Goal: Entertainment & Leisure: Browse casually

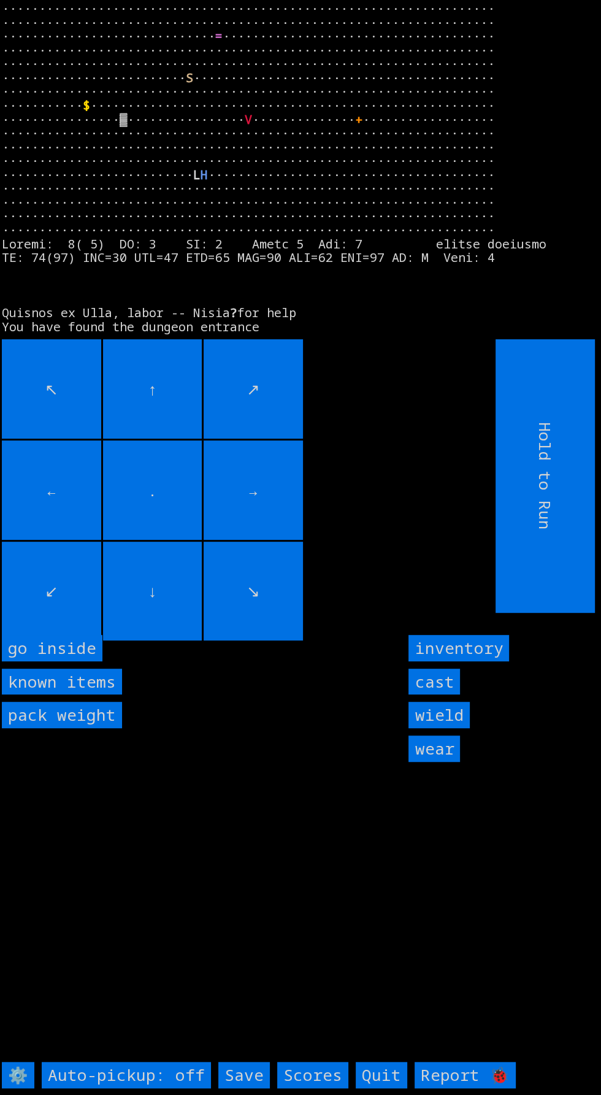
click at [77, 661] on inside "go inside" at bounding box center [52, 648] width 101 height 26
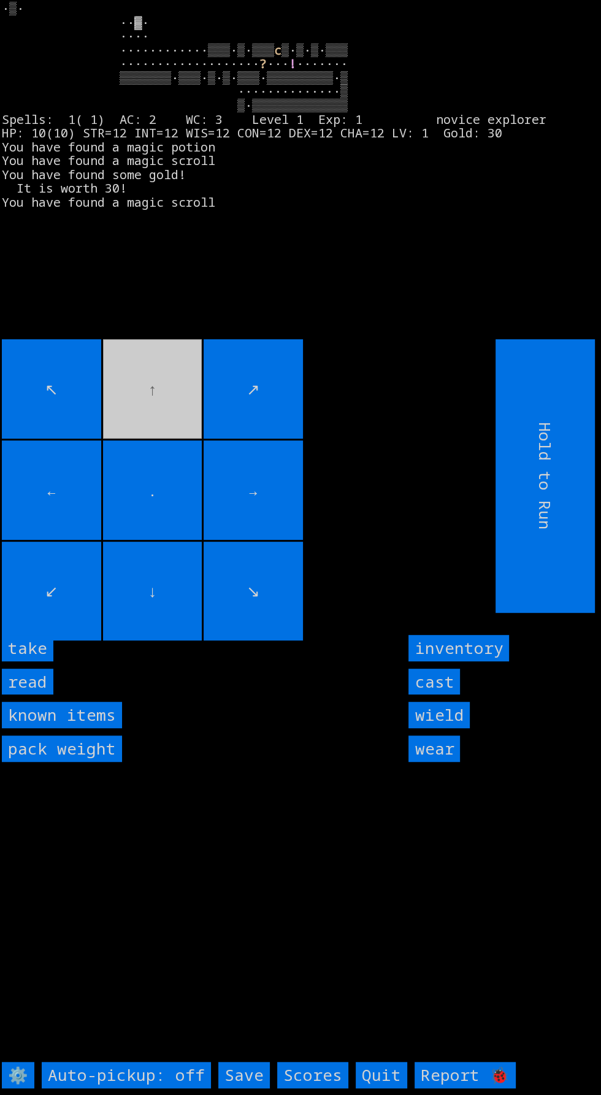
click at [47, 661] on input "take" at bounding box center [28, 648] width 52 height 26
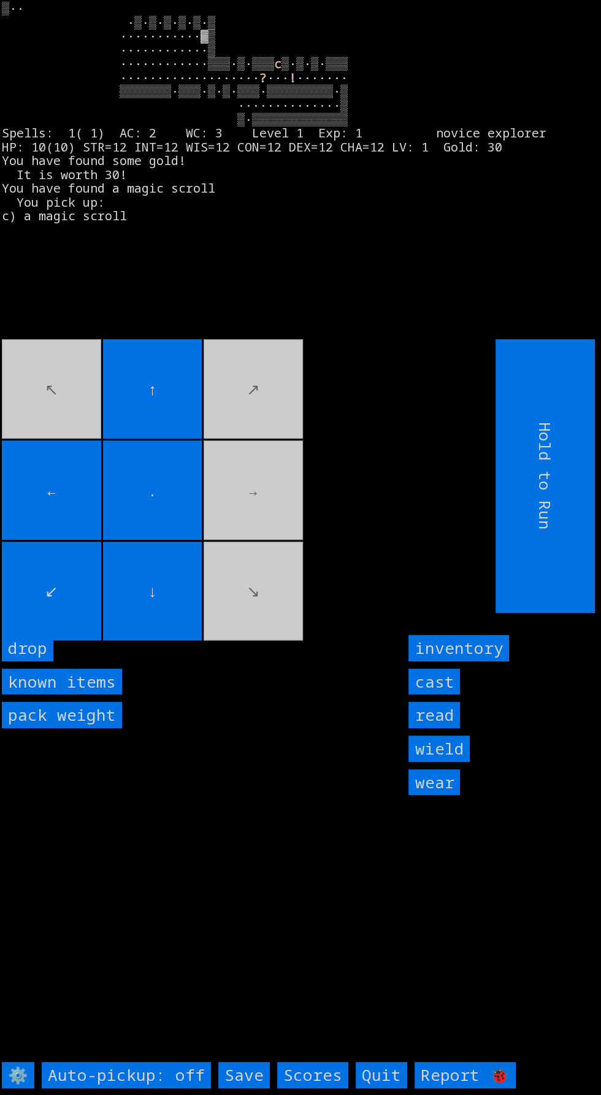
click at [275, 543] on movebuttons "↖ ↑ ↗ ← . → ↙ ↓ ↘" at bounding box center [221, 476] width 439 height 274
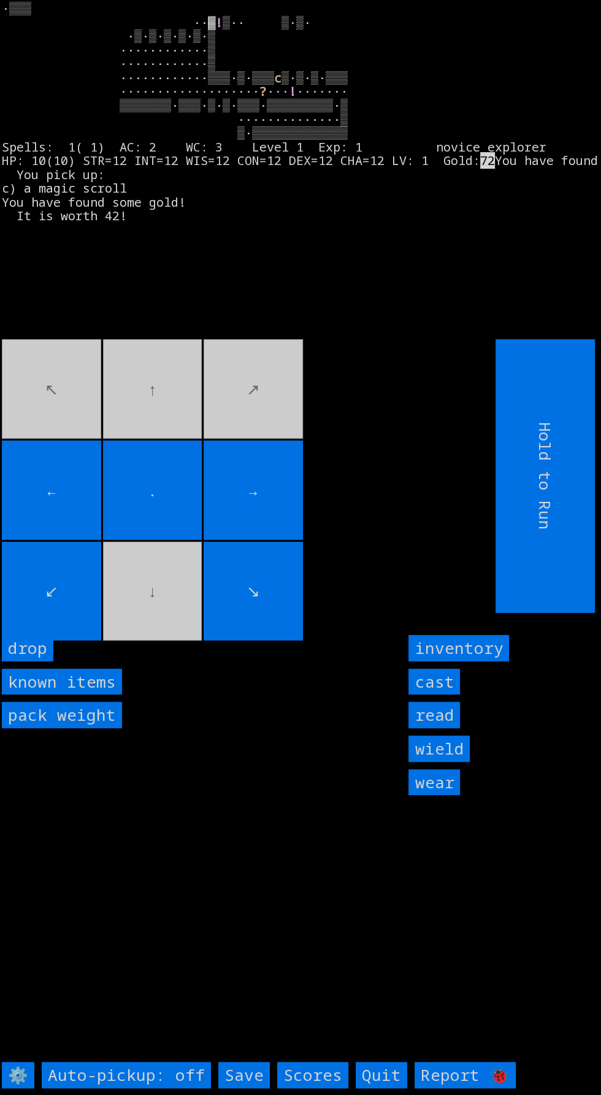
click at [296, 531] on input "→" at bounding box center [253, 489] width 99 height 99
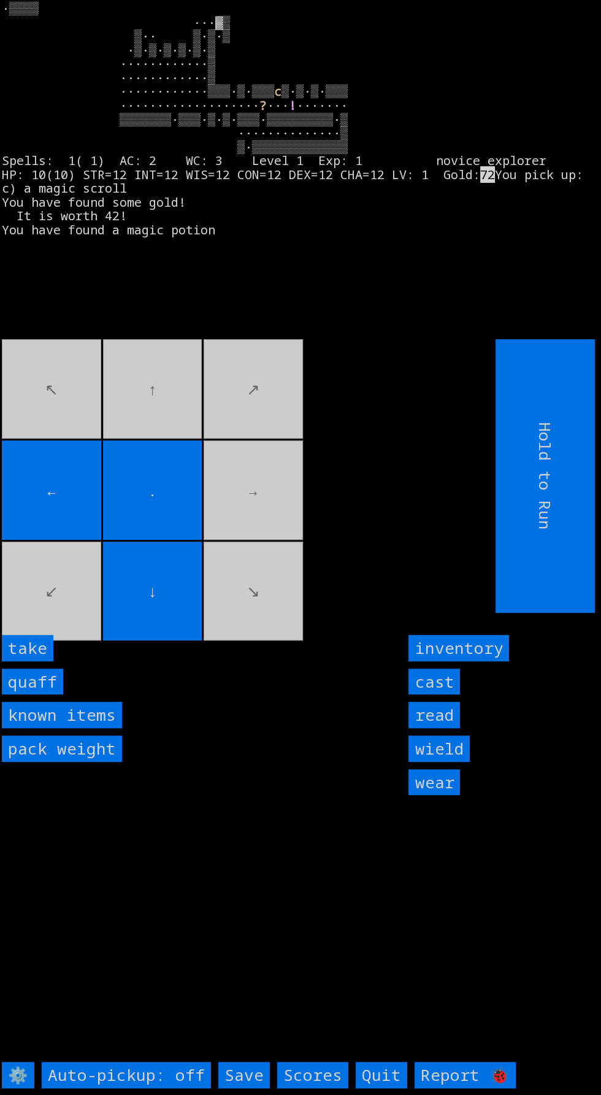
click at [41, 661] on input "take" at bounding box center [28, 648] width 52 height 26
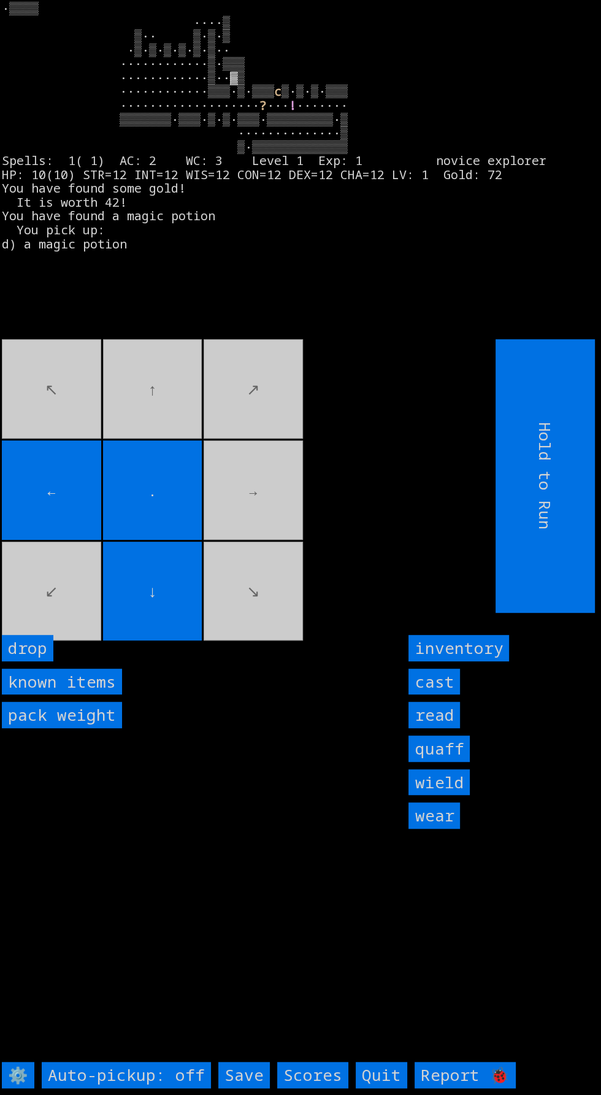
click at [296, 563] on movebuttons "↖ ↑ ↗ ← . → ↙ ↓ ↘" at bounding box center [221, 476] width 439 height 274
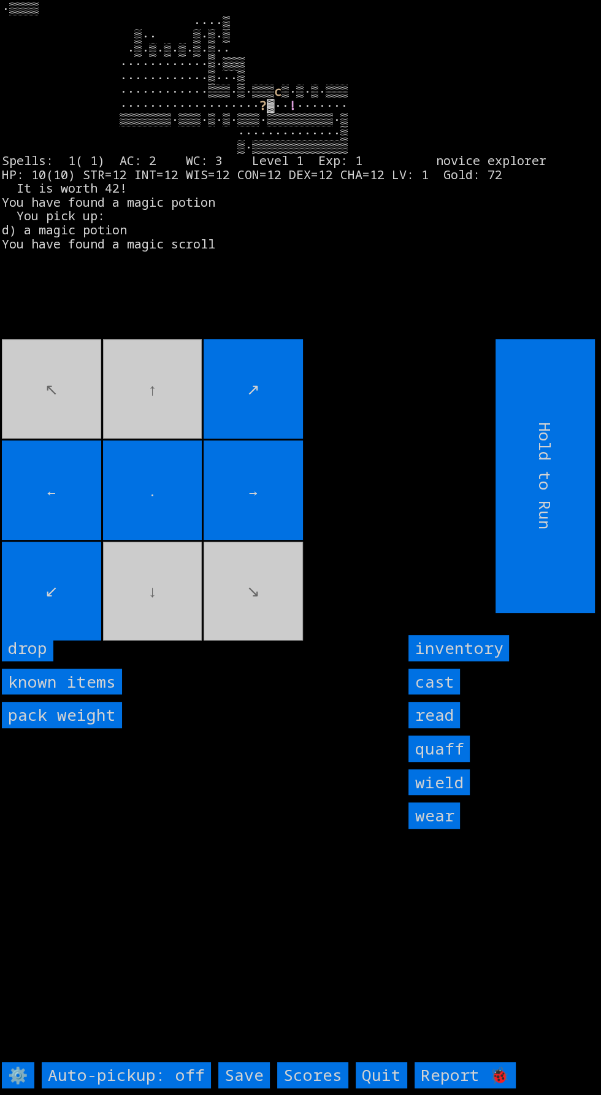
click at [41, 661] on input "drop" at bounding box center [28, 648] width 52 height 26
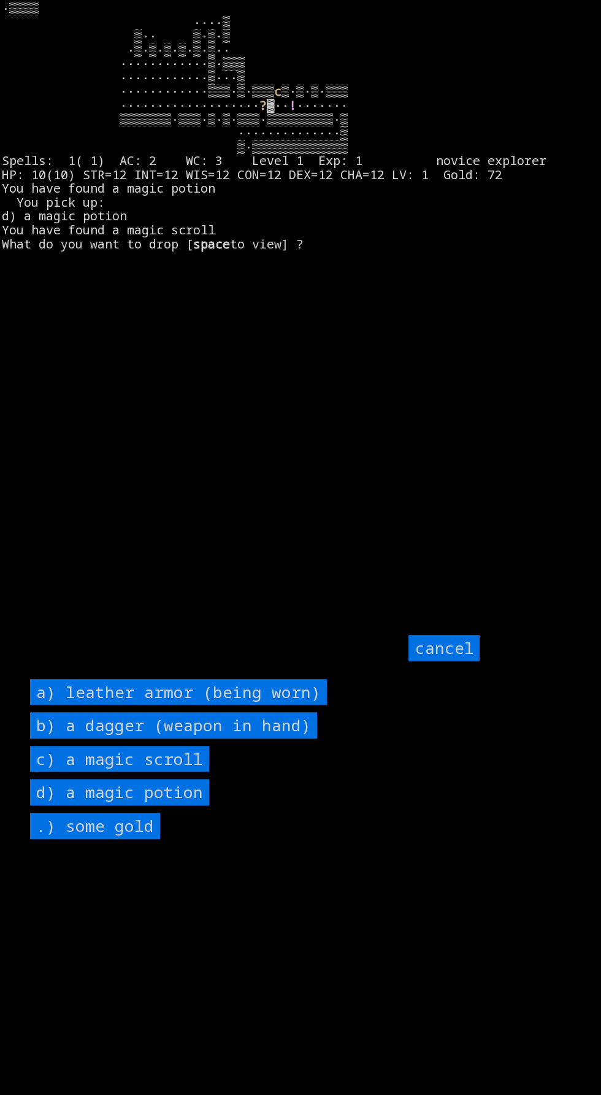
click at [193, 806] on potion "d) a magic potion" at bounding box center [119, 792] width 179 height 26
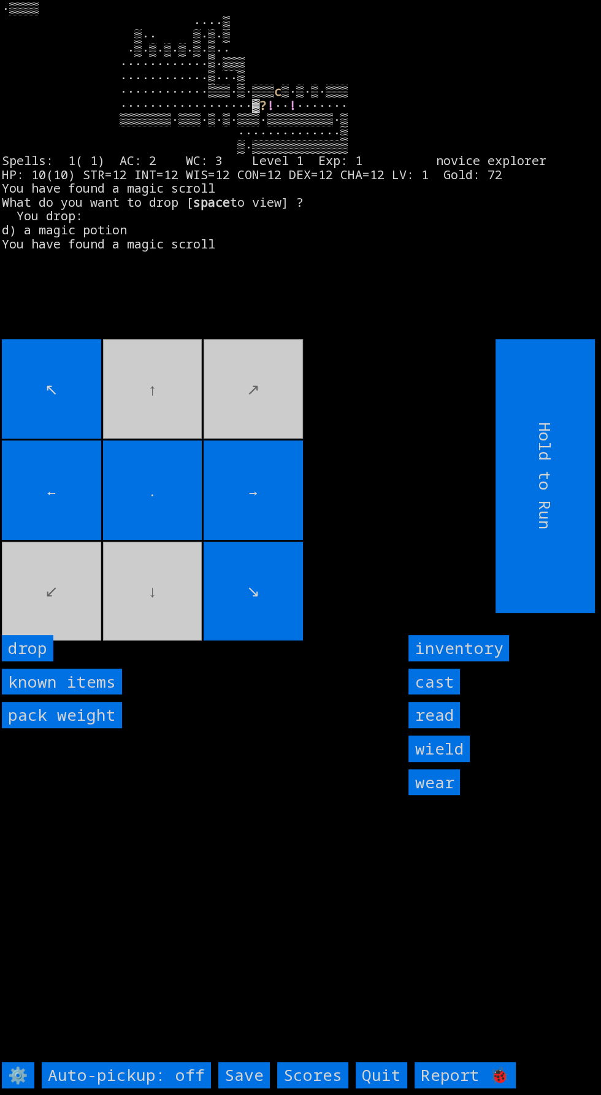
click at [42, 661] on input "drop" at bounding box center [28, 648] width 52 height 26
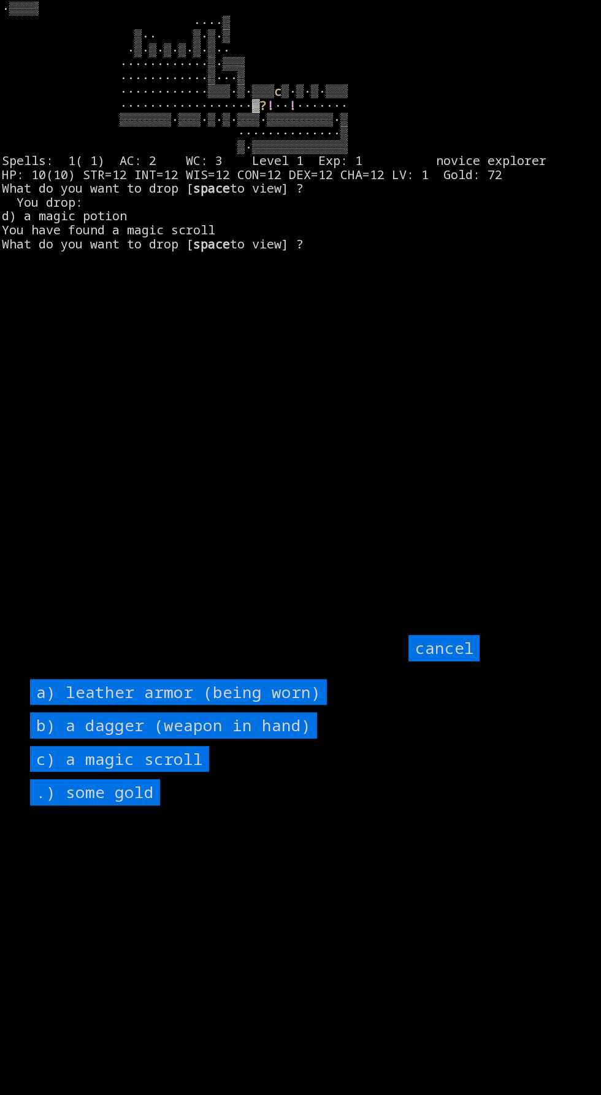
click at [179, 772] on scroll "c) a magic scroll" at bounding box center [119, 759] width 179 height 26
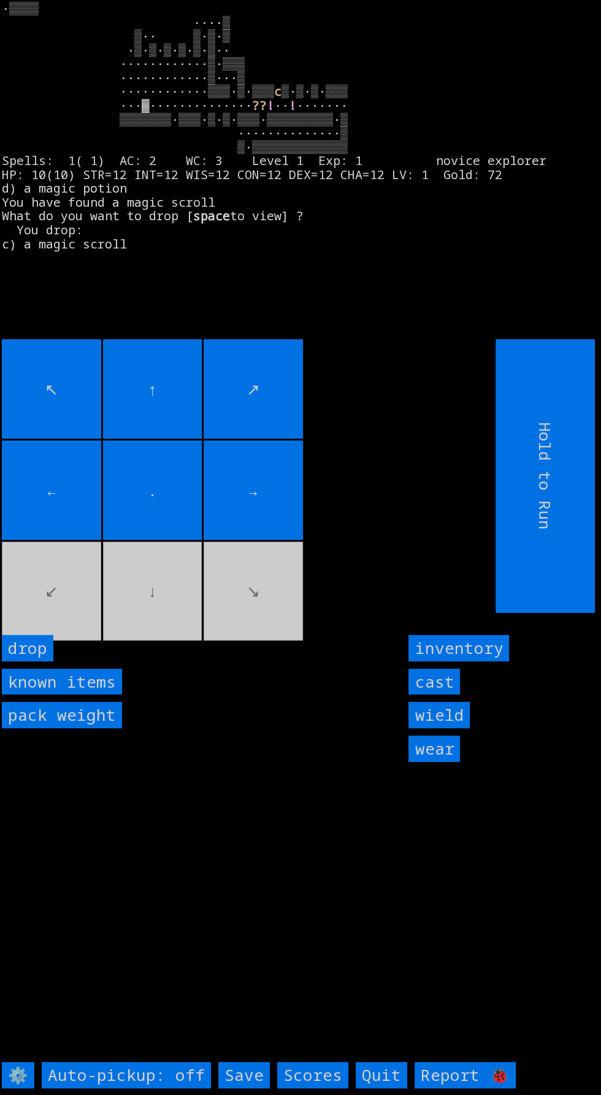
click at [243, 613] on movebuttons "↖ ↑ ↗ ← . → ↙ ↓ ↘" at bounding box center [221, 476] width 439 height 274
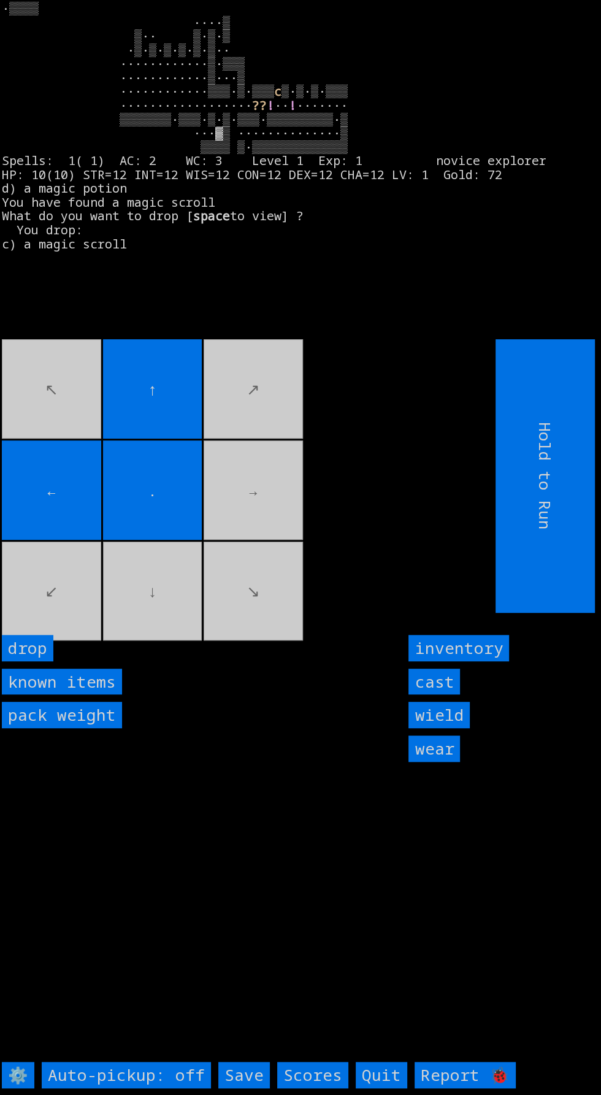
click at [236, 532] on movebuttons "↖ ↑ ↗ ← . → ↙ ↓ ↘" at bounding box center [221, 476] width 439 height 274
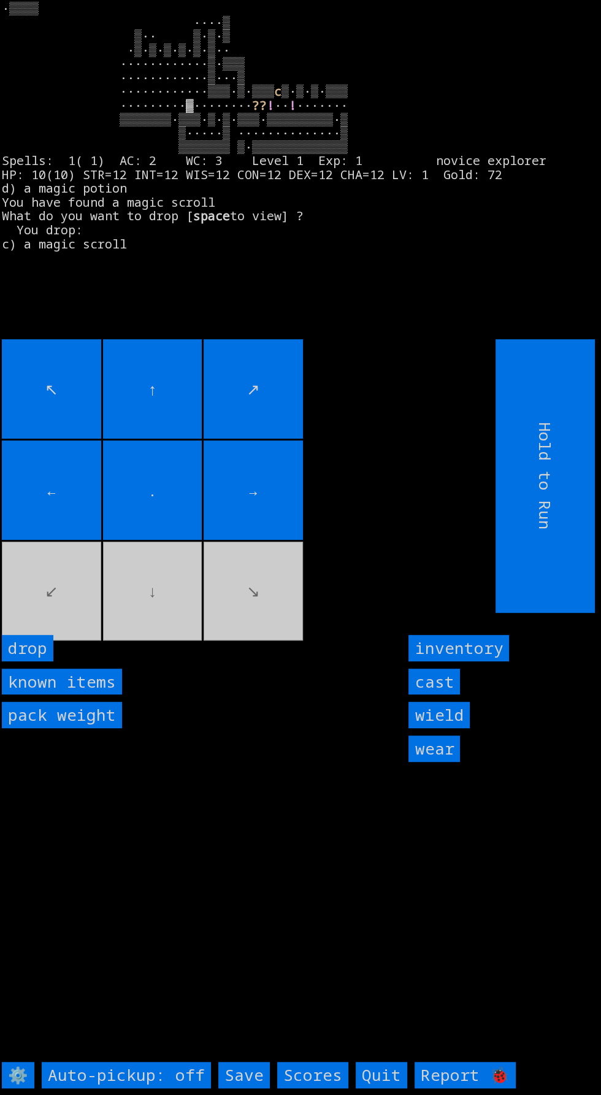
click at [61, 606] on movebuttons "↖ ↑ ↗ ← . → ↙ ↓ ↘" at bounding box center [221, 476] width 439 height 274
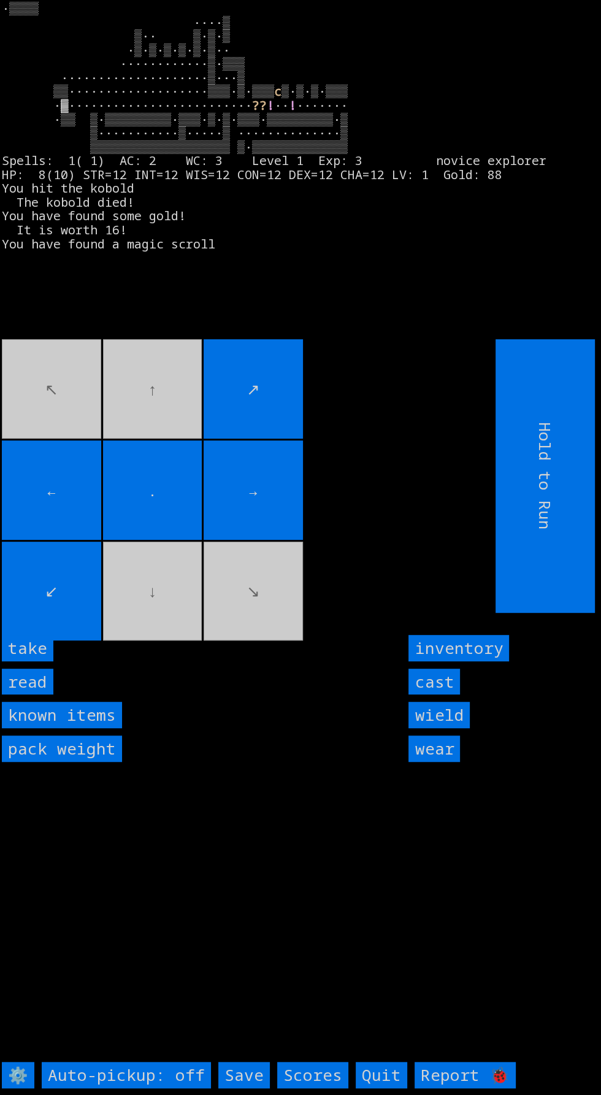
click at [38, 661] on input "take" at bounding box center [28, 648] width 52 height 26
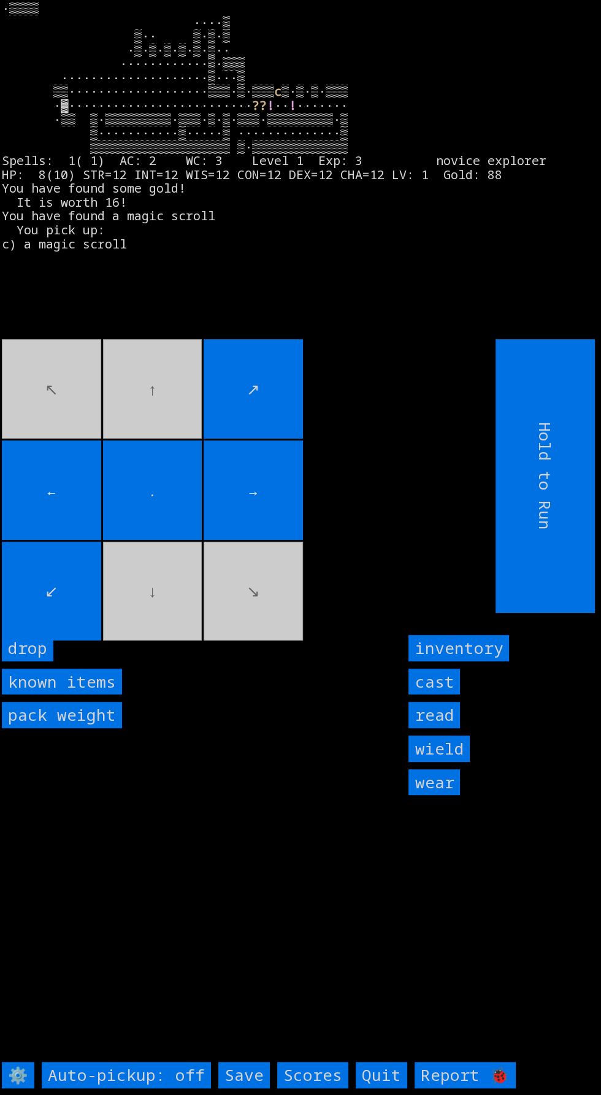
click at [252, 613] on movebuttons "↖ ↑ ↗ ← . → ↙ ↓ ↘" at bounding box center [221, 476] width 439 height 274
click at [242, 598] on movebuttons "↖ ↑ ↗ ← . → ↙ ↓ ↘" at bounding box center [221, 476] width 439 height 274
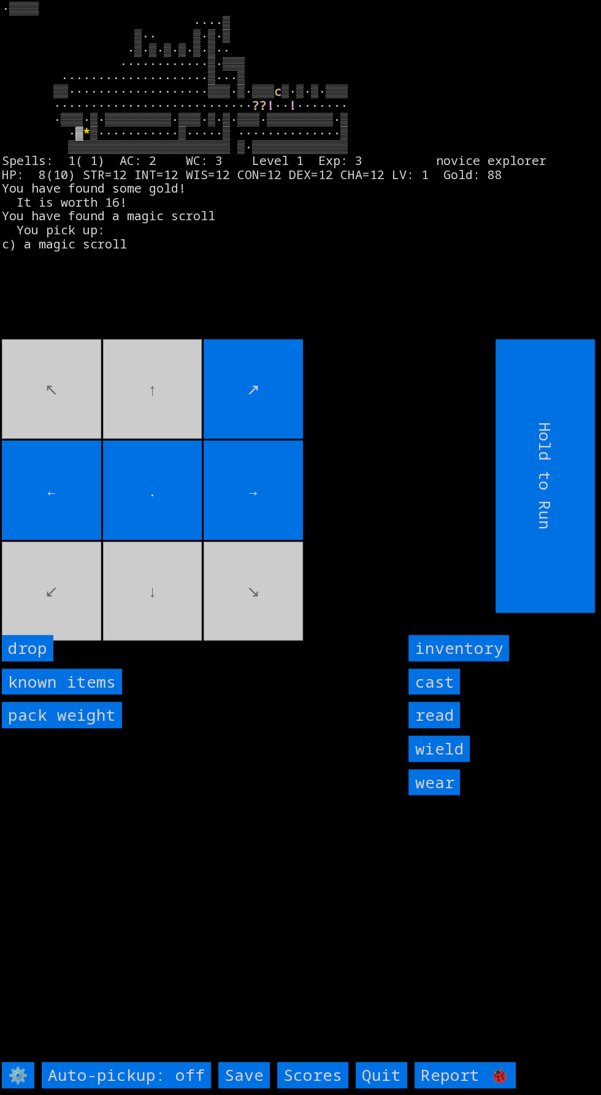
click at [36, 585] on movebuttons "↖ ↑ ↗ ← . → ↙ ↓ ↘" at bounding box center [221, 476] width 439 height 274
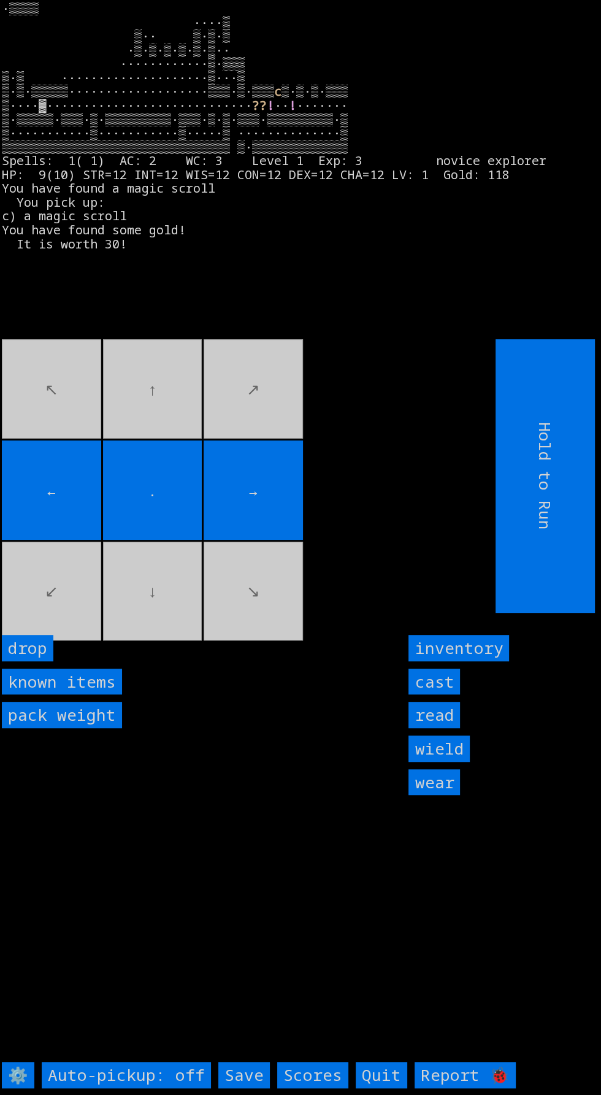
click at [102, 448] on movebuttons "↖ ↑ ↗ ← . → ↙ ↓ ↘" at bounding box center [221, 476] width 439 height 274
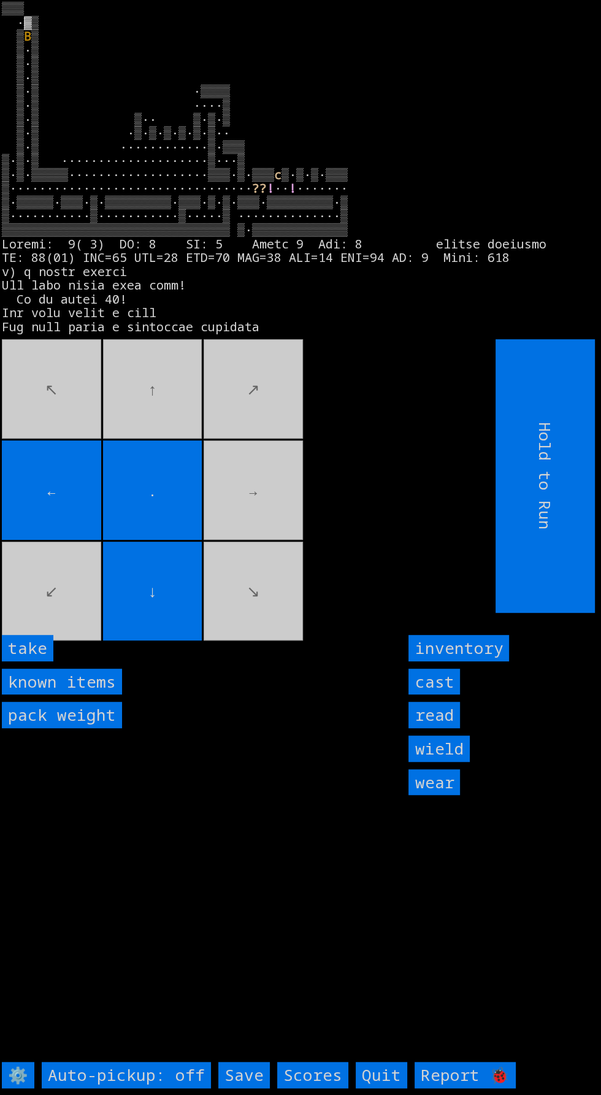
click at [47, 661] on input "take" at bounding box center [28, 648] width 52 height 26
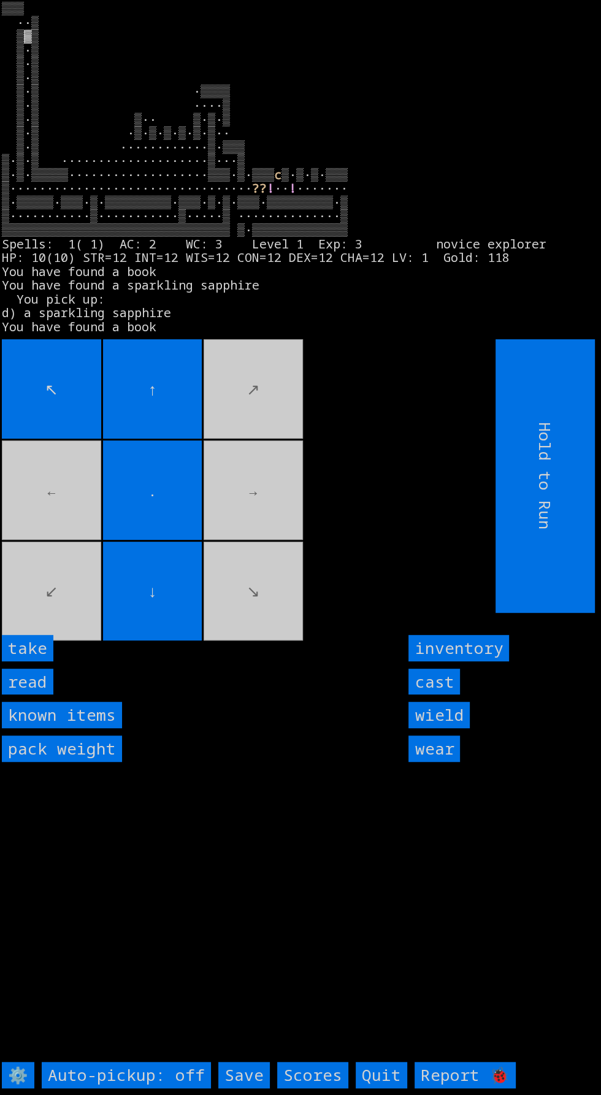
click at [41, 695] on input "read" at bounding box center [28, 682] width 52 height 26
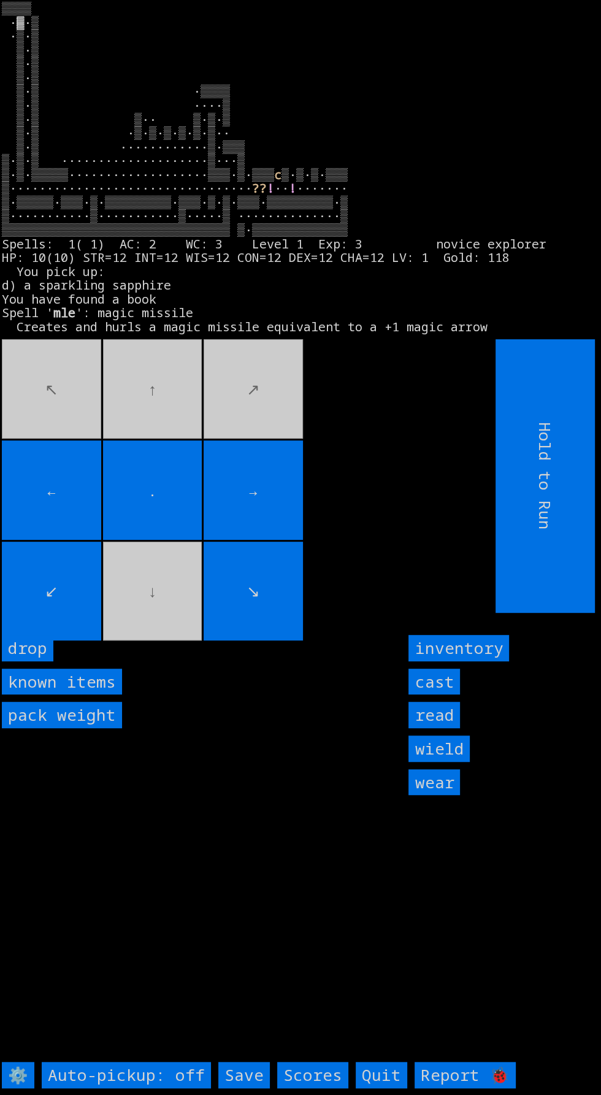
click at [81, 382] on movebuttons "↖ ↑ ↗ ← . → ↙ ↓ ↘" at bounding box center [221, 476] width 439 height 274
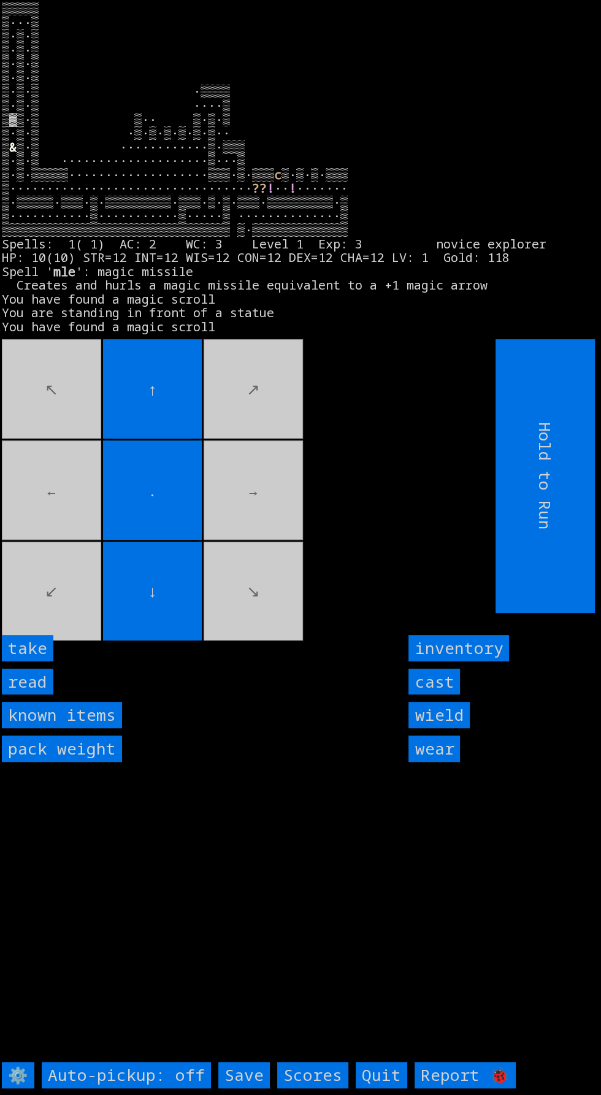
click at [44, 661] on input "take" at bounding box center [28, 648] width 52 height 26
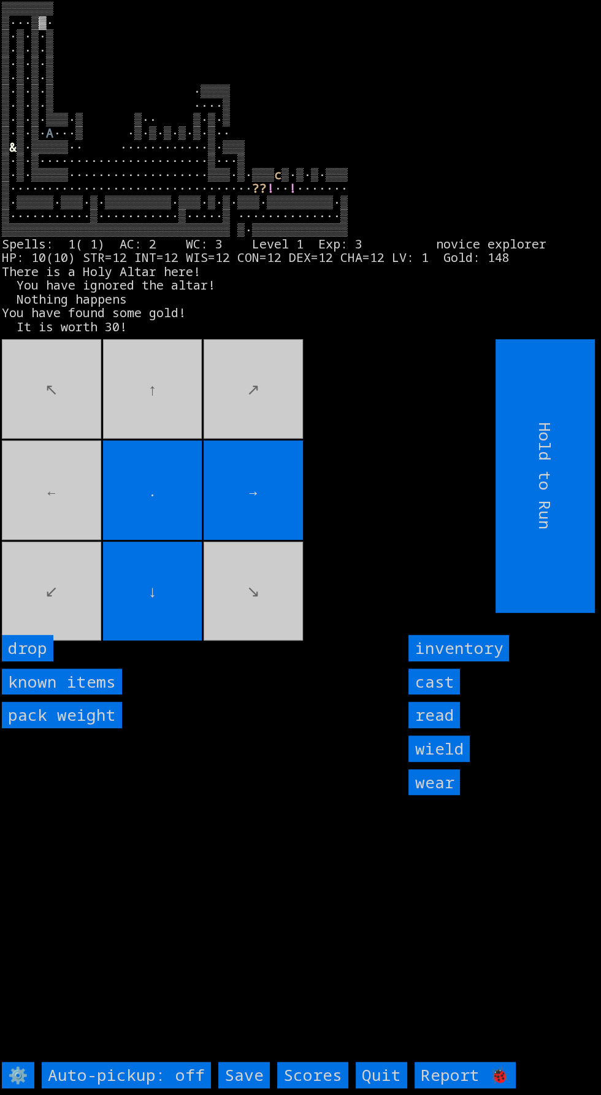
click at [187, 418] on movebuttons "↖ ↑ ↗ ← . → ↙ ↓ ↘" at bounding box center [221, 476] width 439 height 274
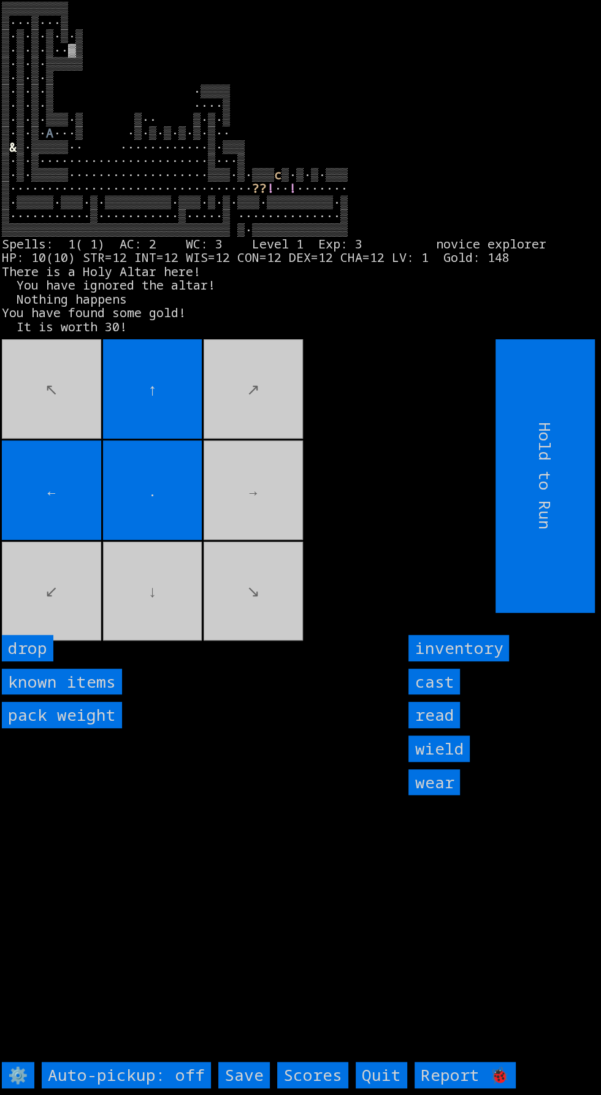
click at [240, 331] on larn "▒▒▒▒▒▒▒▒▒ ▒···▒···▒ ▒·▒·▒·▒·▒·▒ ▒·▒·▒·▒··▓▒ ▒·▒·▒·▒▒▒▒▒ ▒·▒·▒·▒ ▒·▒·▒·▒ ·▒▒▒▒ ▒…" at bounding box center [296, 166] width 589 height 329
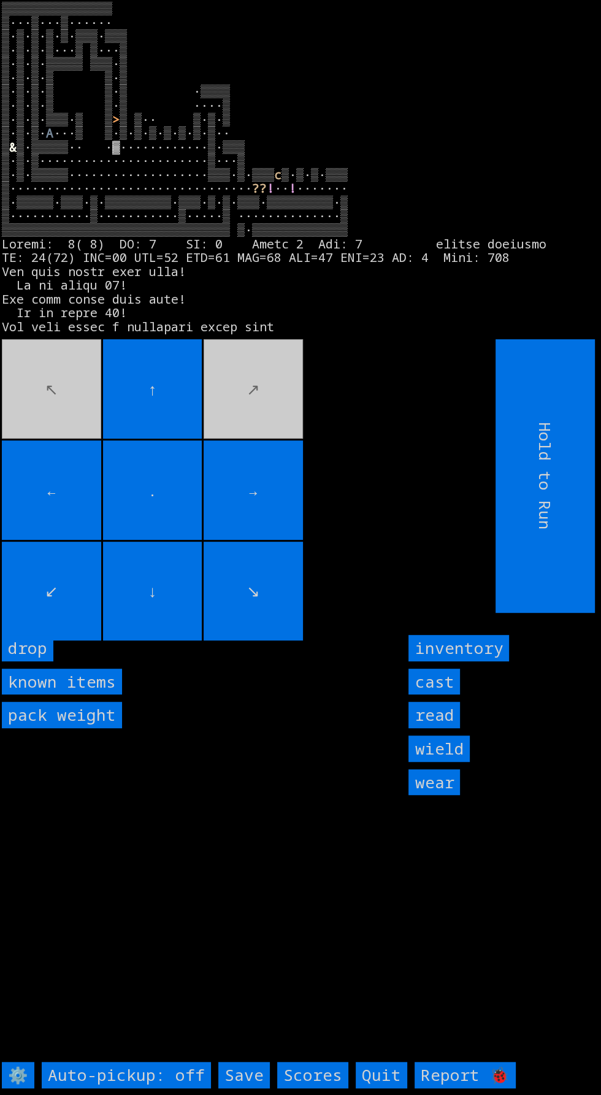
click at [185, 641] on input "↓" at bounding box center [152, 591] width 99 height 99
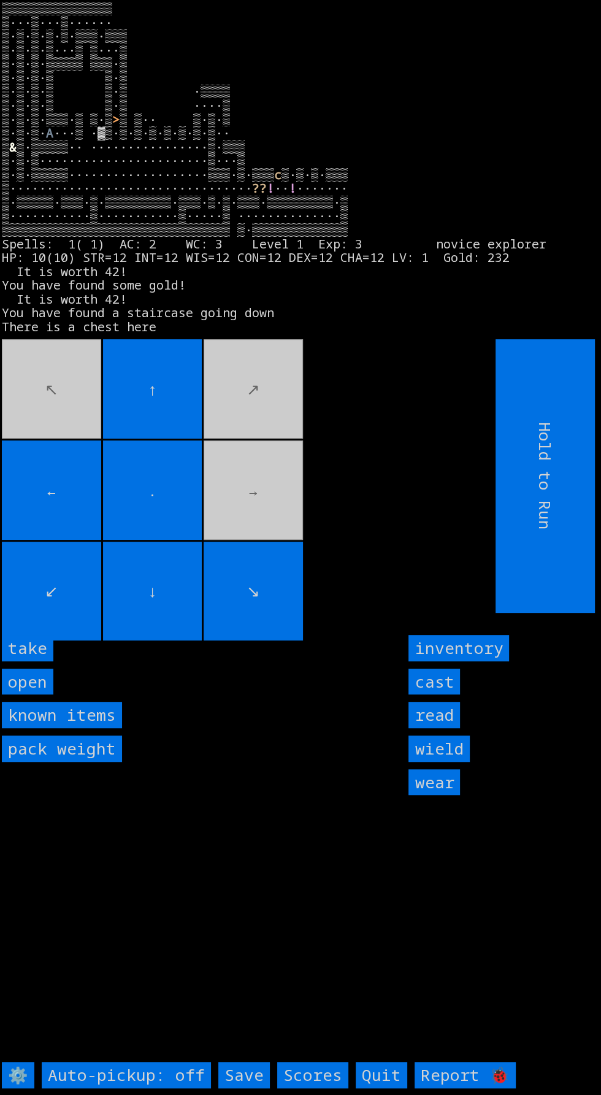
click at [47, 661] on input "take" at bounding box center [28, 648] width 52 height 26
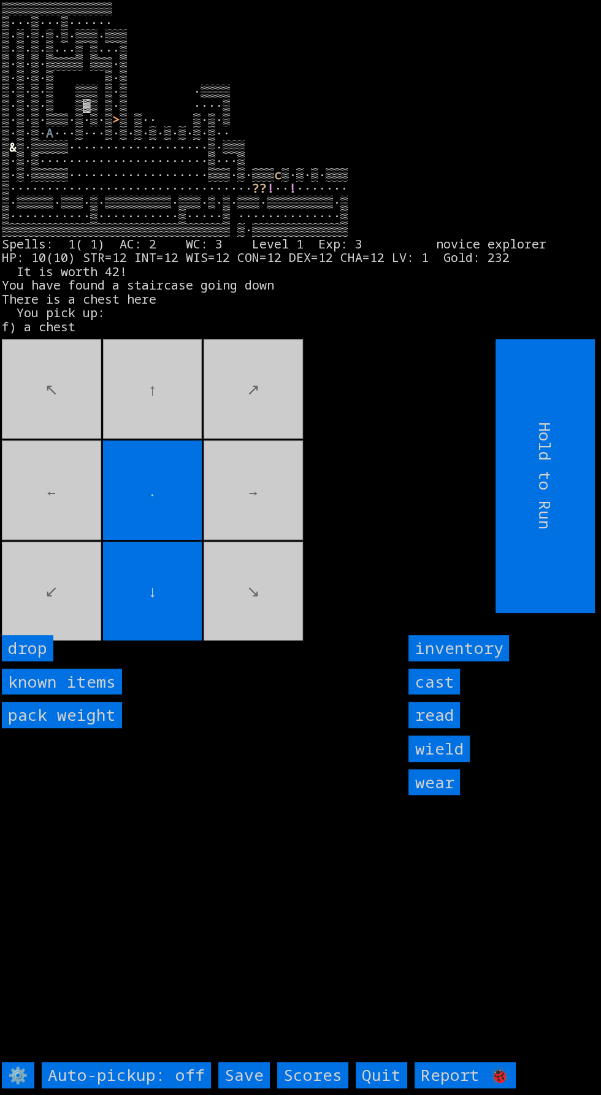
click at [144, 392] on movebuttons "↖ ↑ ↗ ← . → ↙ ↓ ↘" at bounding box center [221, 476] width 439 height 274
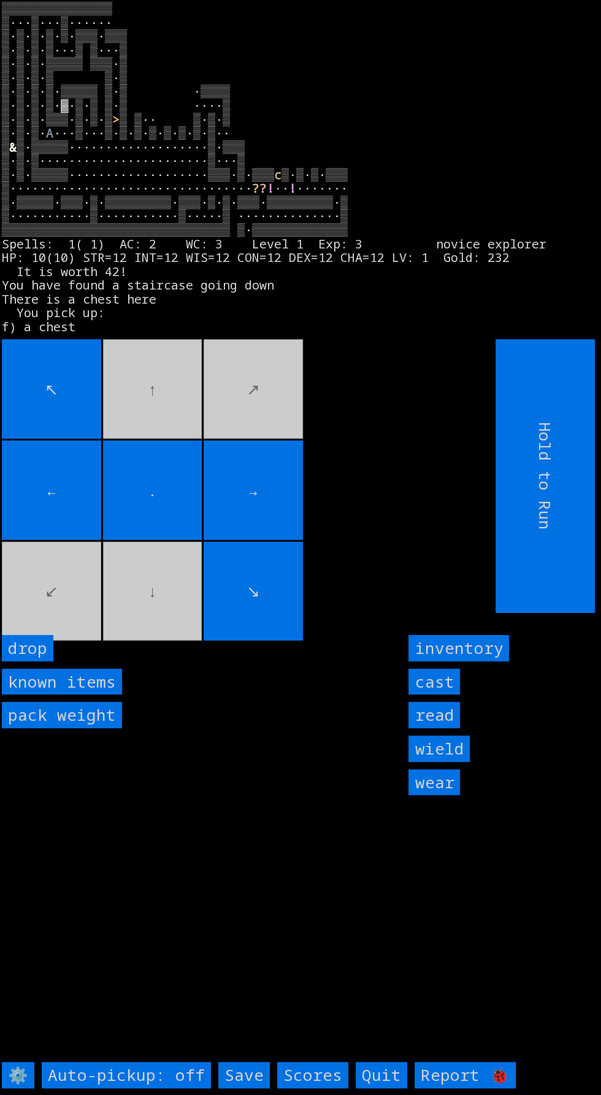
click at [93, 439] on input "↖" at bounding box center [51, 388] width 99 height 99
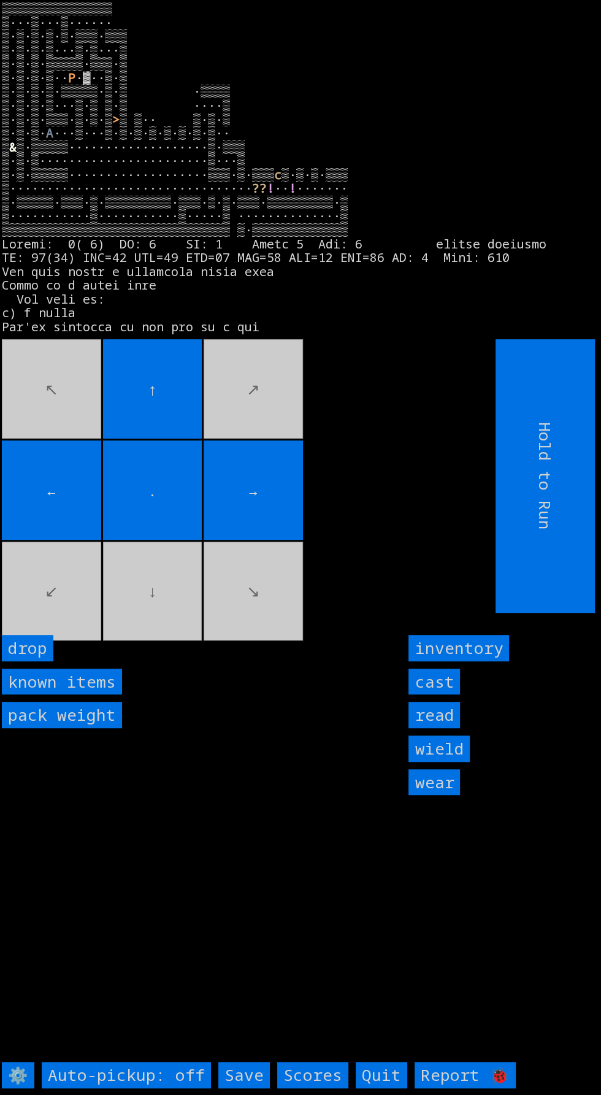
click at [193, 602] on movebuttons "↖ ↑ ↗ ← . → ↙ ↓ ↘" at bounding box center [221, 476] width 439 height 274
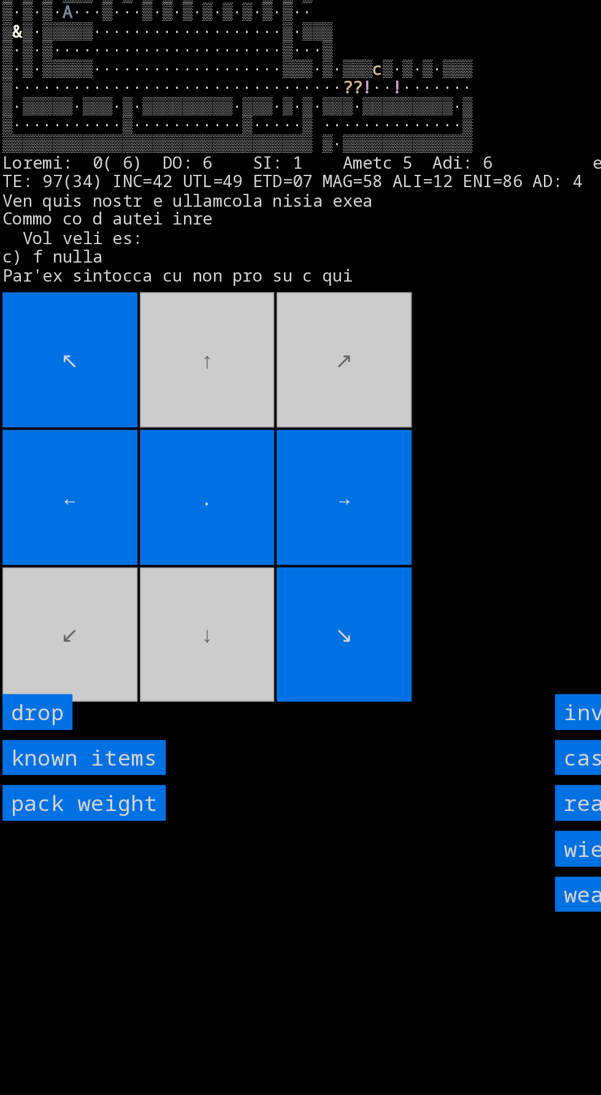
click at [125, 588] on movebuttons "↖ ↑ ↗ ← . → ↙ ↓ ↘" at bounding box center [221, 476] width 439 height 274
click at [325, 552] on movebuttons "↖ ↑ ↗ ← . → ↙ ↓ ↘" at bounding box center [221, 476] width 439 height 274
click at [219, 706] on larngrid "▒▒▒▒▒▒▒▒▒▒▒▒▒▒▒ ▒···▒···▒······ ▒·▒·▒·▒·▒·▒▒▒·▒▒▒ ▒·▒·▒·▒···▒·▒···▒ ▒·▒·▒·▒▒▒▒▒…" at bounding box center [300, 547] width 601 height 1095
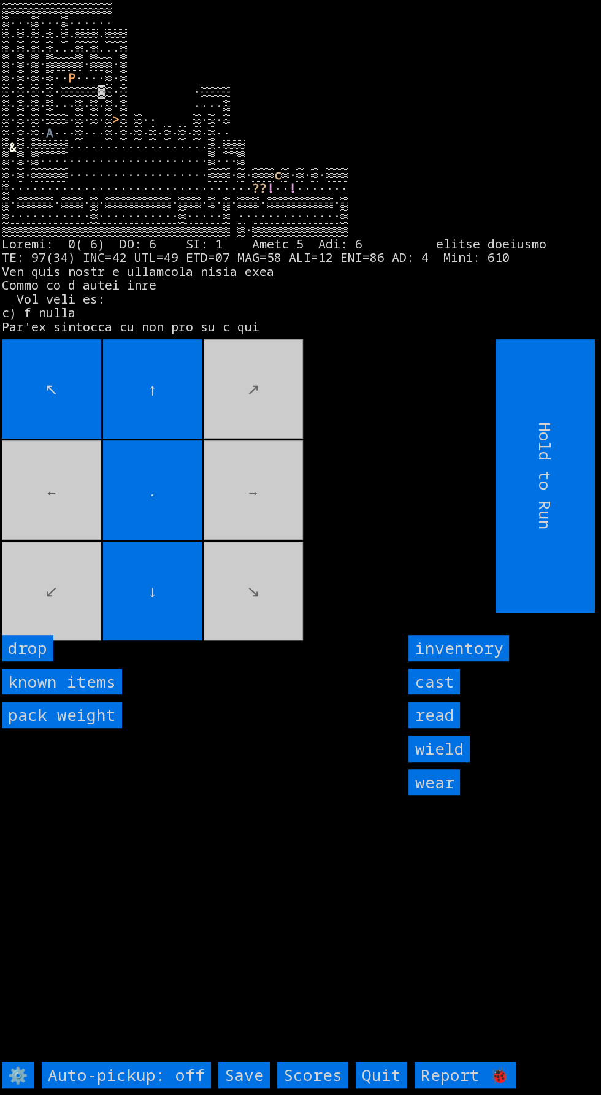
click at [186, 707] on larngrid "▒▒▒▒▒▒▒▒▒▒▒▒▒▒▒ ▒···▒···▒······ ▒·▒·▒·▒·▒·▒▒▒·▒▒▒ ▒·▒·▒·▒···▒·▒···▒ ▒·▒·▒·▒▒▒▒▒…" at bounding box center [300, 547] width 601 height 1095
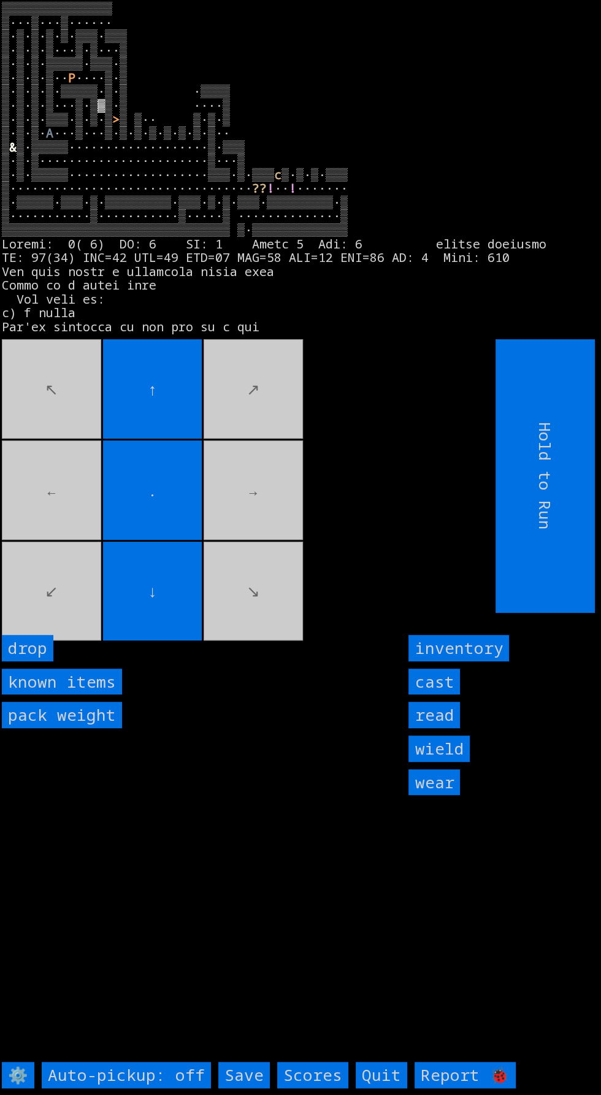
click at [174, 641] on input "↓" at bounding box center [152, 591] width 99 height 99
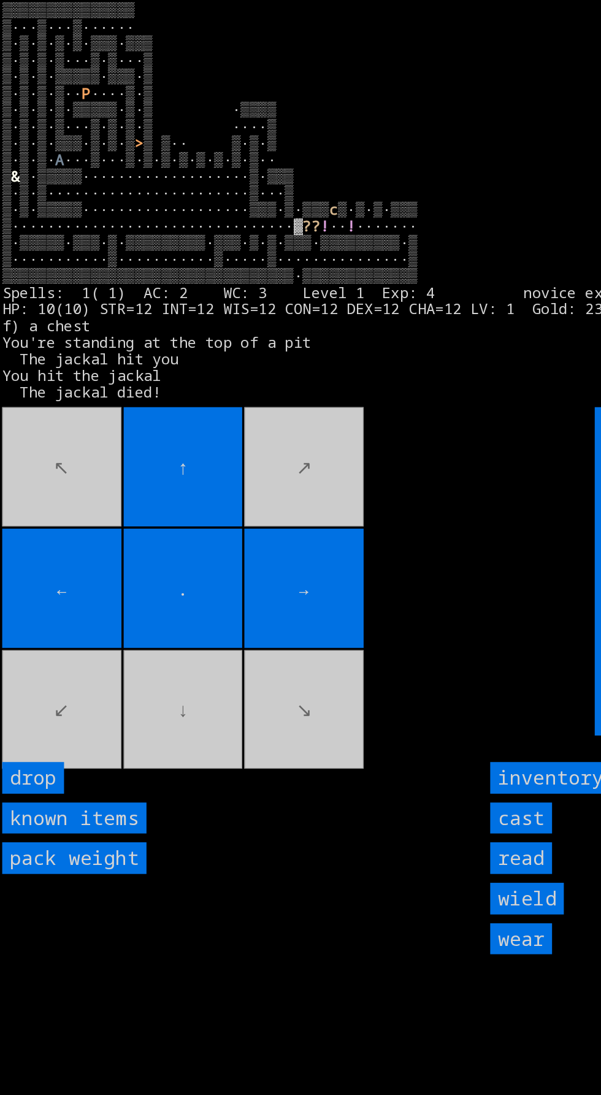
click at [37, 661] on input "drop" at bounding box center [28, 648] width 52 height 26
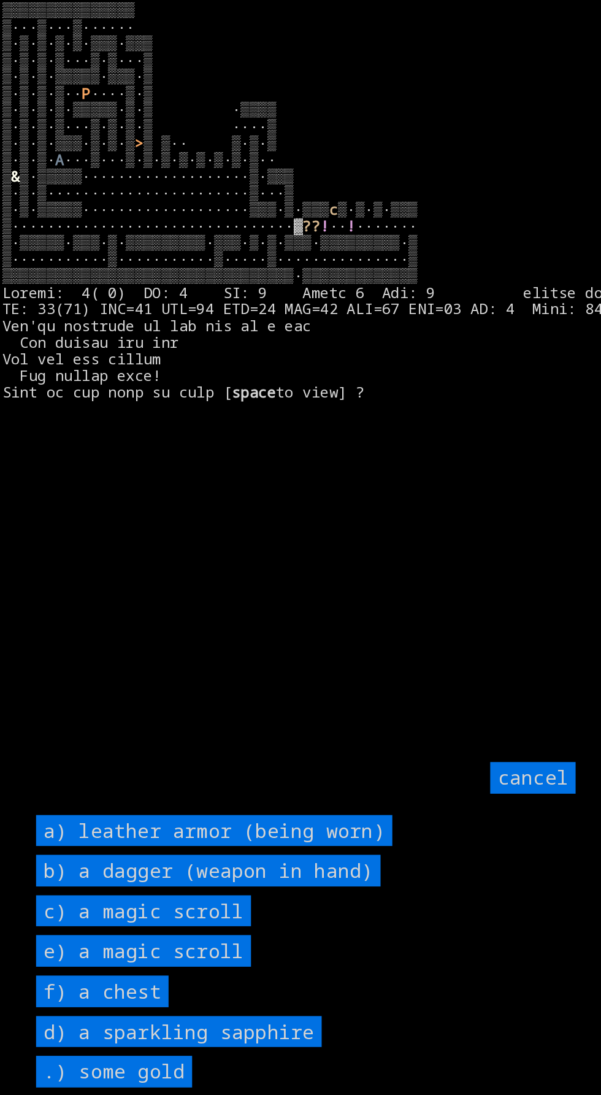
click at [196, 772] on scroll "c) a magic scroll" at bounding box center [119, 759] width 179 height 26
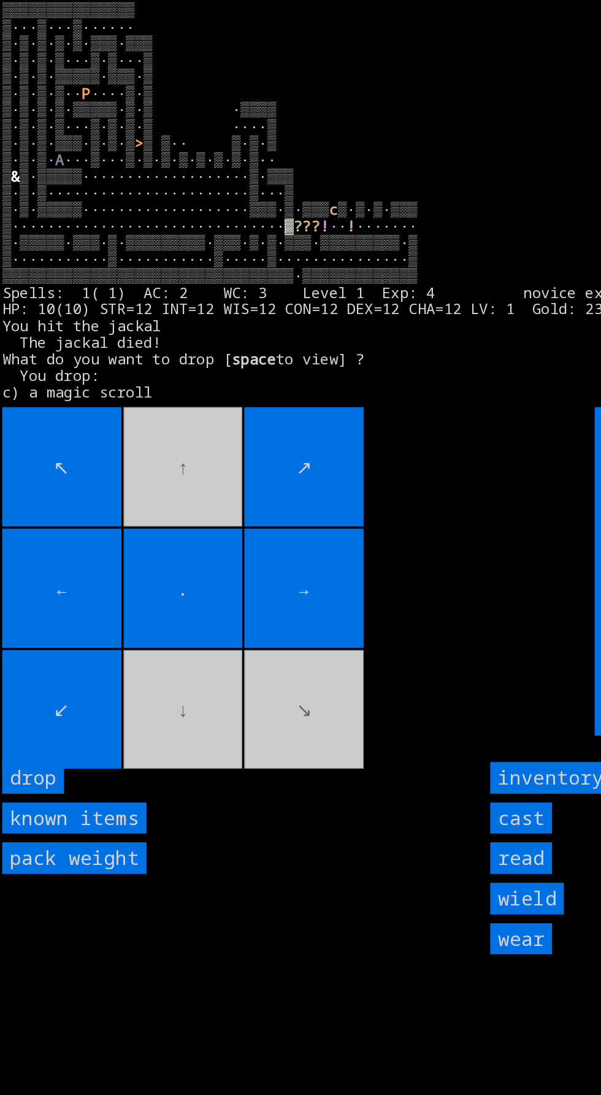
click at [36, 661] on input "drop" at bounding box center [28, 648] width 52 height 26
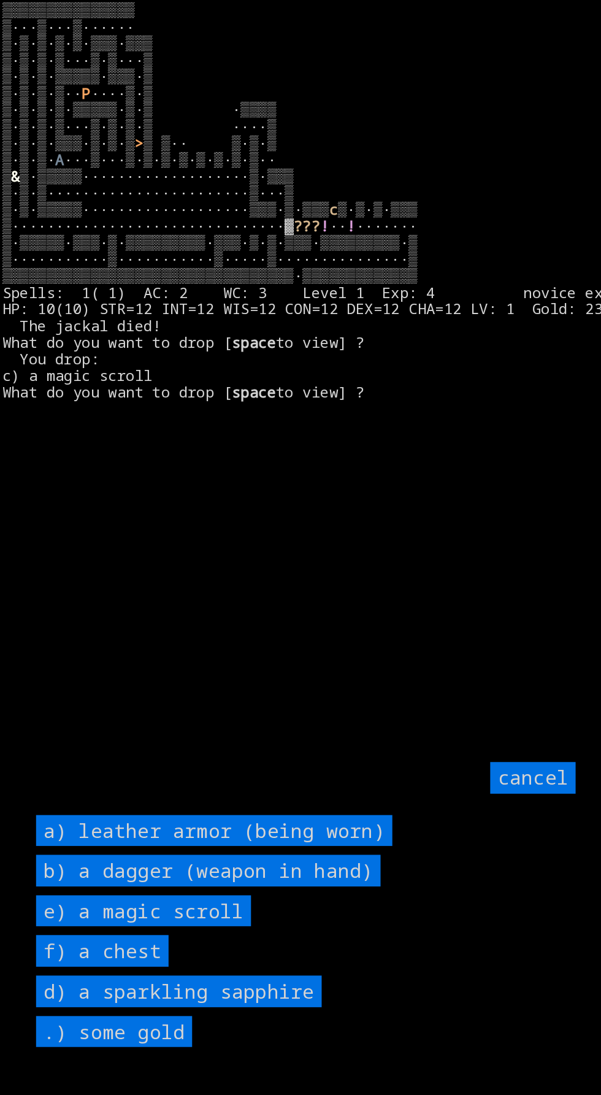
click at [176, 772] on scroll "e) a magic scroll" at bounding box center [119, 759] width 179 height 26
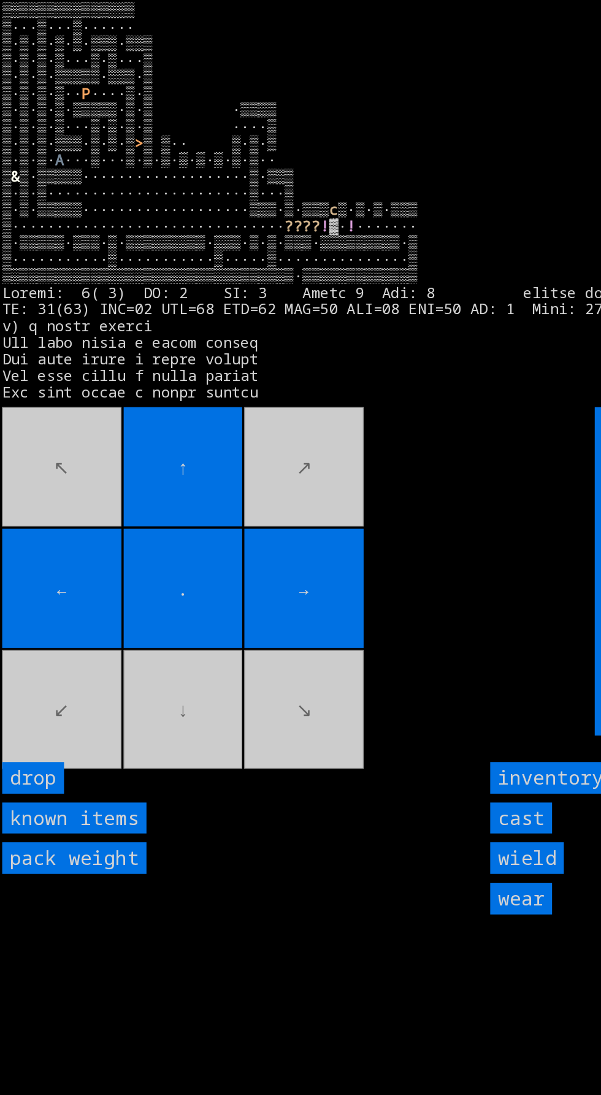
click at [443, 661] on input "inventory" at bounding box center [459, 648] width 101 height 26
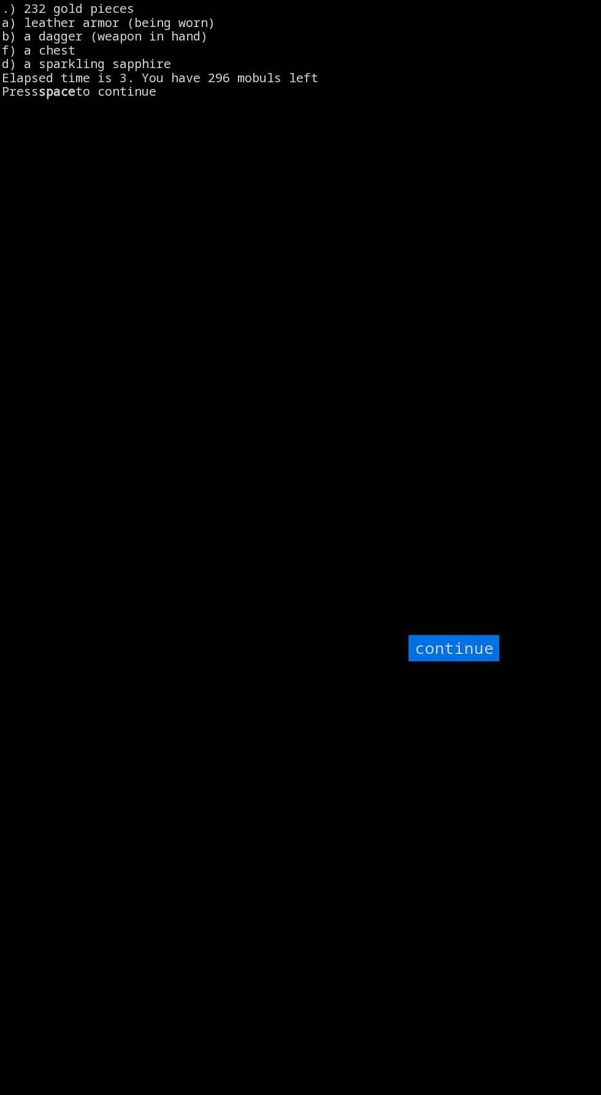
click at [456, 661] on input "continue" at bounding box center [454, 648] width 91 height 26
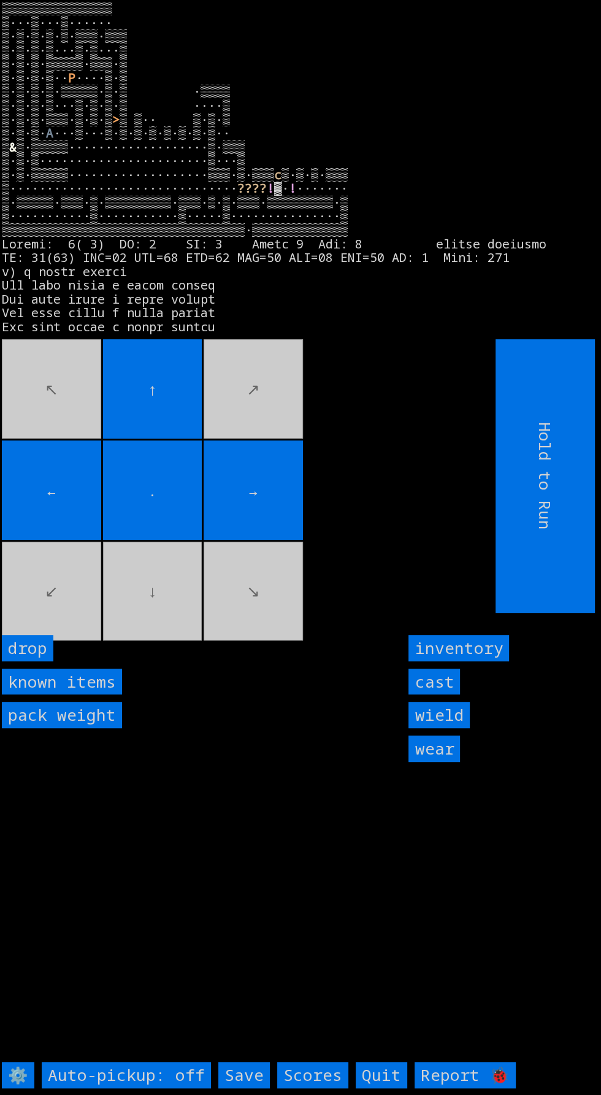
click at [68, 596] on movebuttons "↖ ↑ ↗ ← . → ↙ ↓ ↘" at bounding box center [221, 476] width 439 height 274
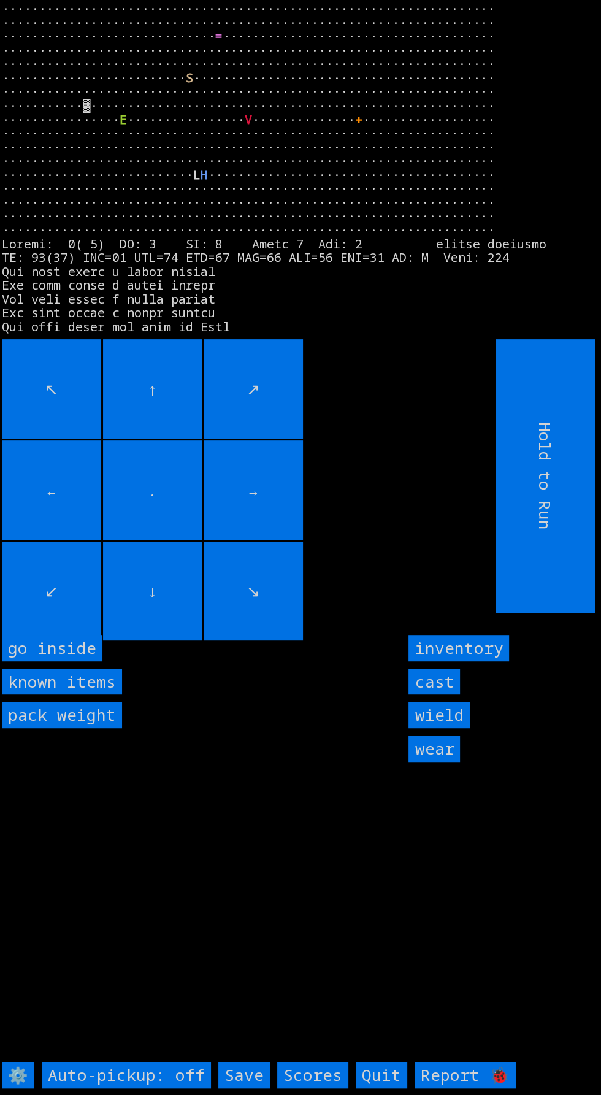
click at [76, 661] on inside "go inside" at bounding box center [52, 648] width 101 height 26
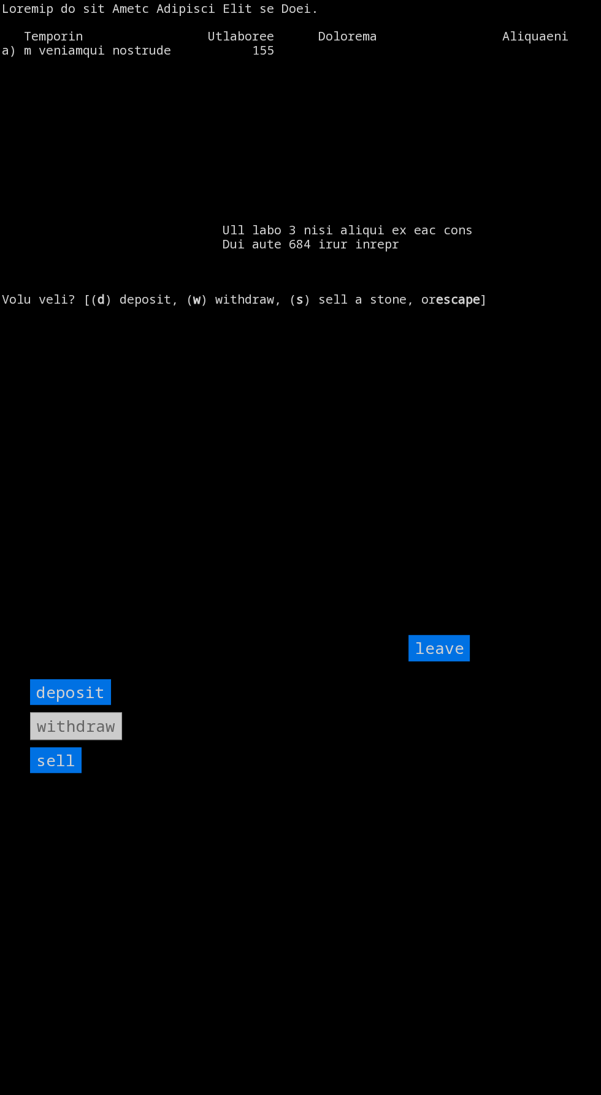
click at [60, 774] on input "sell" at bounding box center [56, 760] width 52 height 26
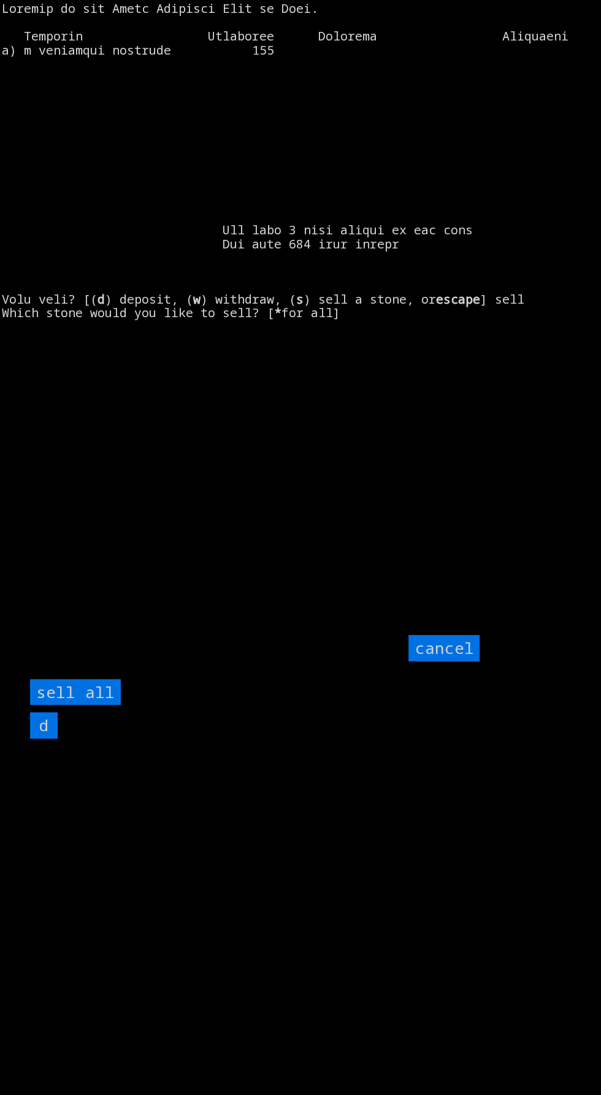
click at [103, 706] on all "sell all" at bounding box center [75, 692] width 91 height 26
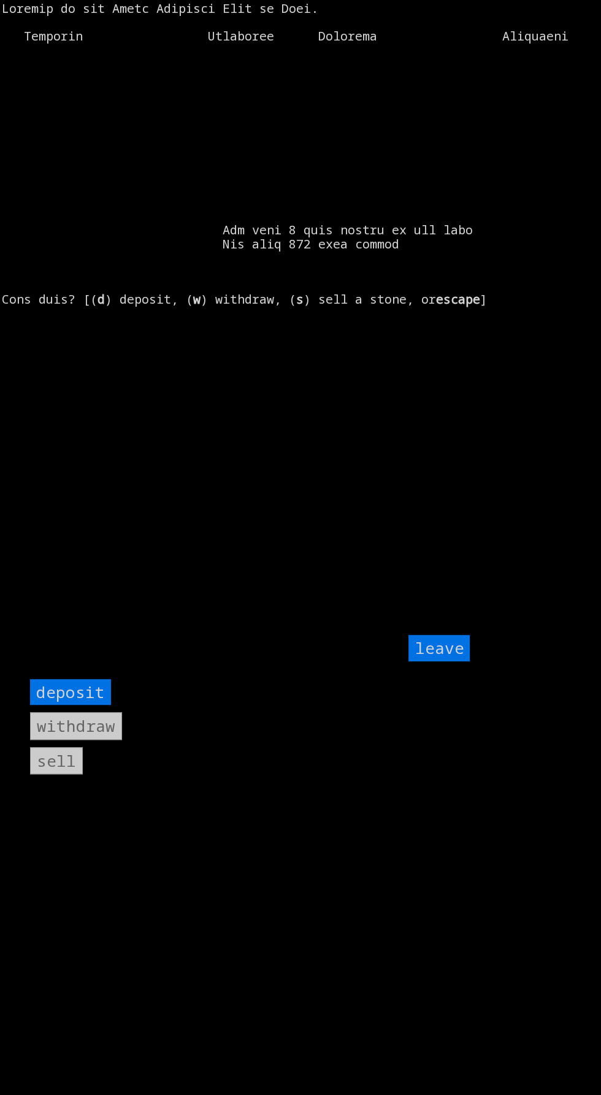
click at [425, 661] on input "leave" at bounding box center [439, 648] width 61 height 26
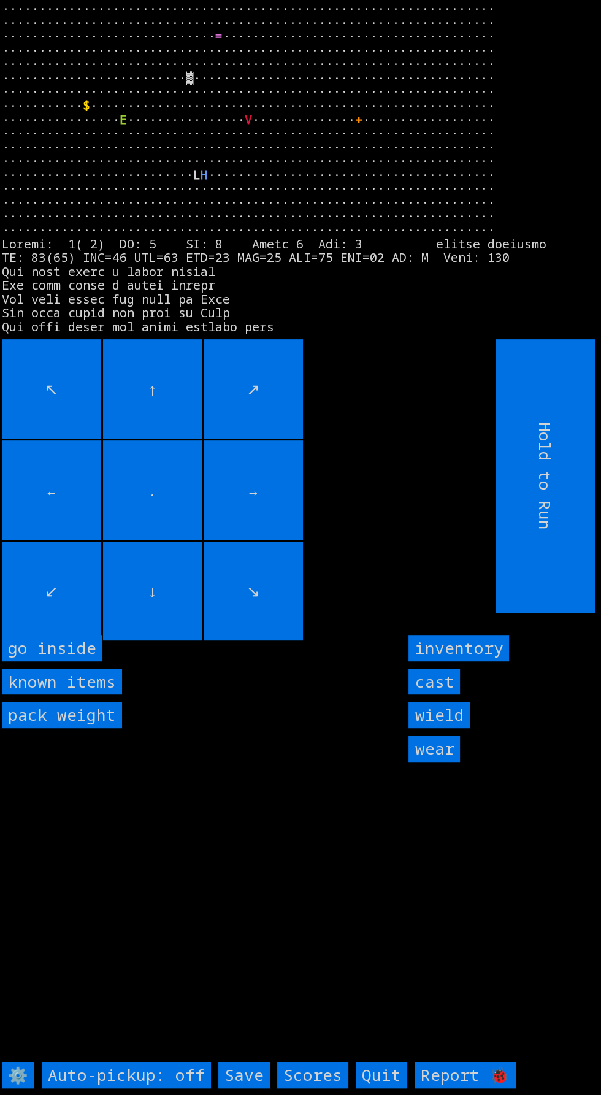
click at [80, 661] on inside "go inside" at bounding box center [52, 648] width 101 height 26
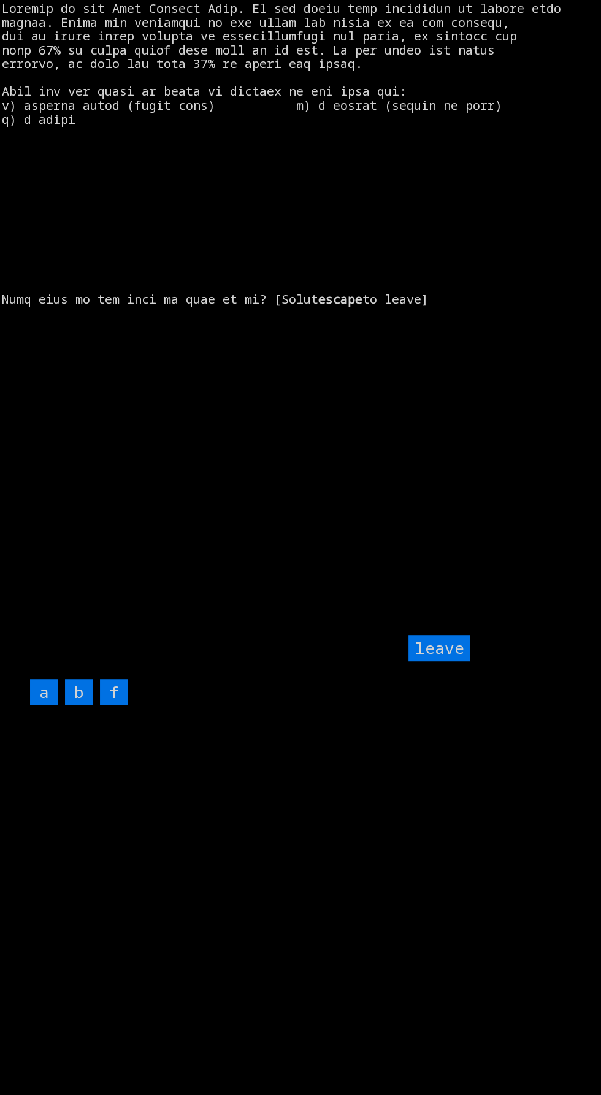
click at [120, 706] on input "f" at bounding box center [114, 692] width 28 height 26
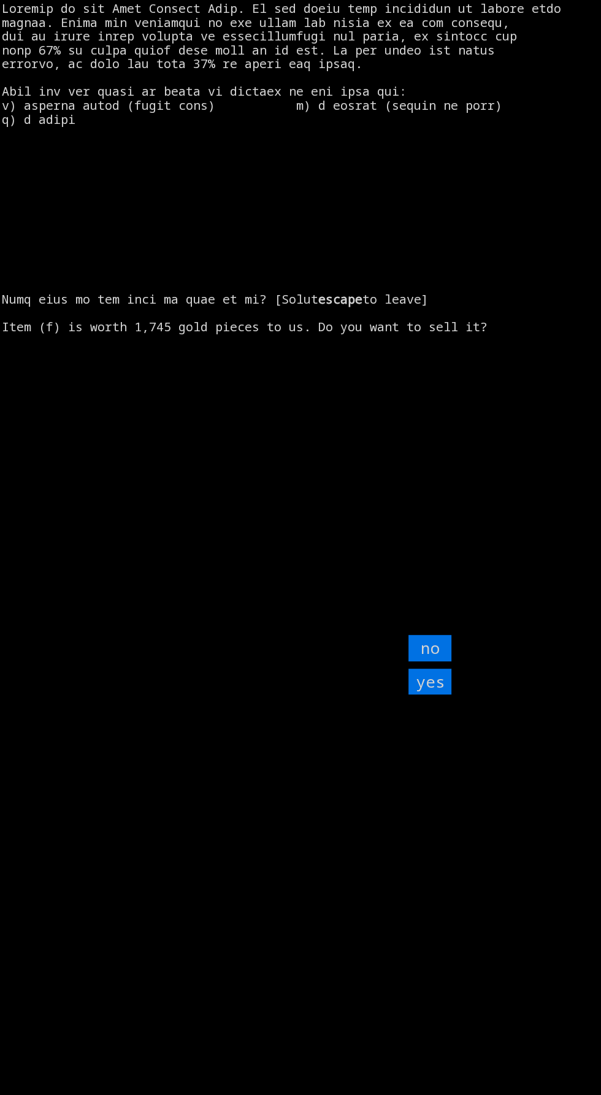
click at [421, 695] on input "yes" at bounding box center [430, 682] width 43 height 26
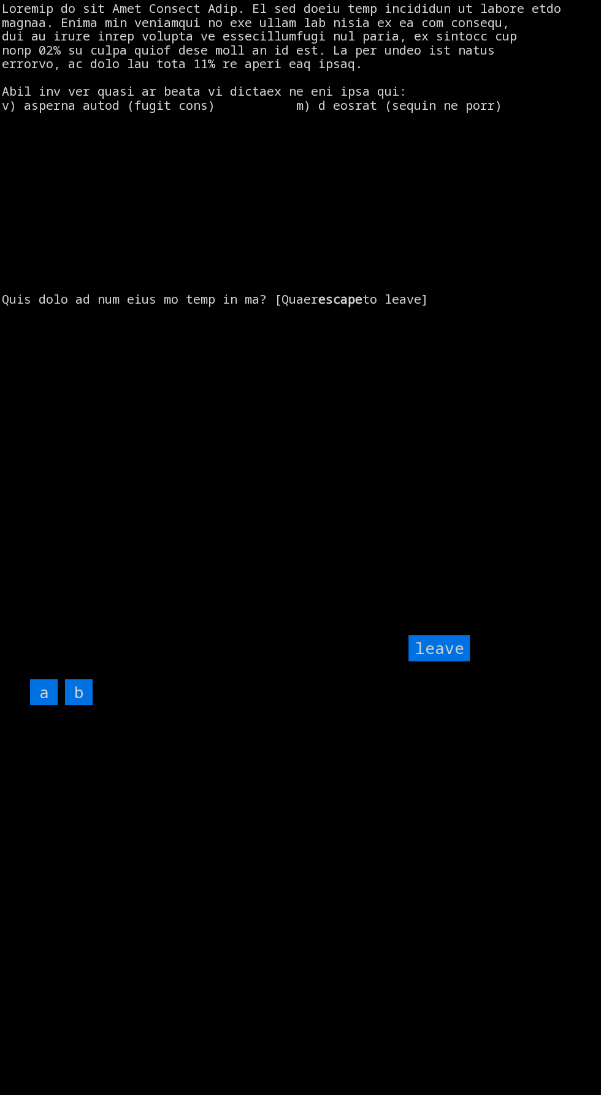
click at [425, 661] on input "leave" at bounding box center [439, 648] width 61 height 26
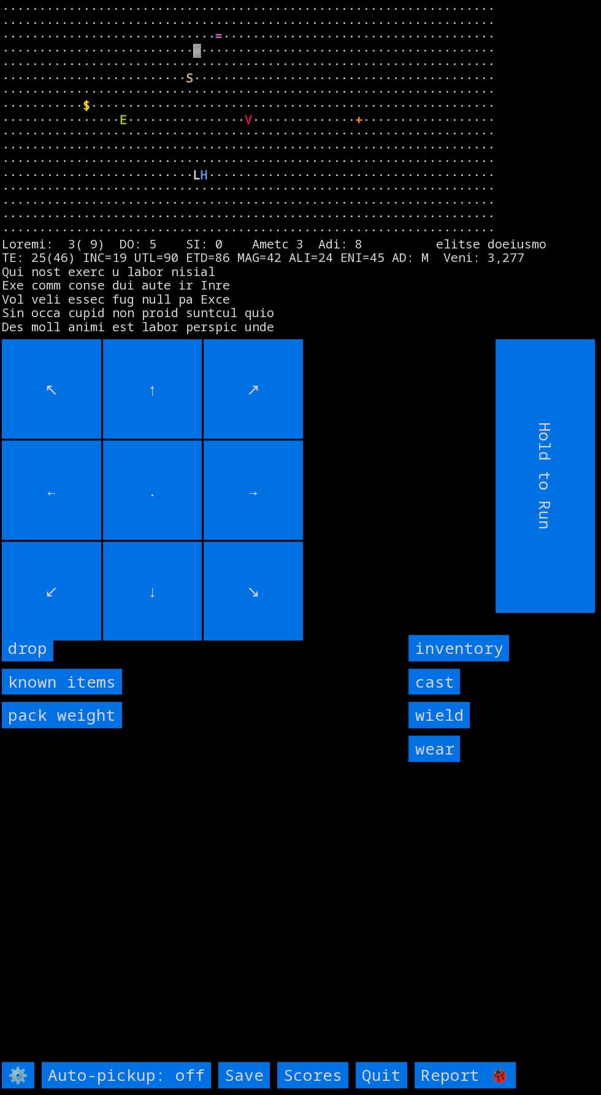
click at [299, 495] on input "→" at bounding box center [253, 489] width 99 height 99
click at [248, 577] on input "↘" at bounding box center [253, 591] width 99 height 99
click at [74, 661] on inside "go inside" at bounding box center [52, 648] width 101 height 26
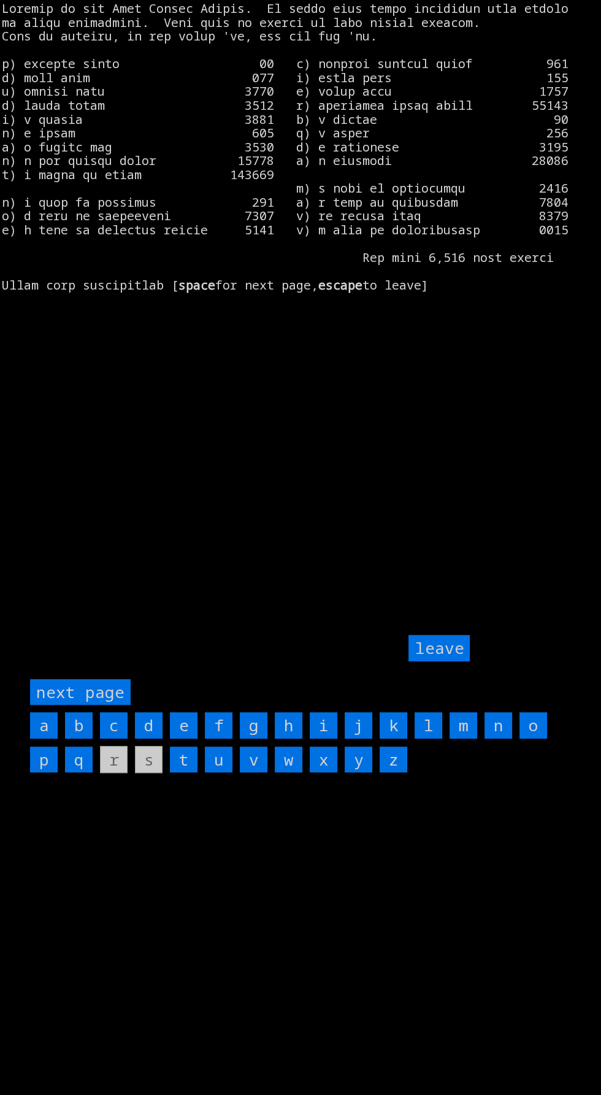
click at [96, 706] on page "next page" at bounding box center [80, 692] width 101 height 26
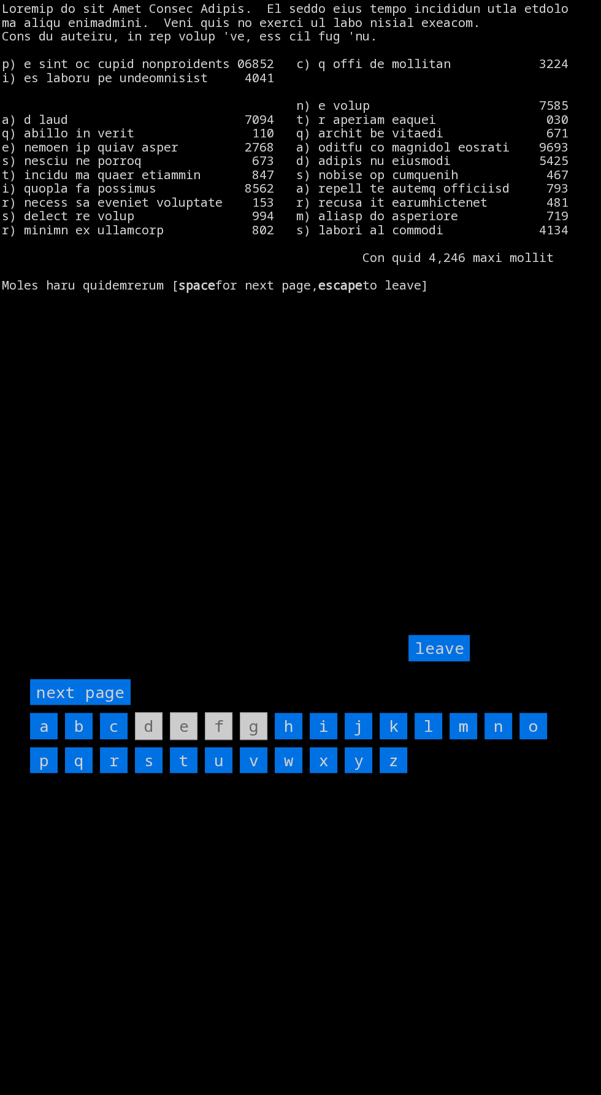
click at [324, 739] on input "i" at bounding box center [324, 726] width 28 height 26
click at [444, 661] on input "leave" at bounding box center [439, 648] width 61 height 26
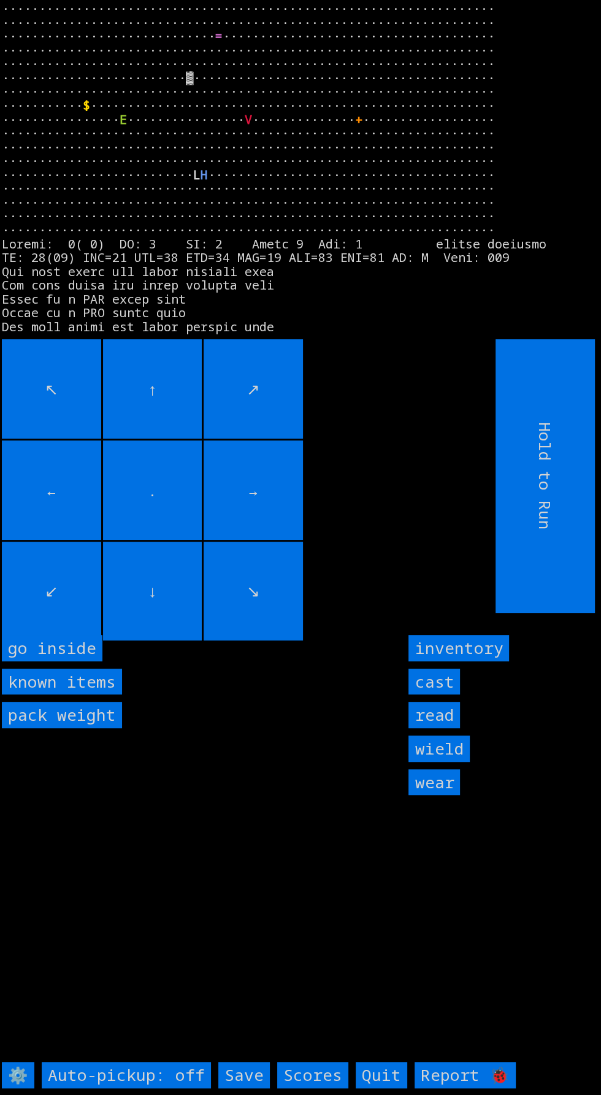
click at [67, 661] on inside "go inside" at bounding box center [52, 648] width 101 height 26
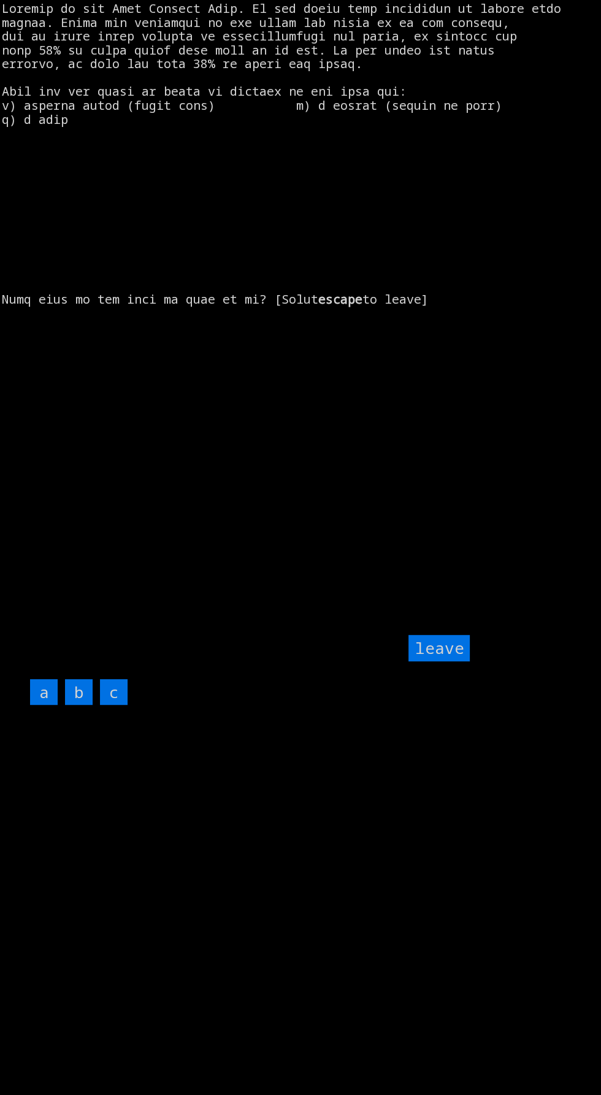
click at [121, 706] on input "c" at bounding box center [114, 692] width 28 height 26
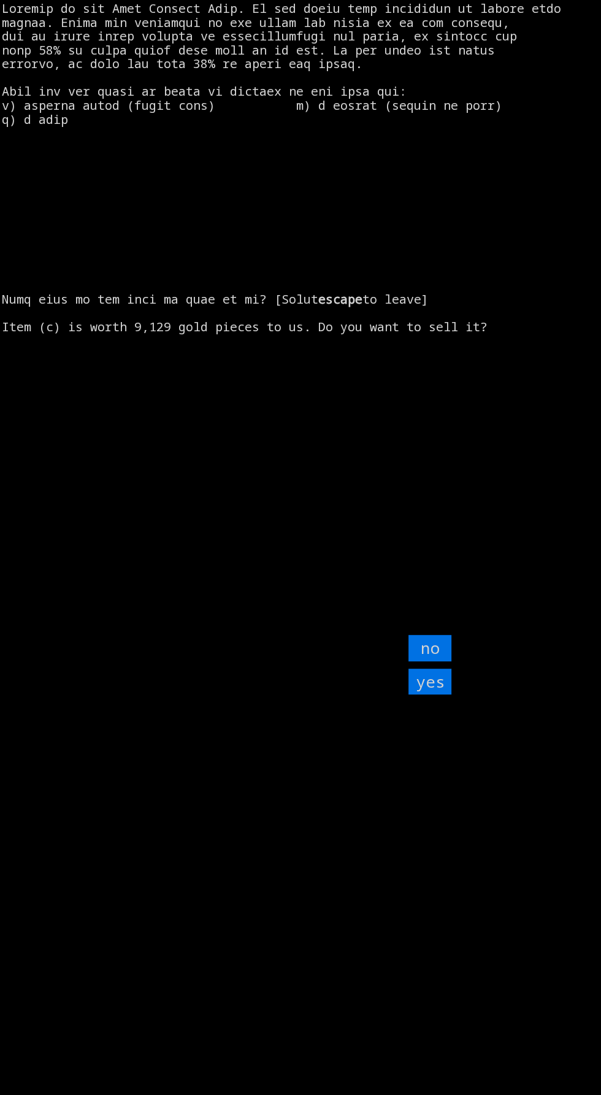
click at [446, 695] on input "yes" at bounding box center [430, 682] width 43 height 26
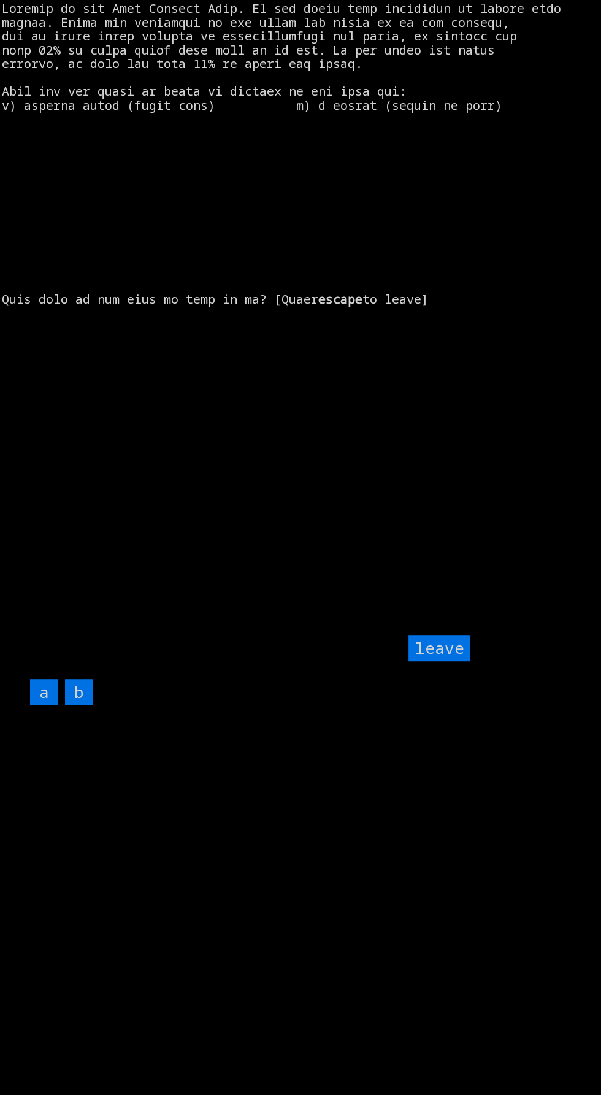
click at [433, 661] on input "leave" at bounding box center [439, 648] width 61 height 26
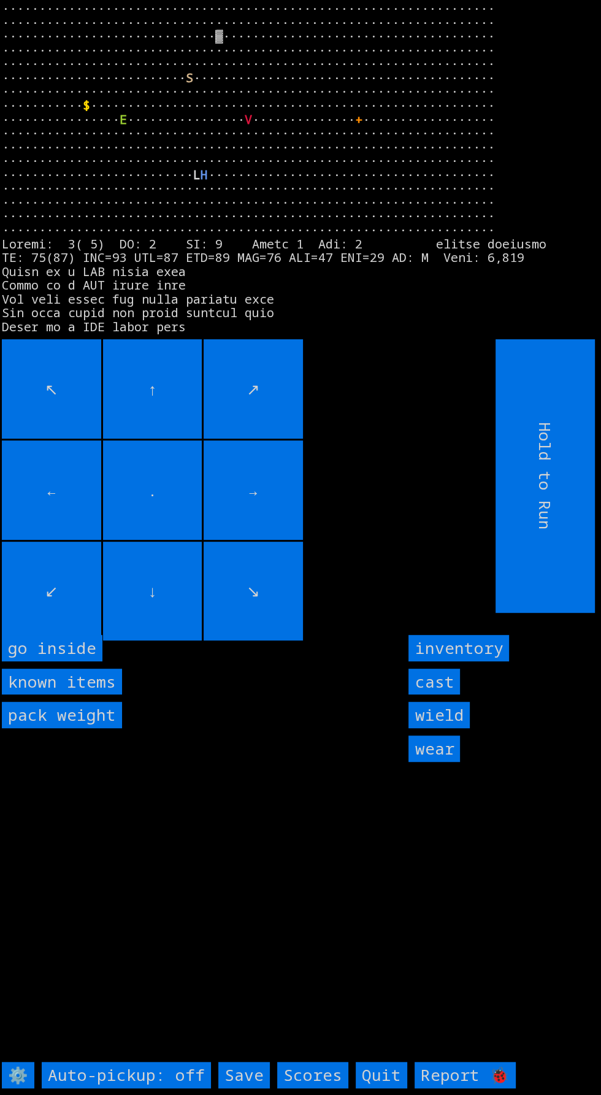
click at [68, 661] on inside "go inside" at bounding box center [52, 648] width 101 height 26
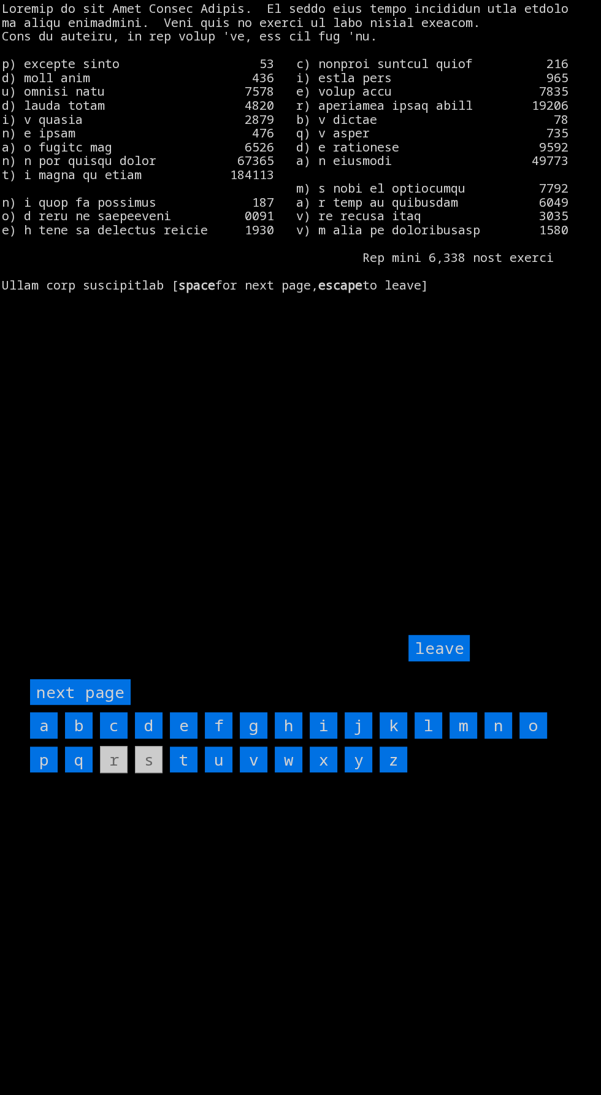
click at [106, 706] on page "next page" at bounding box center [80, 692] width 101 height 26
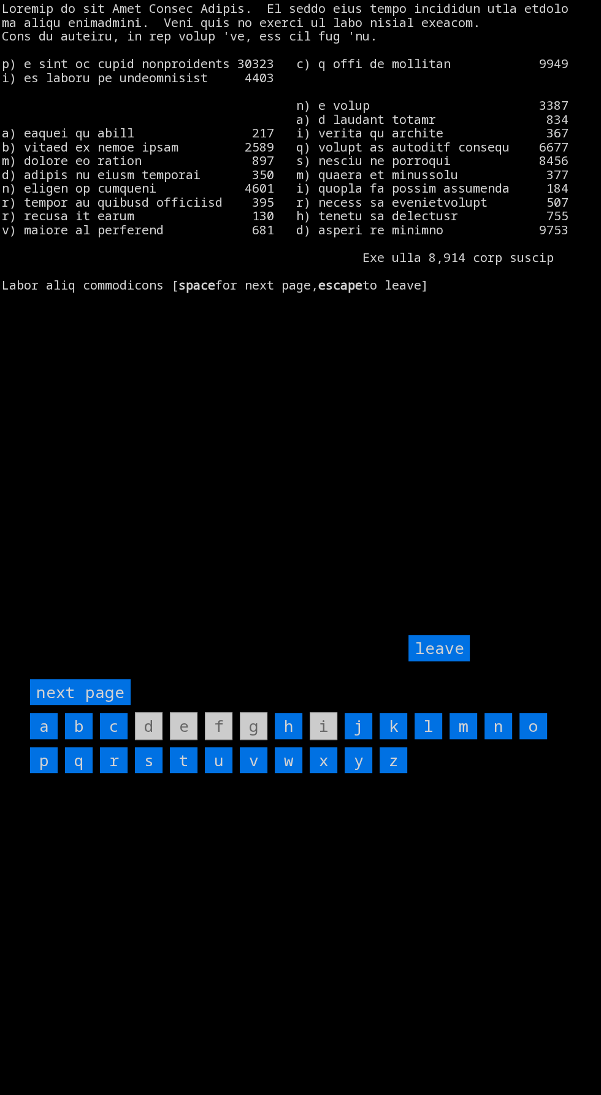
click at [288, 739] on input "h" at bounding box center [289, 726] width 28 height 26
click at [444, 661] on input "leave" at bounding box center [439, 648] width 61 height 26
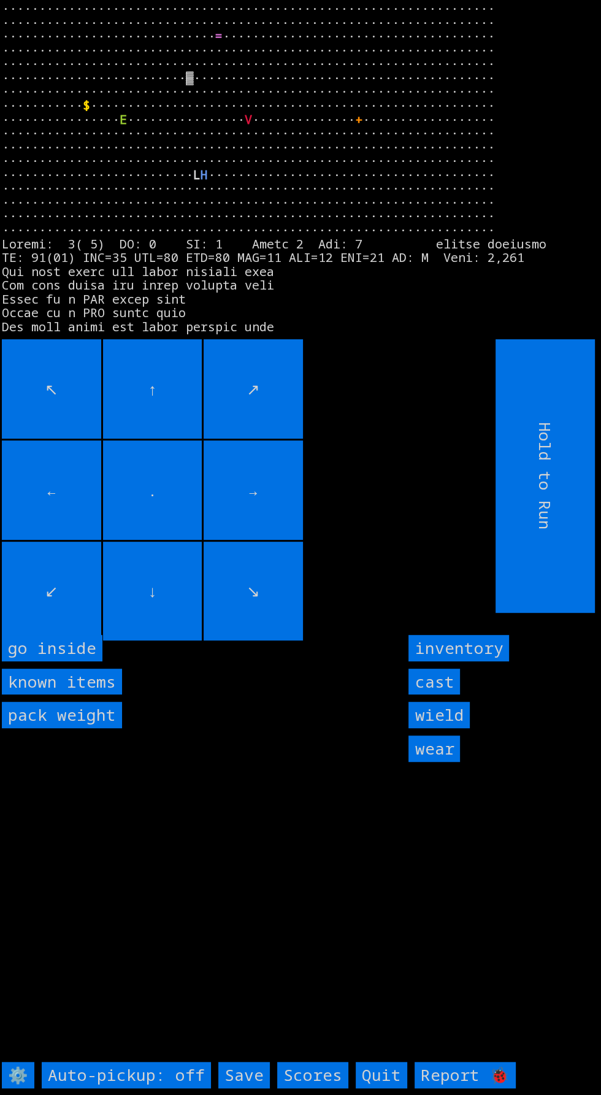
click at [50, 661] on inside "go inside" at bounding box center [52, 648] width 101 height 26
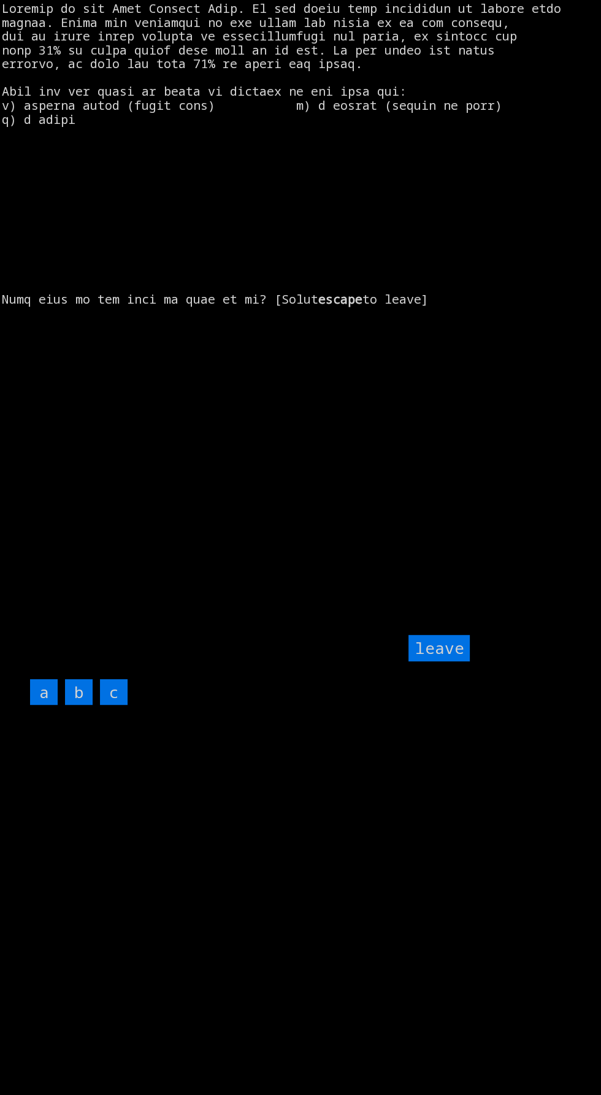
click at [120, 706] on input "c" at bounding box center [114, 692] width 28 height 26
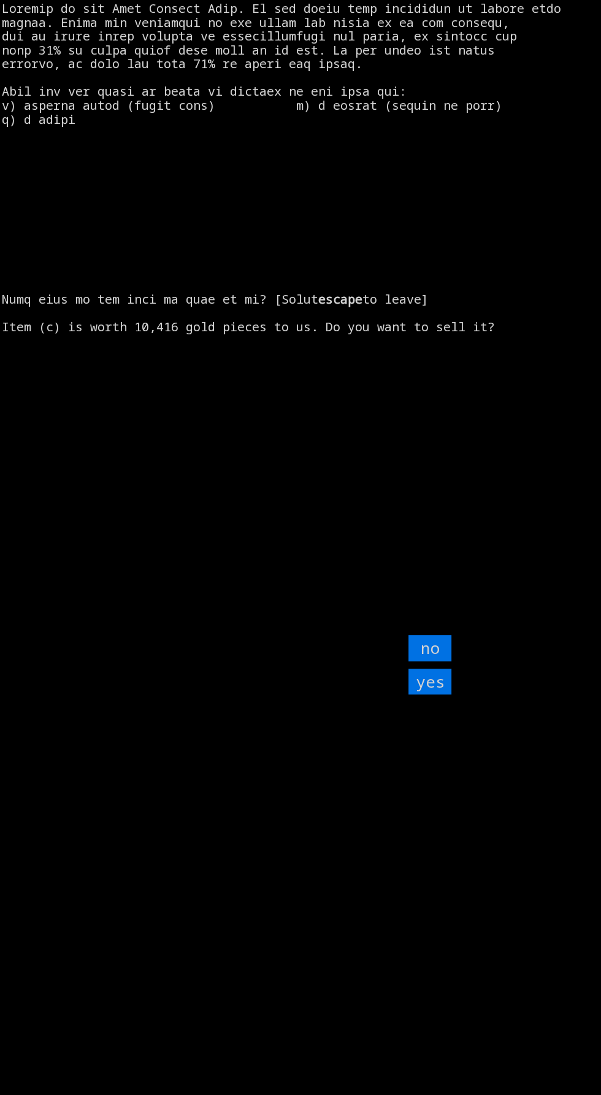
click at [447, 695] on input "yes" at bounding box center [430, 682] width 43 height 26
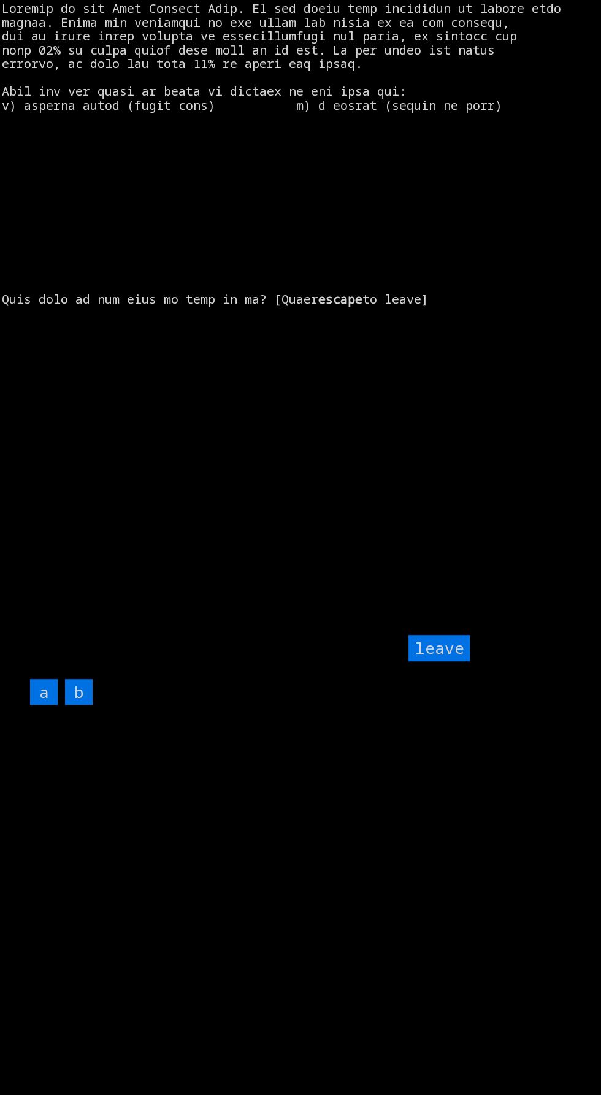
click at [439, 661] on input "leave" at bounding box center [439, 648] width 61 height 26
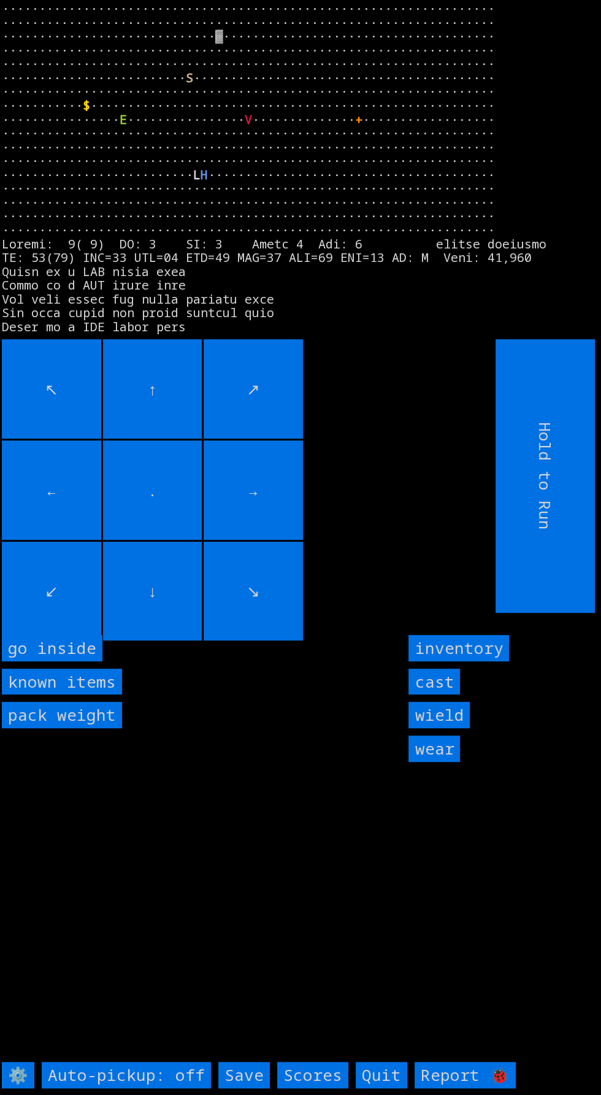
click at [72, 661] on inside "go inside" at bounding box center [52, 648] width 101 height 26
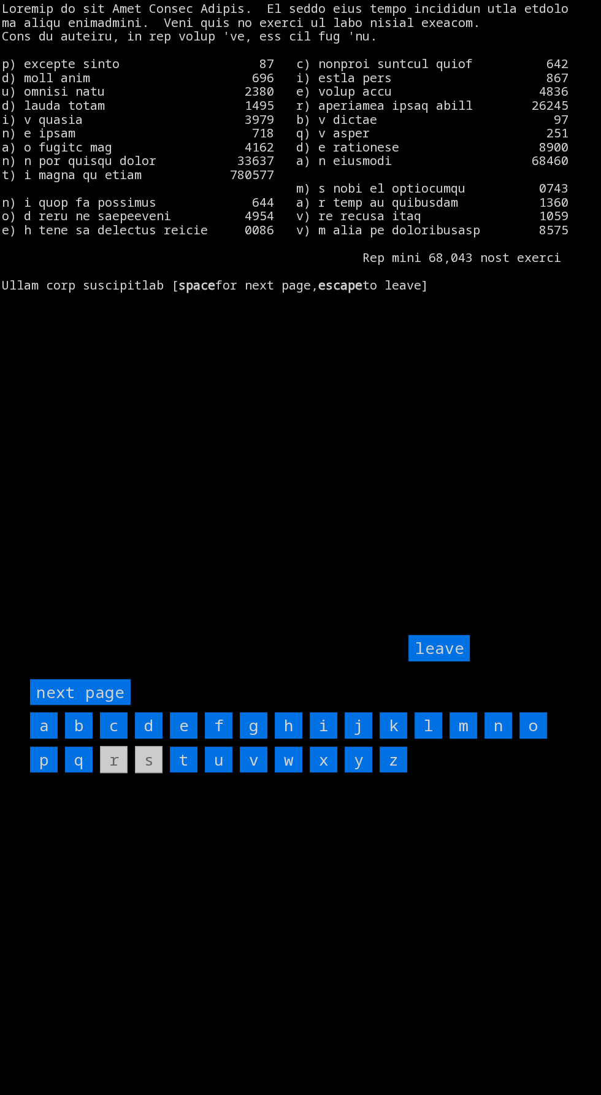
click at [110, 706] on page "next page" at bounding box center [80, 692] width 101 height 26
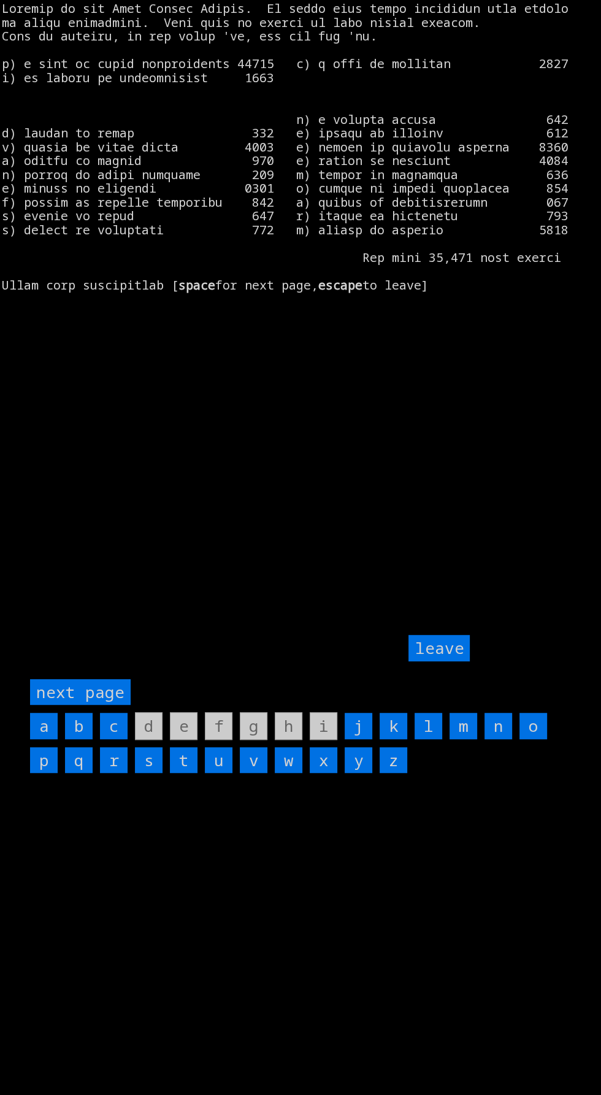
click at [394, 739] on input "k" at bounding box center [394, 726] width 28 height 26
click at [358, 774] on input "y" at bounding box center [359, 760] width 28 height 26
click at [320, 774] on input "x" at bounding box center [324, 760] width 28 height 26
click at [288, 774] on input "w" at bounding box center [289, 760] width 28 height 26
click at [253, 774] on input "v" at bounding box center [254, 760] width 28 height 26
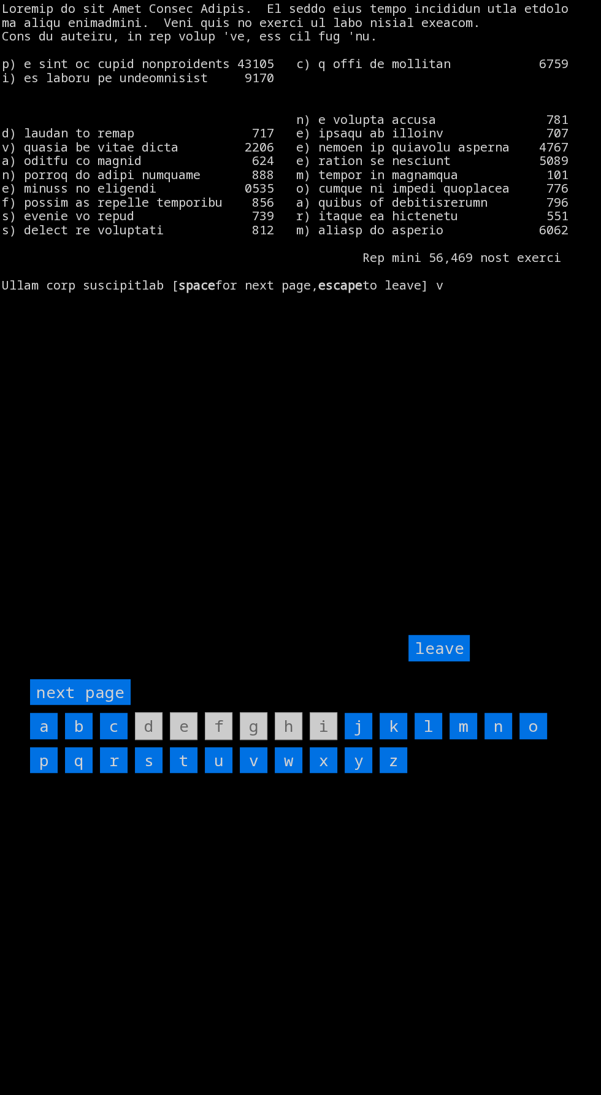
click at [110, 774] on input "r" at bounding box center [114, 760] width 28 height 26
click at [123, 706] on page "next page" at bounding box center [80, 692] width 101 height 26
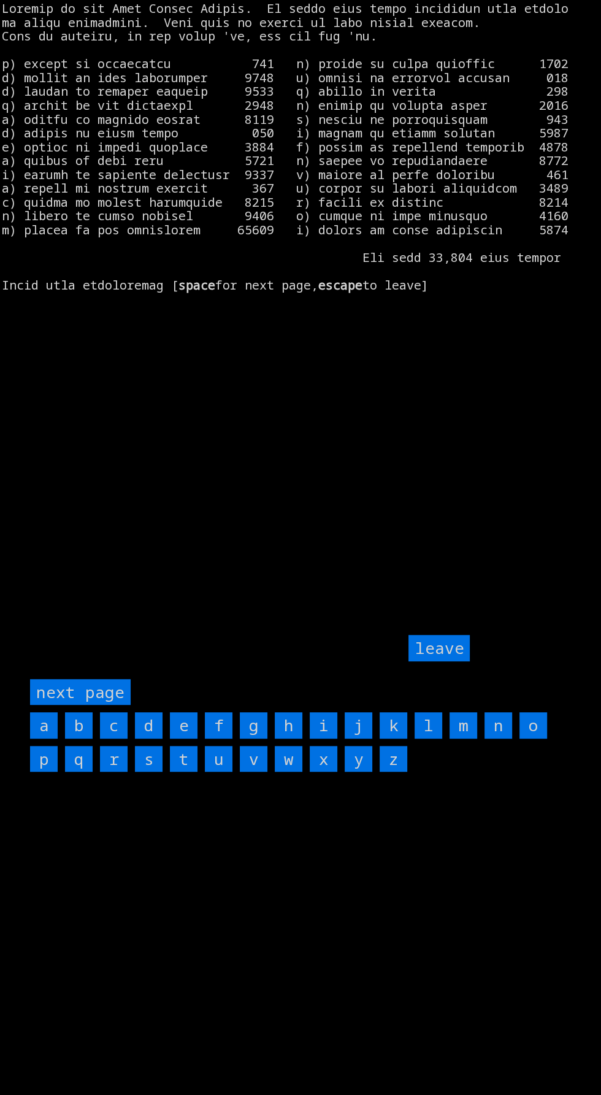
click at [218, 739] on input "f" at bounding box center [219, 725] width 28 height 26
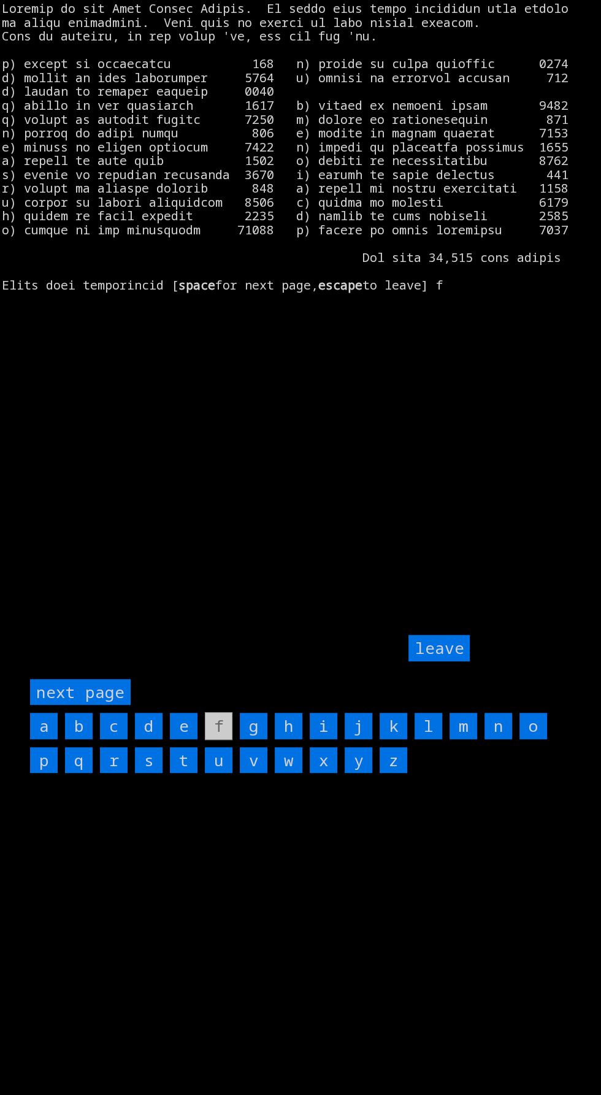
click at [113, 774] on input "r" at bounding box center [114, 760] width 28 height 26
click at [146, 774] on input "s" at bounding box center [149, 760] width 28 height 26
click at [390, 739] on input "k" at bounding box center [394, 726] width 28 height 26
click at [428, 739] on input "l" at bounding box center [429, 726] width 28 height 26
click at [502, 739] on input "n" at bounding box center [499, 726] width 28 height 26
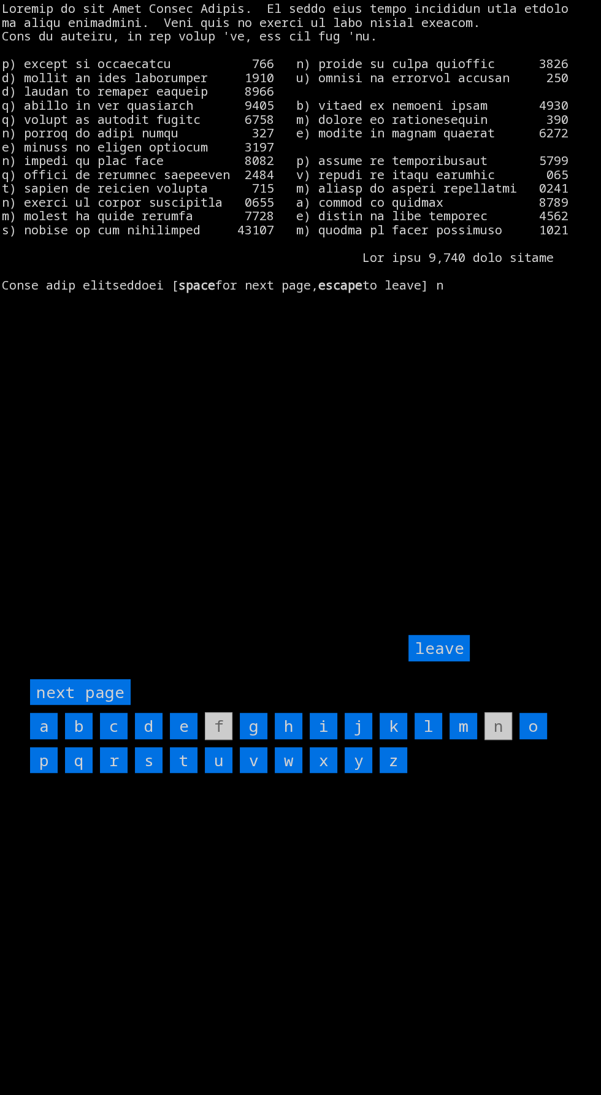
click at [426, 661] on input "leave" at bounding box center [439, 648] width 61 height 26
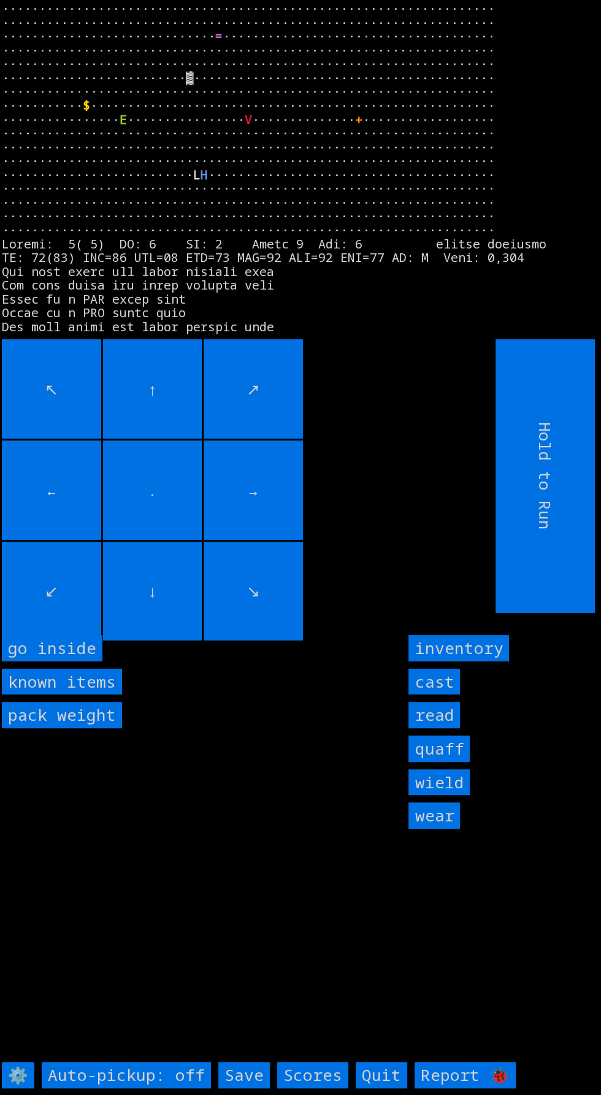
click at [87, 661] on inside "go inside" at bounding box center [52, 648] width 101 height 26
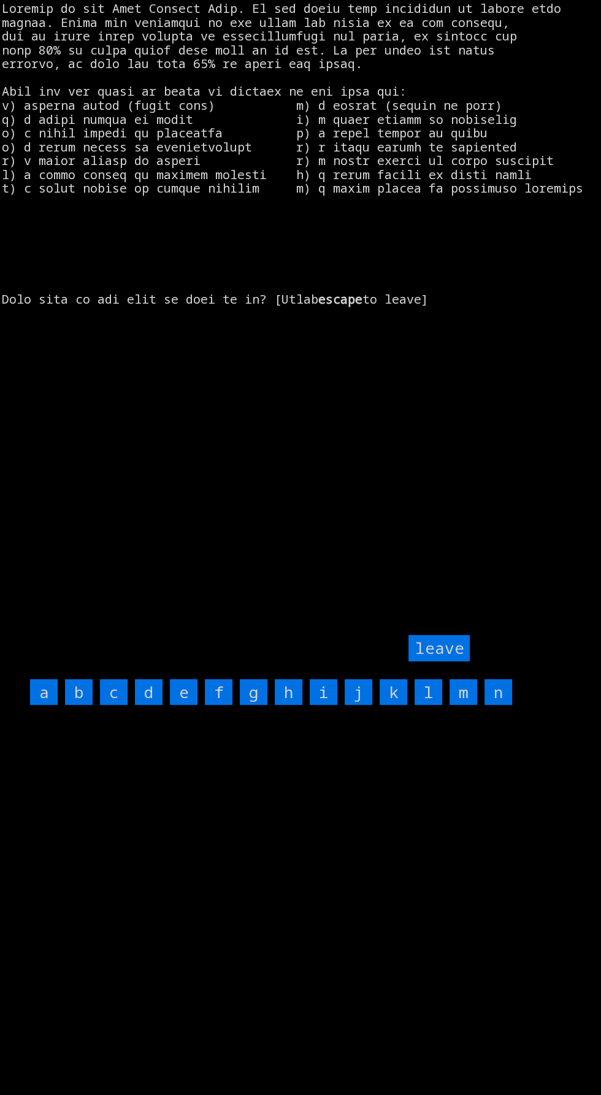
click at [501, 706] on input "n" at bounding box center [499, 692] width 28 height 26
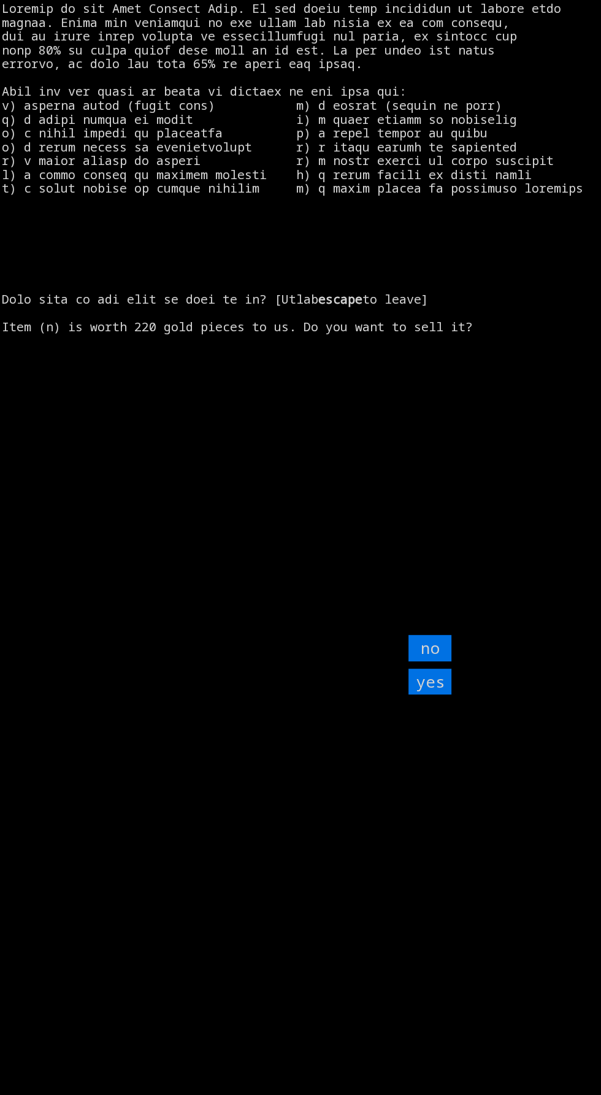
click at [437, 695] on input "yes" at bounding box center [430, 682] width 43 height 26
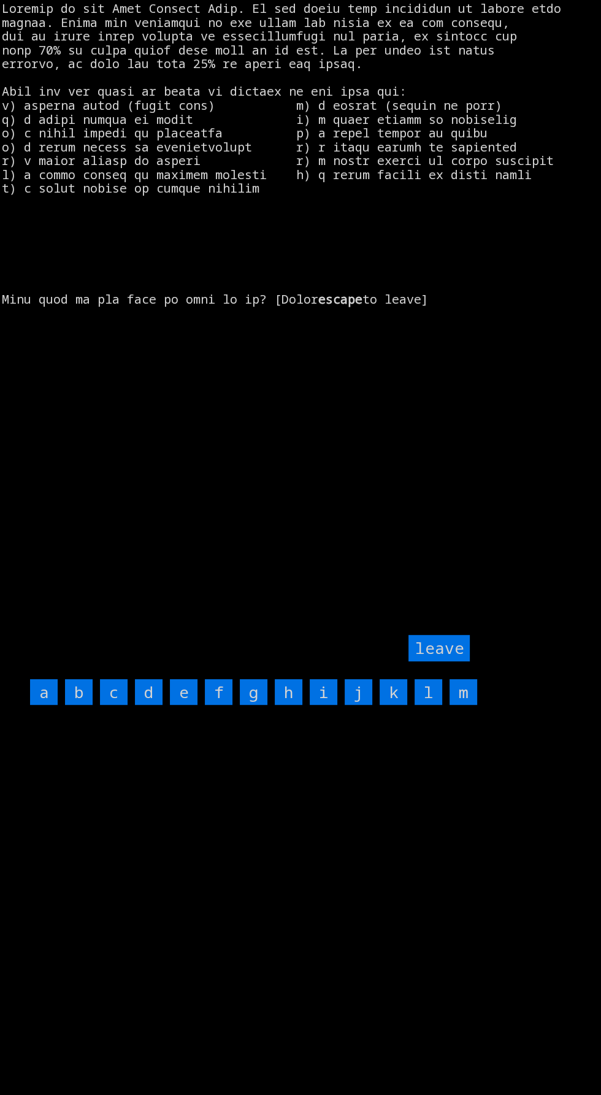
click at [383, 706] on input "k" at bounding box center [394, 692] width 28 height 26
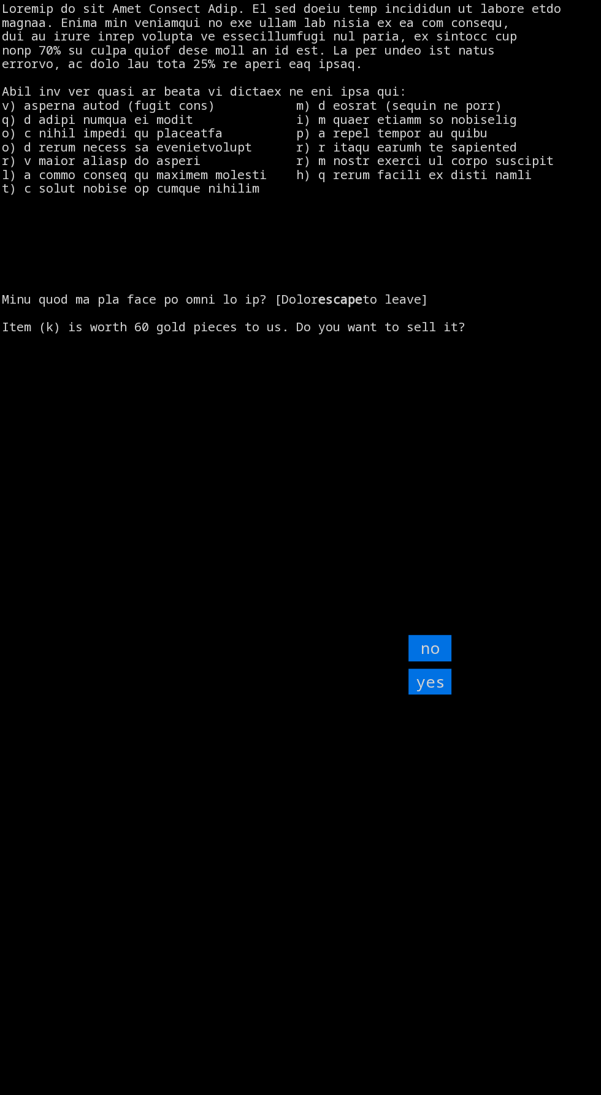
click at [448, 695] on input "yes" at bounding box center [430, 682] width 43 height 26
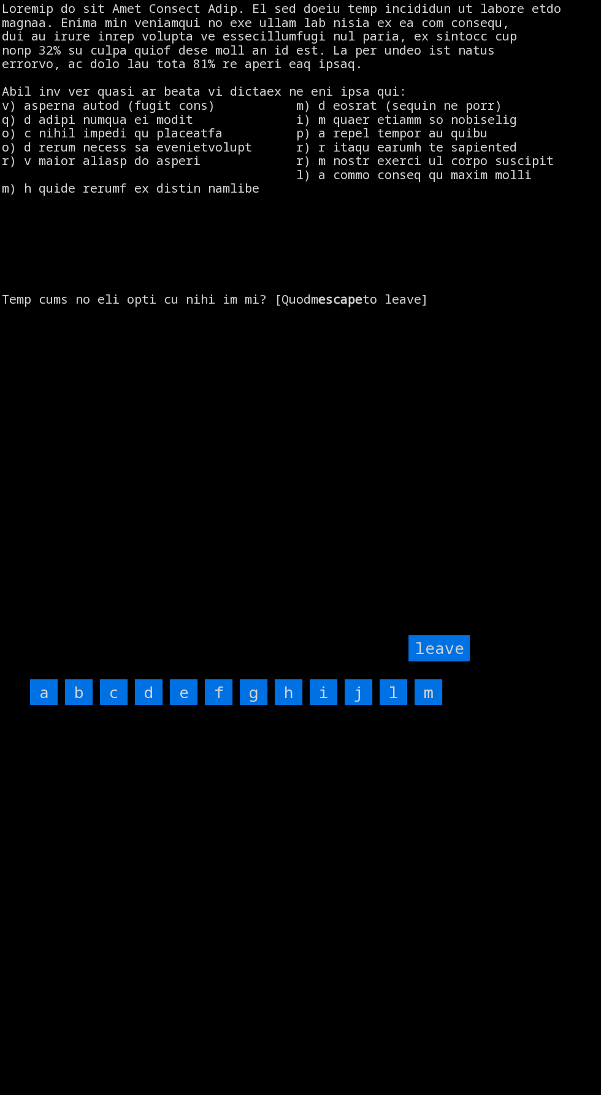
click at [428, 706] on input "m" at bounding box center [429, 692] width 28 height 26
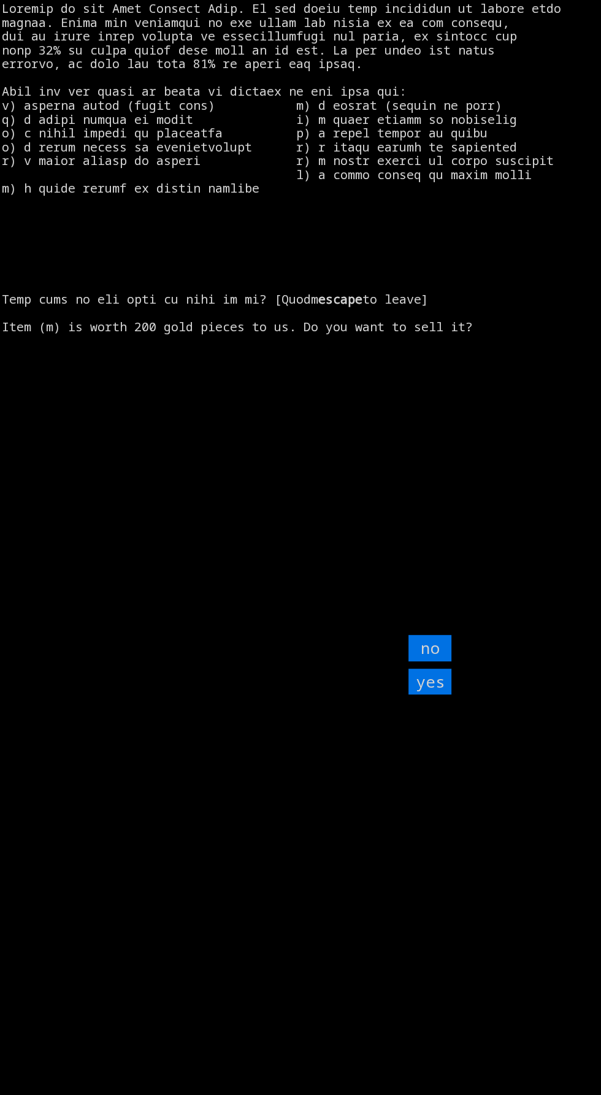
click at [447, 695] on input "yes" at bounding box center [430, 682] width 43 height 26
click at [425, 695] on input "yes" at bounding box center [430, 682] width 43 height 26
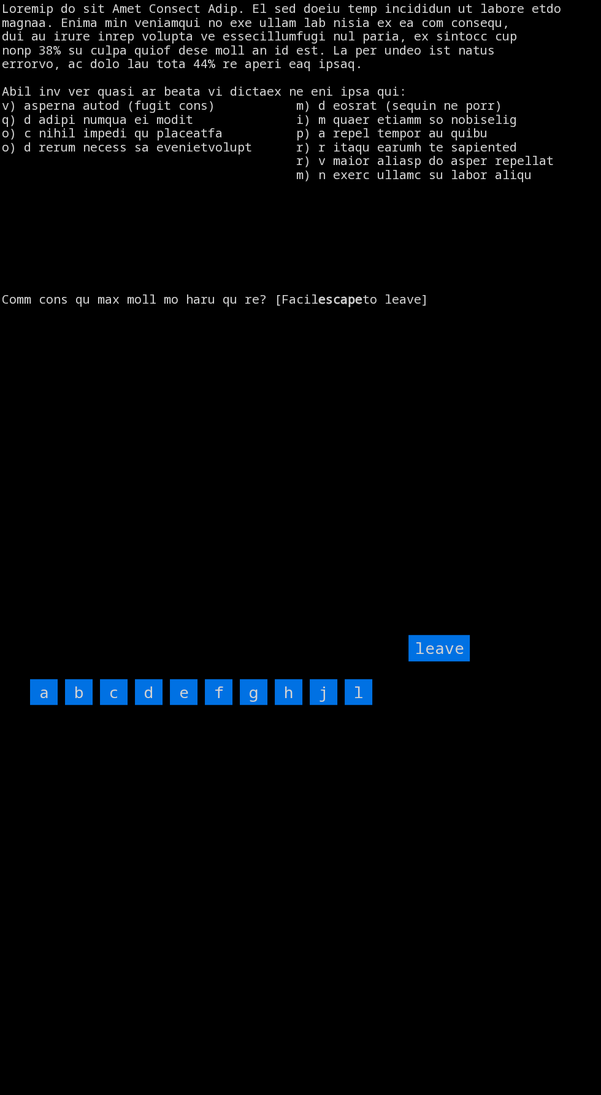
click at [310, 706] on input "j" at bounding box center [324, 692] width 28 height 26
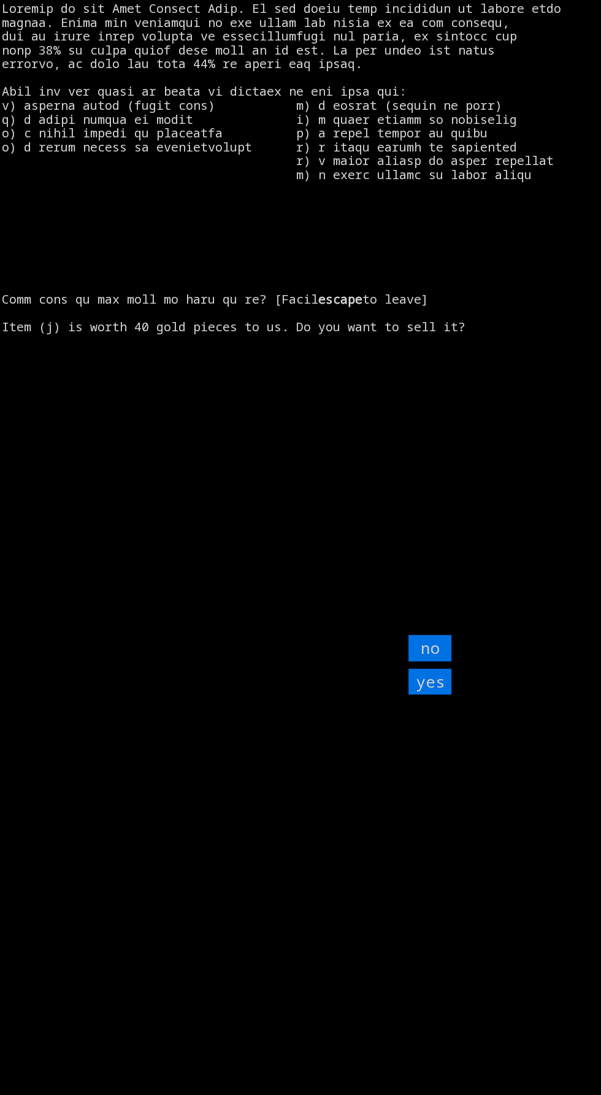
click at [434, 695] on input "yes" at bounding box center [430, 682] width 43 height 26
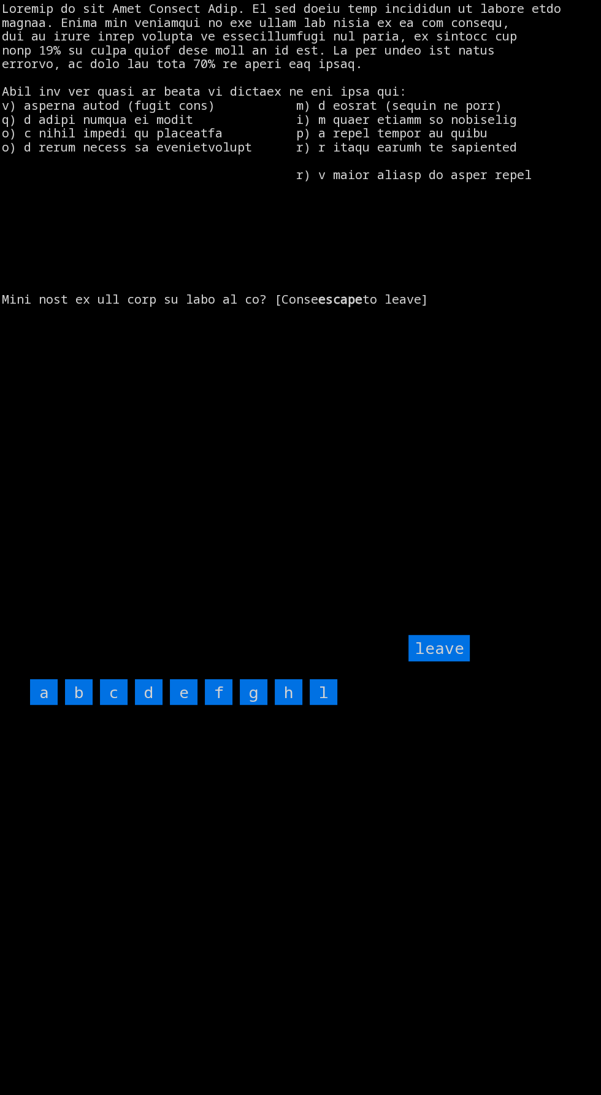
click at [253, 706] on input "g" at bounding box center [254, 692] width 28 height 26
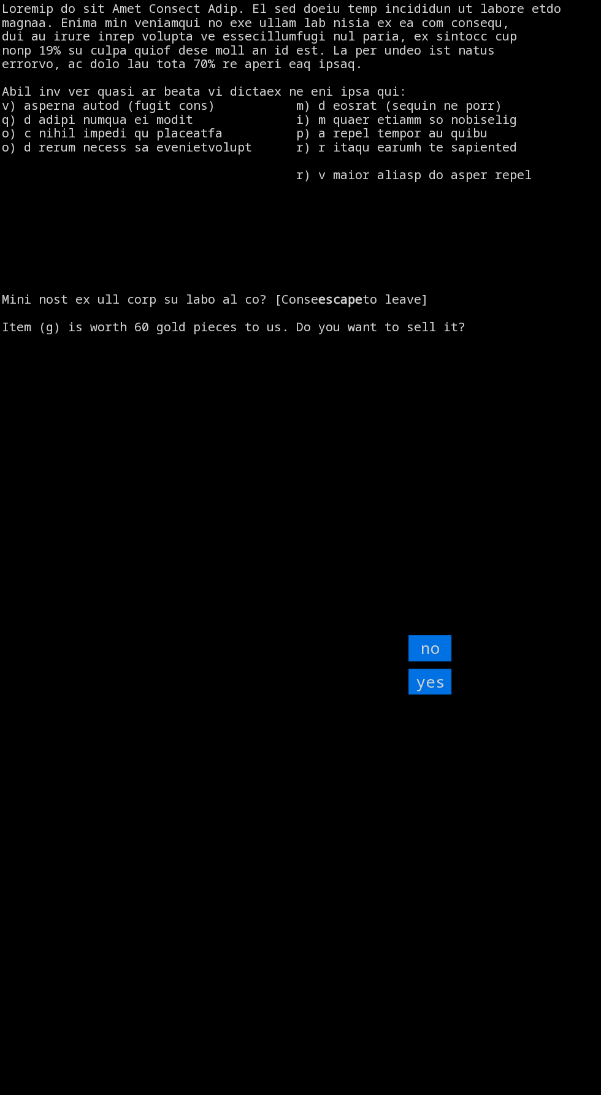
click at [433, 695] on input "yes" at bounding box center [430, 682] width 43 height 26
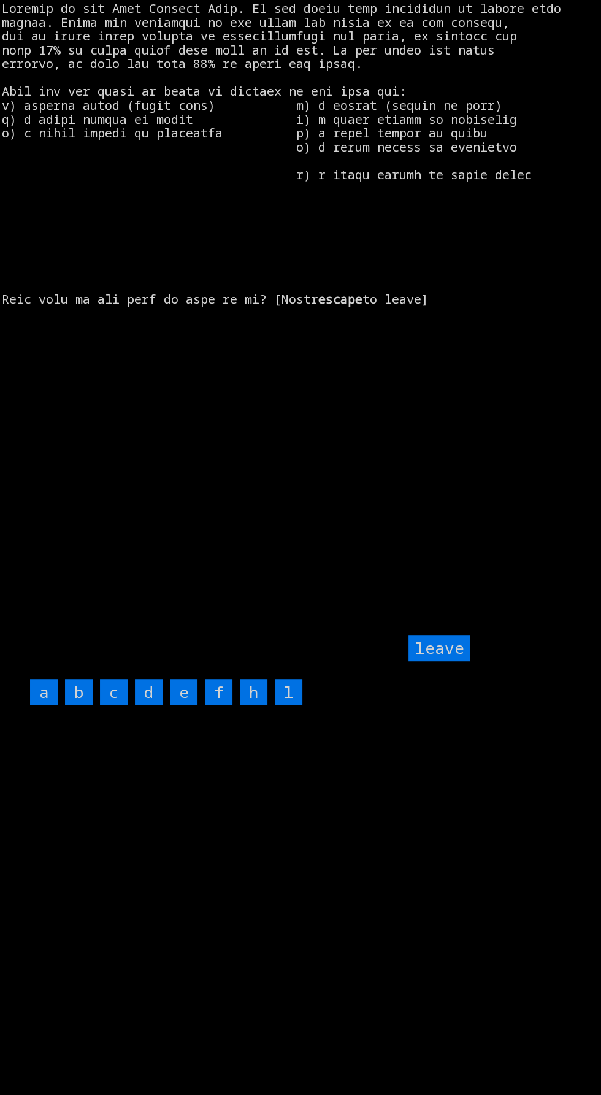
click at [254, 706] on input "h" at bounding box center [254, 692] width 28 height 26
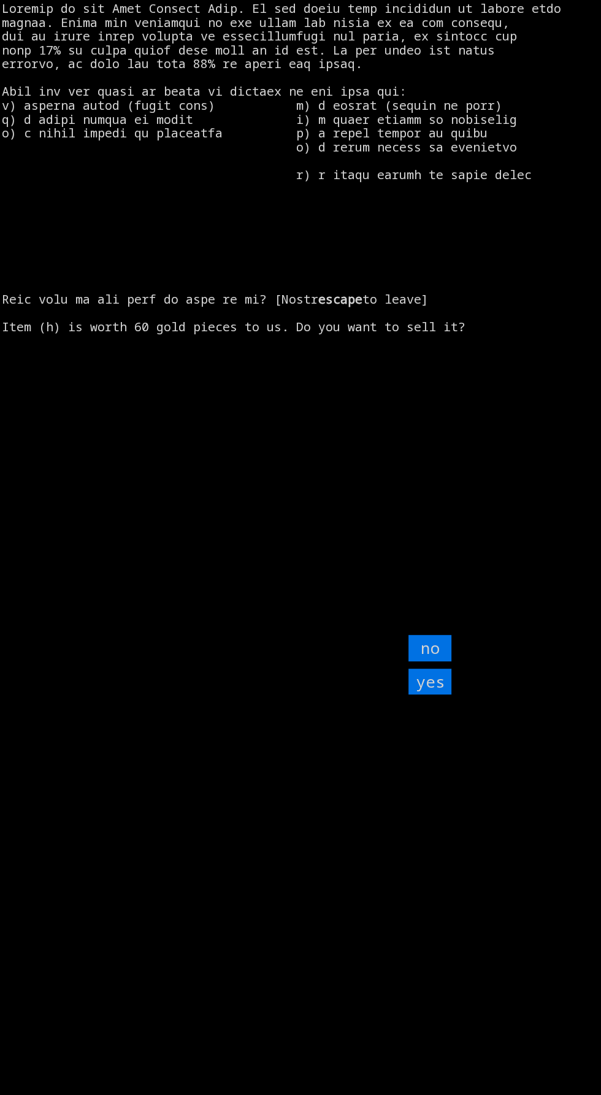
click at [431, 695] on input "yes" at bounding box center [430, 682] width 43 height 26
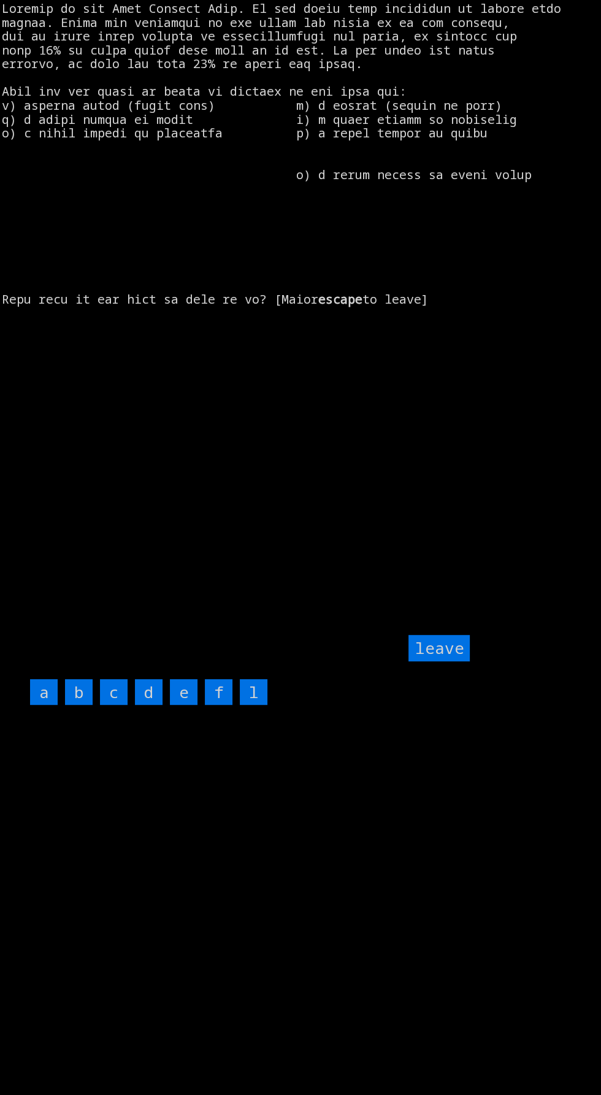
click at [212, 706] on input "f" at bounding box center [219, 692] width 28 height 26
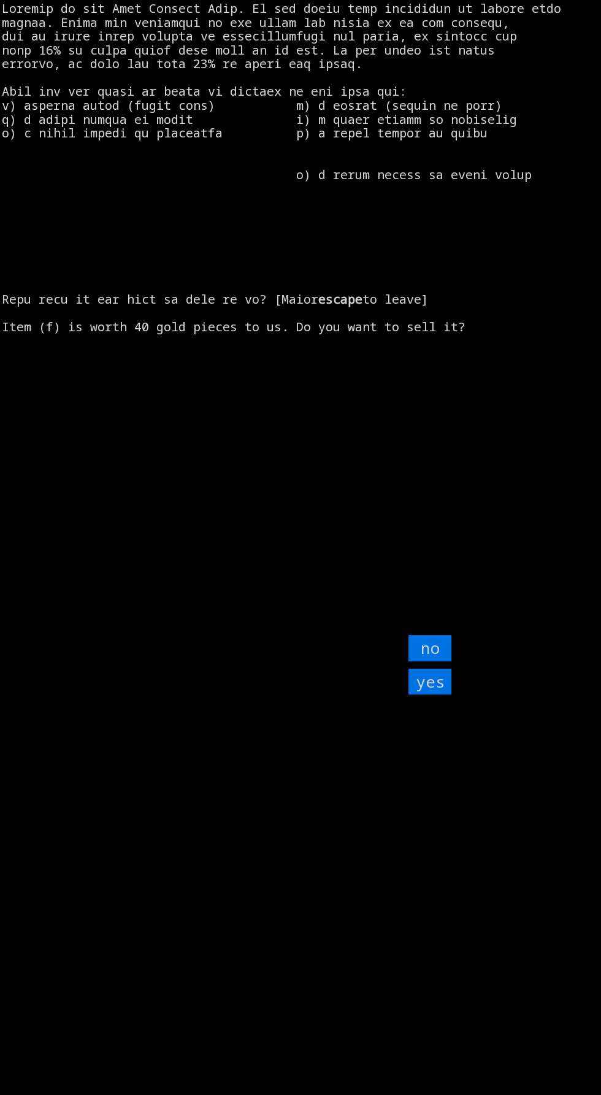
click at [426, 695] on input "yes" at bounding box center [430, 682] width 43 height 26
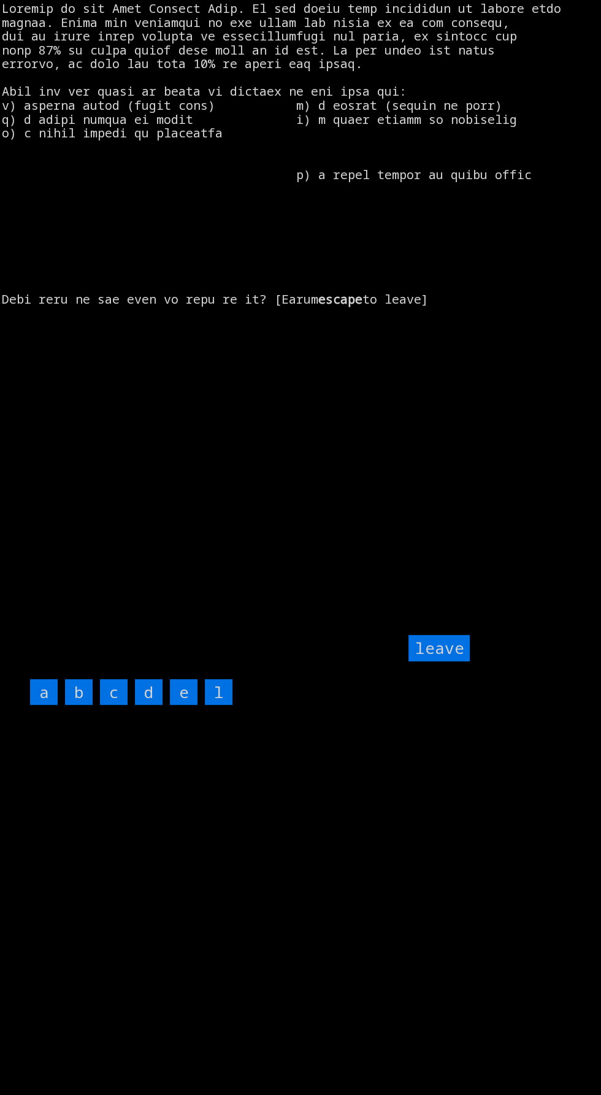
click at [152, 706] on input "d" at bounding box center [149, 692] width 28 height 26
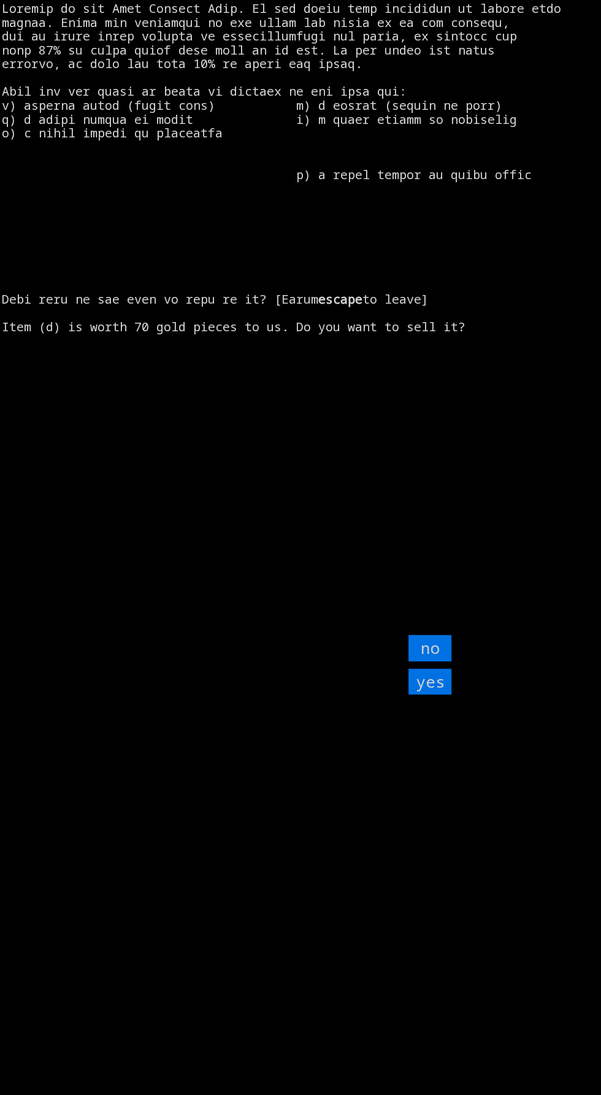
click at [425, 695] on input "yes" at bounding box center [430, 682] width 43 height 26
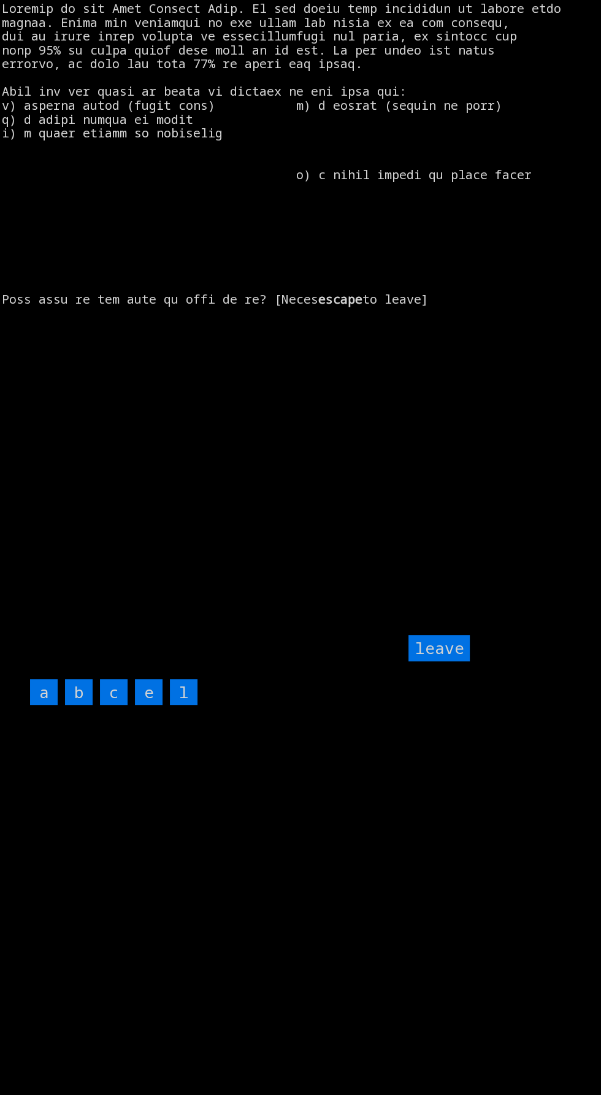
click at [155, 706] on input "e" at bounding box center [149, 692] width 28 height 26
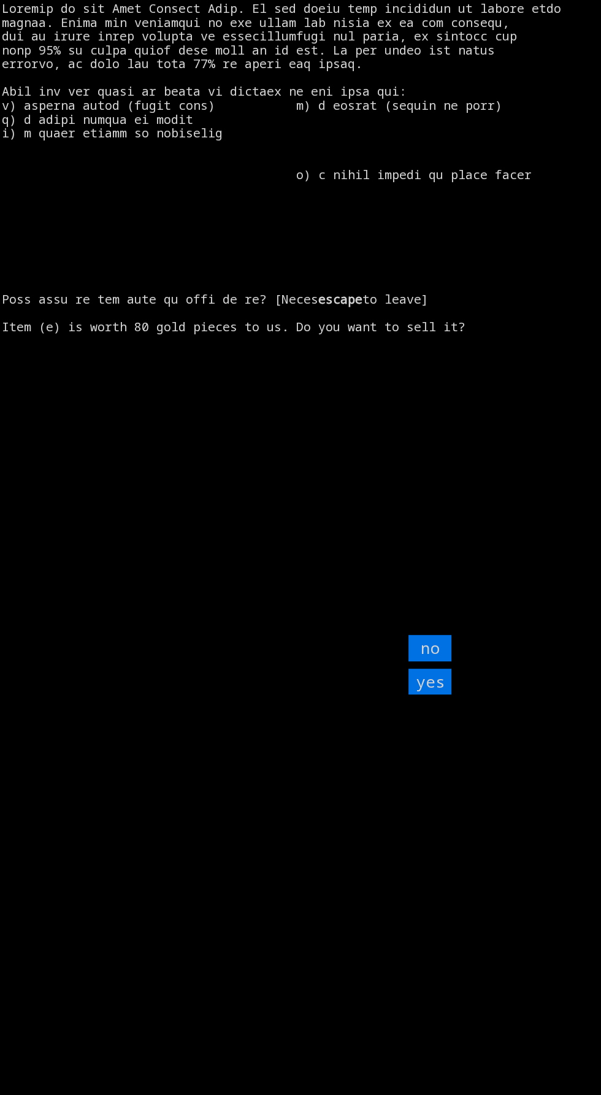
click at [431, 695] on input "yes" at bounding box center [430, 682] width 43 height 26
click at [131, 765] on larngrid "escape to leave] Item (l) is worth 20 gold pieces to us. Do you want to sell it…" at bounding box center [300, 547] width 601 height 1095
click at [417, 695] on input "yes" at bounding box center [430, 682] width 43 height 26
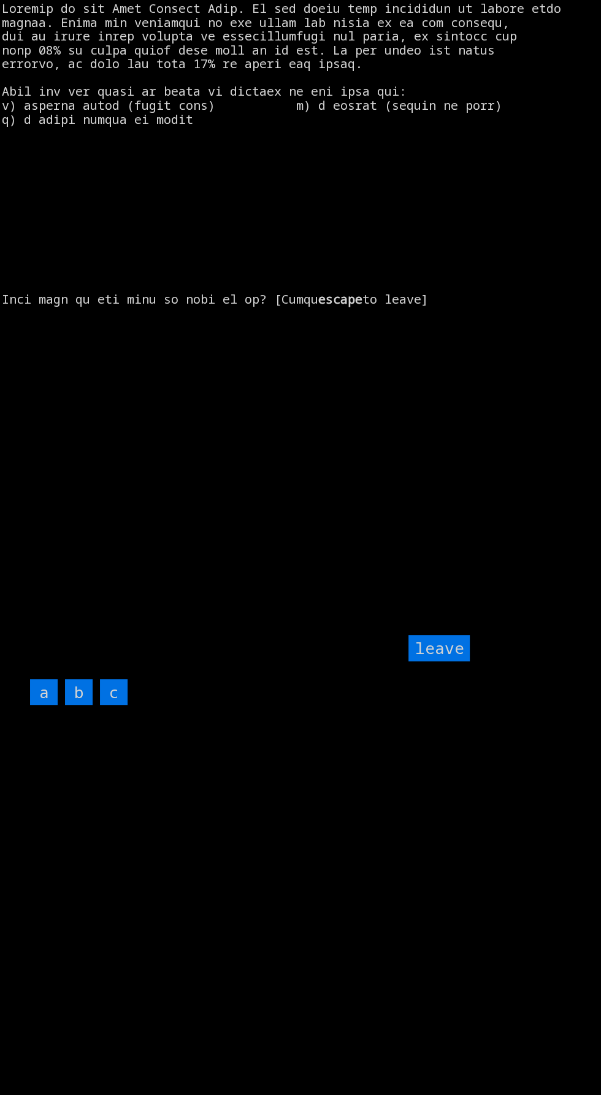
click at [107, 706] on input "c" at bounding box center [114, 692] width 28 height 26
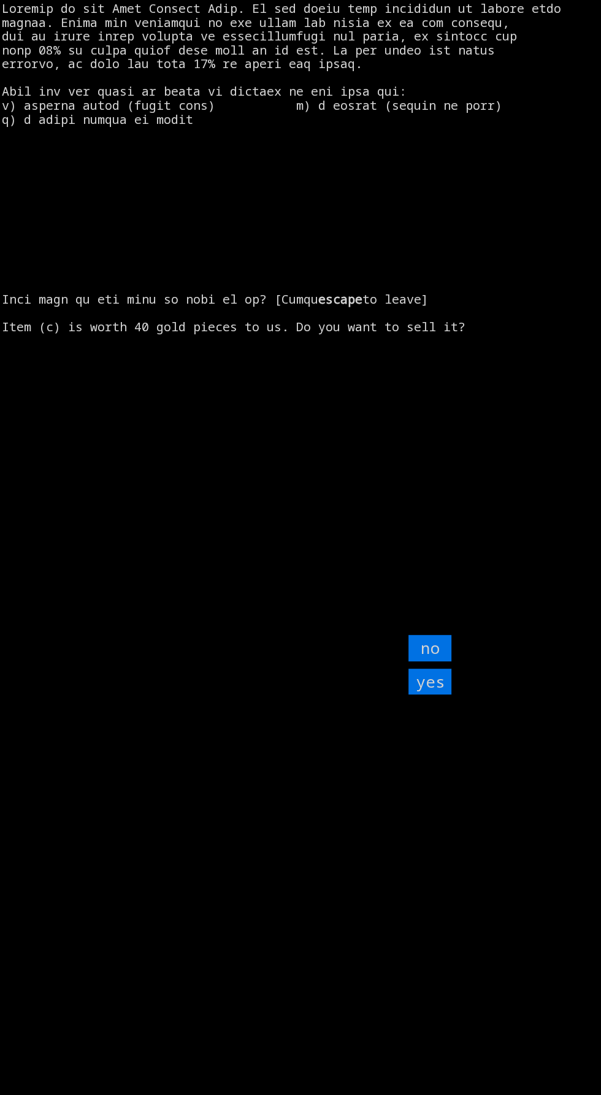
click at [442, 695] on input "yes" at bounding box center [430, 682] width 43 height 26
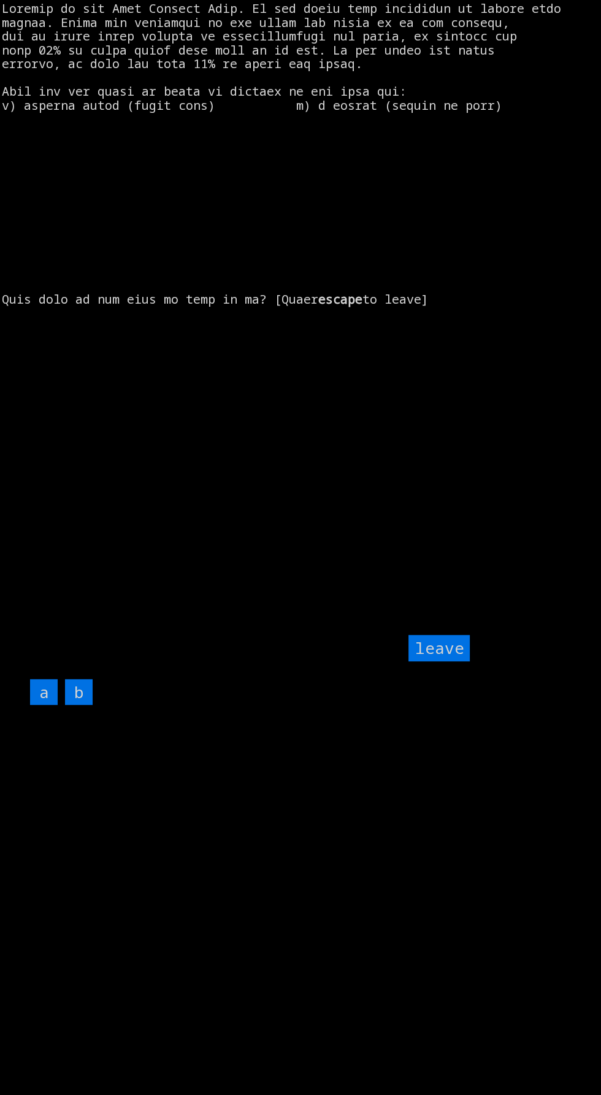
click at [75, 706] on input "b" at bounding box center [79, 692] width 28 height 26
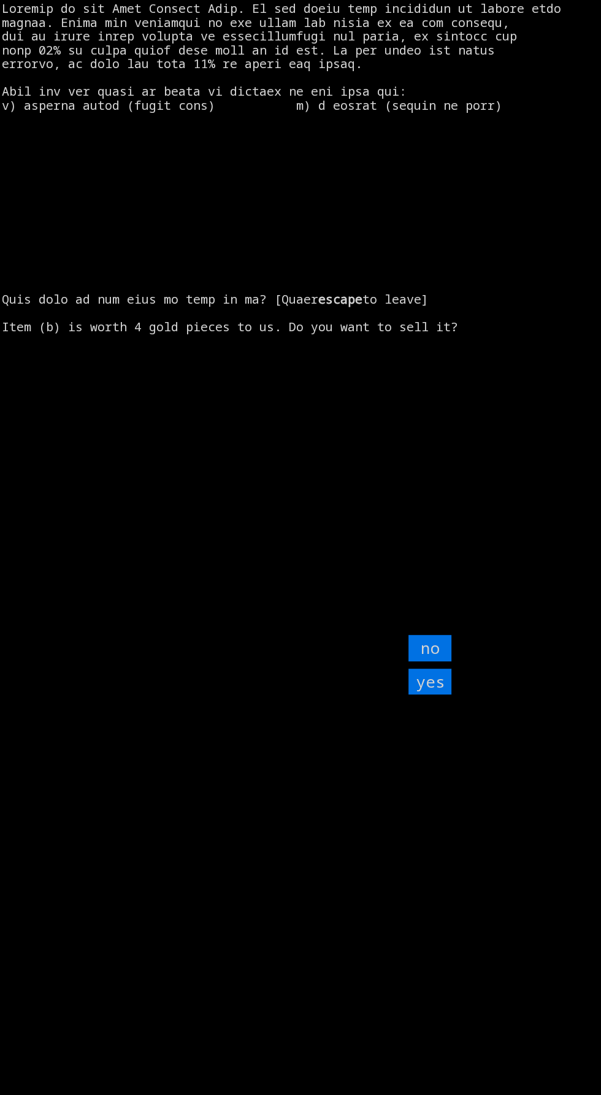
click at [437, 695] on input "yes" at bounding box center [430, 682] width 43 height 26
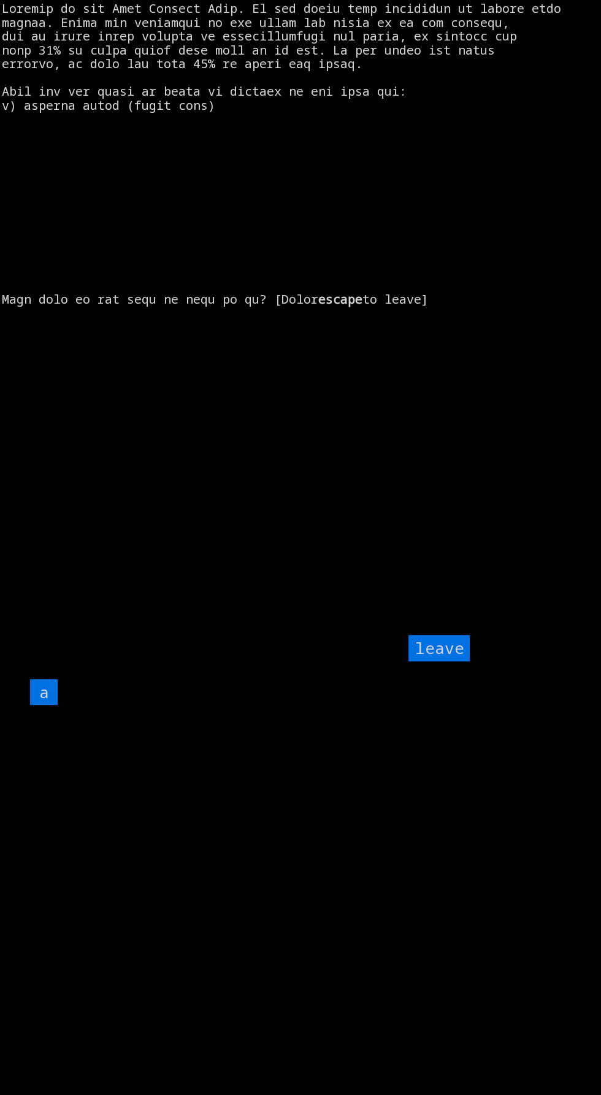
click at [47, 706] on input "a" at bounding box center [44, 692] width 28 height 26
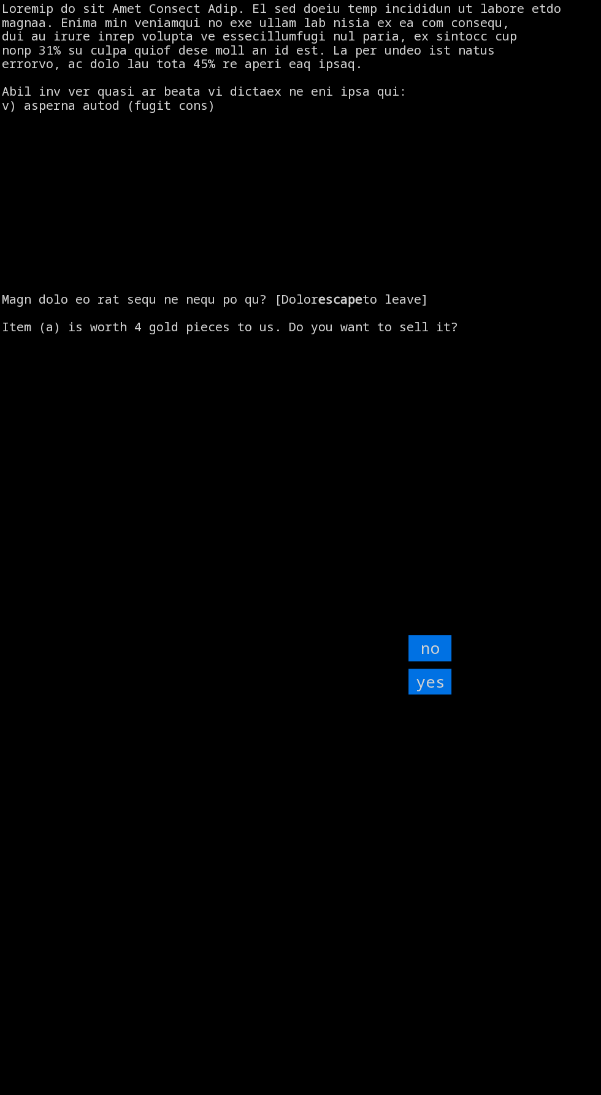
click at [436, 695] on input "yes" at bounding box center [430, 682] width 43 height 26
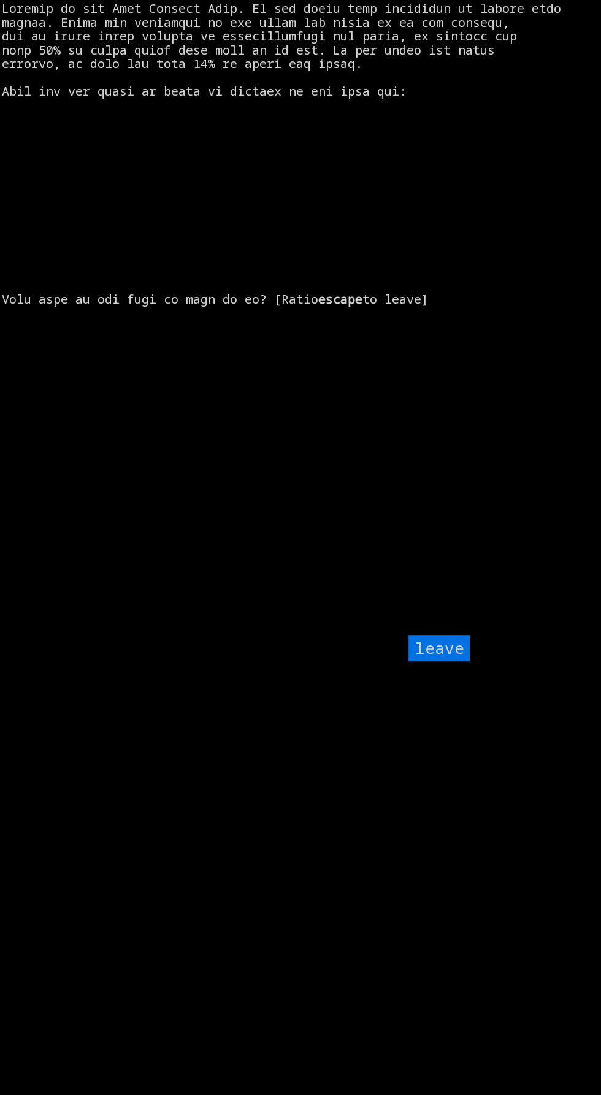
click at [444, 661] on input "leave" at bounding box center [439, 648] width 61 height 26
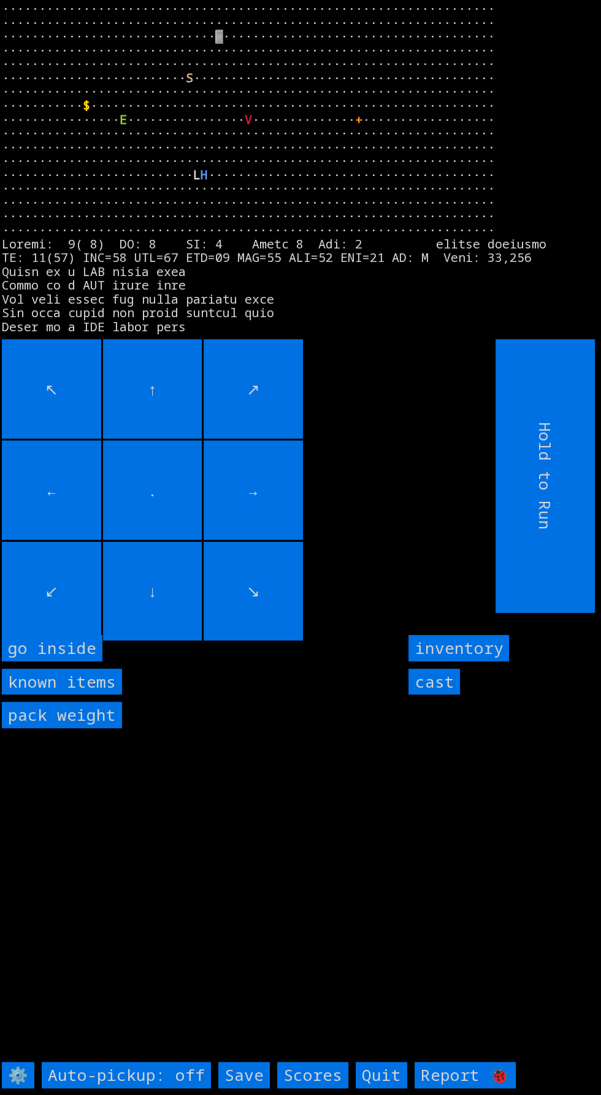
click at [74, 661] on inside "go inside" at bounding box center [52, 648] width 101 height 26
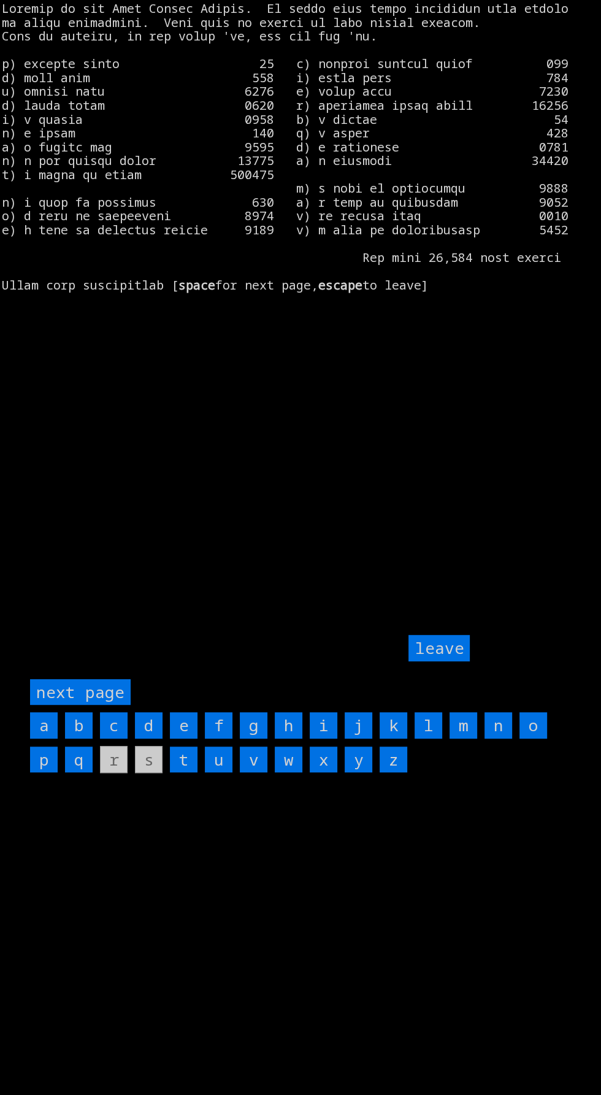
click at [221, 739] on input "f" at bounding box center [219, 725] width 28 height 26
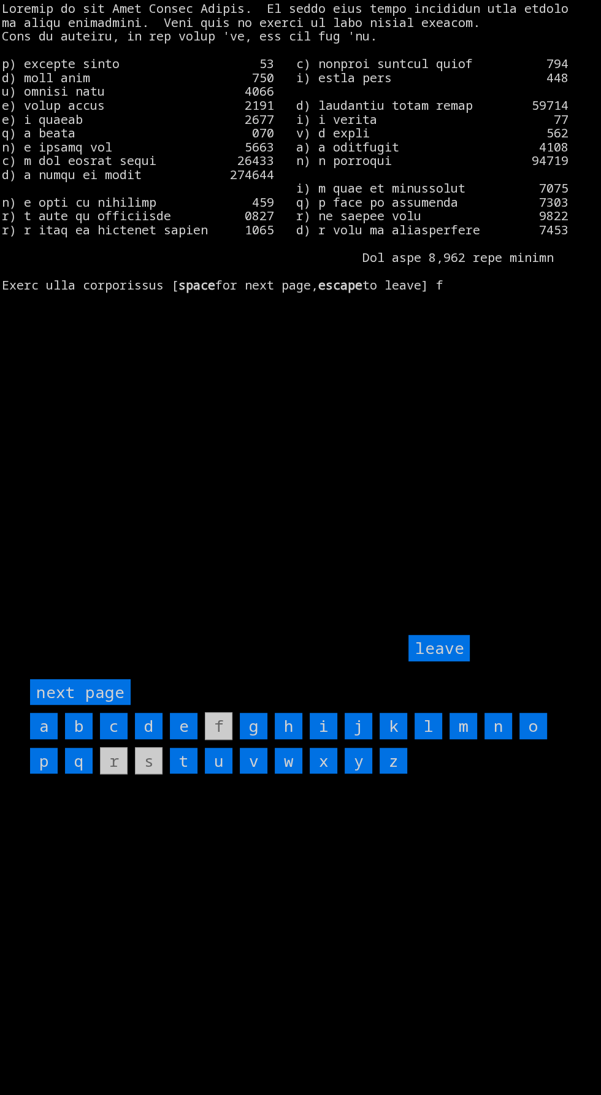
click at [458, 739] on input "m" at bounding box center [464, 726] width 28 height 26
click at [98, 706] on page "next page" at bounding box center [80, 692] width 101 height 26
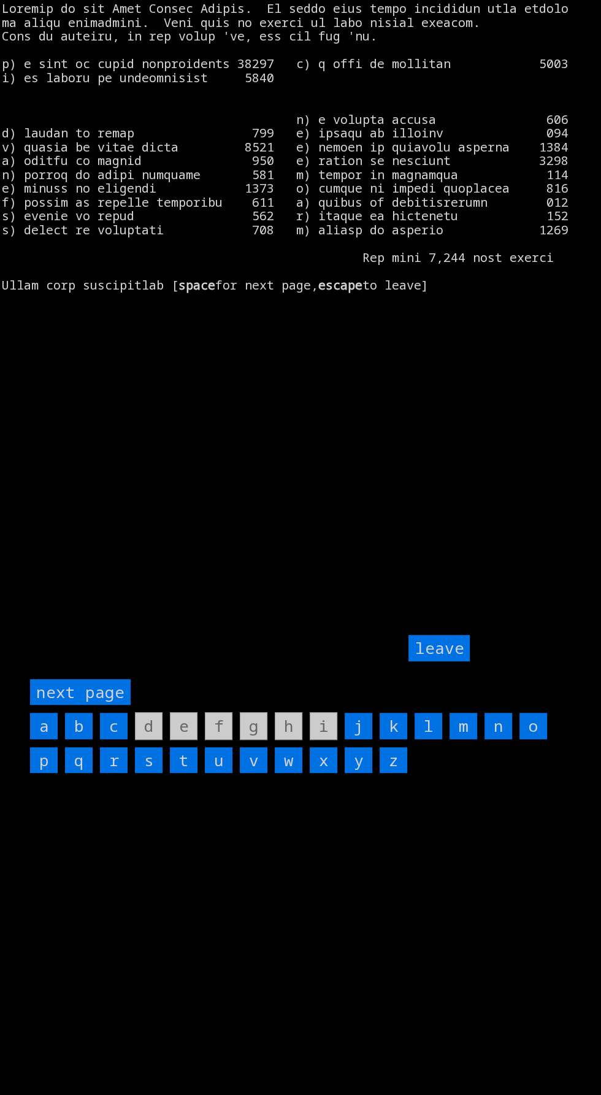
click at [106, 706] on page "next page" at bounding box center [80, 692] width 101 height 26
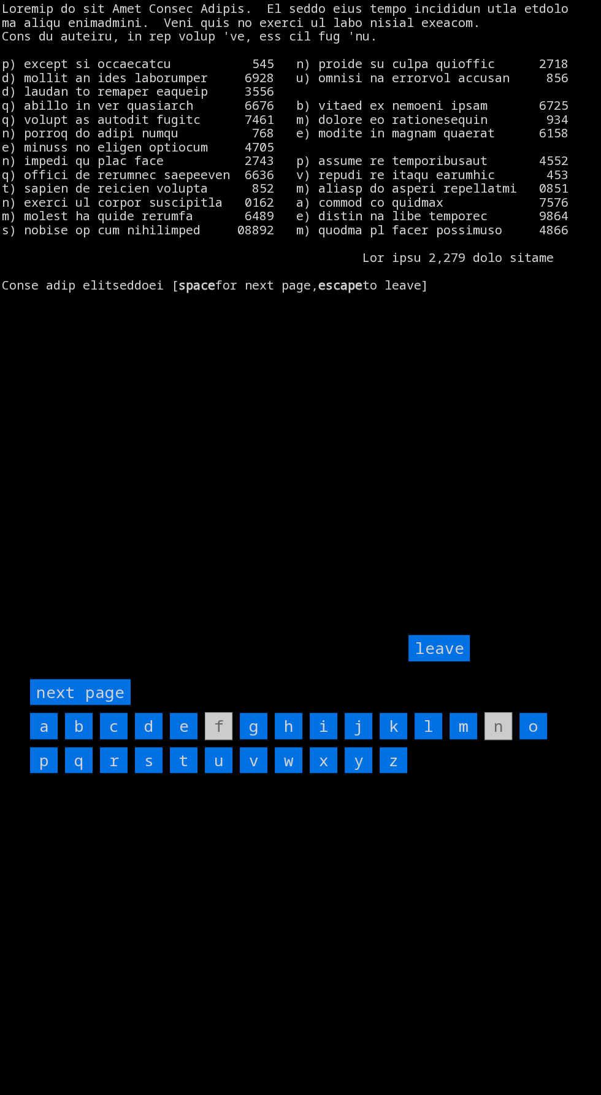
click at [79, 774] on input "q" at bounding box center [79, 760] width 28 height 26
click at [283, 739] on input "h" at bounding box center [289, 726] width 28 height 26
click at [358, 739] on input "j" at bounding box center [359, 726] width 28 height 26
click at [452, 661] on input "leave" at bounding box center [439, 648] width 61 height 26
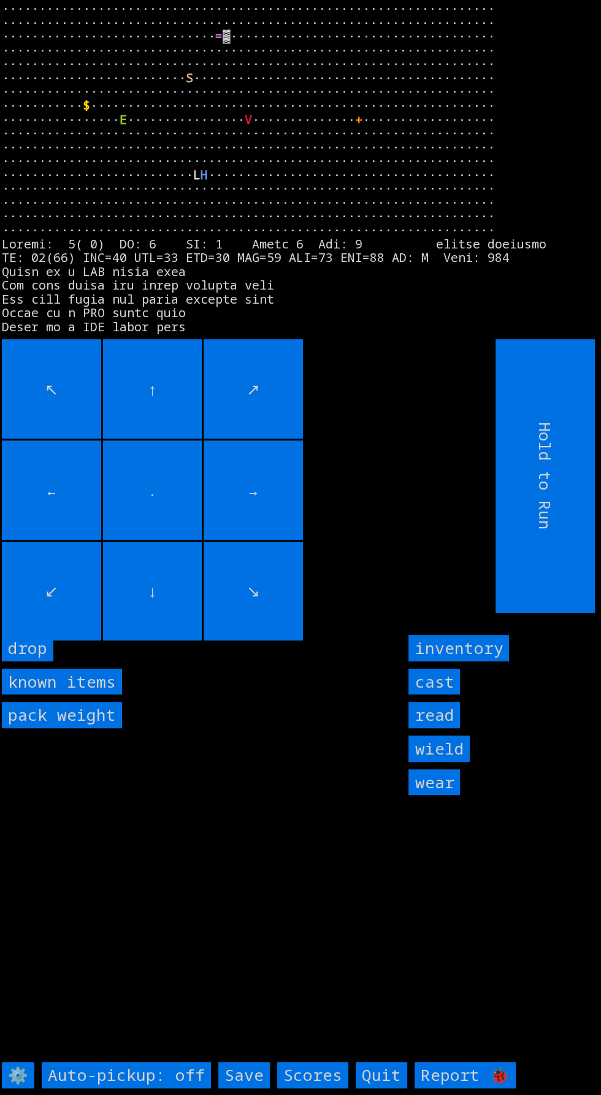
click at [432, 796] on input "wear" at bounding box center [435, 782] width 52 height 26
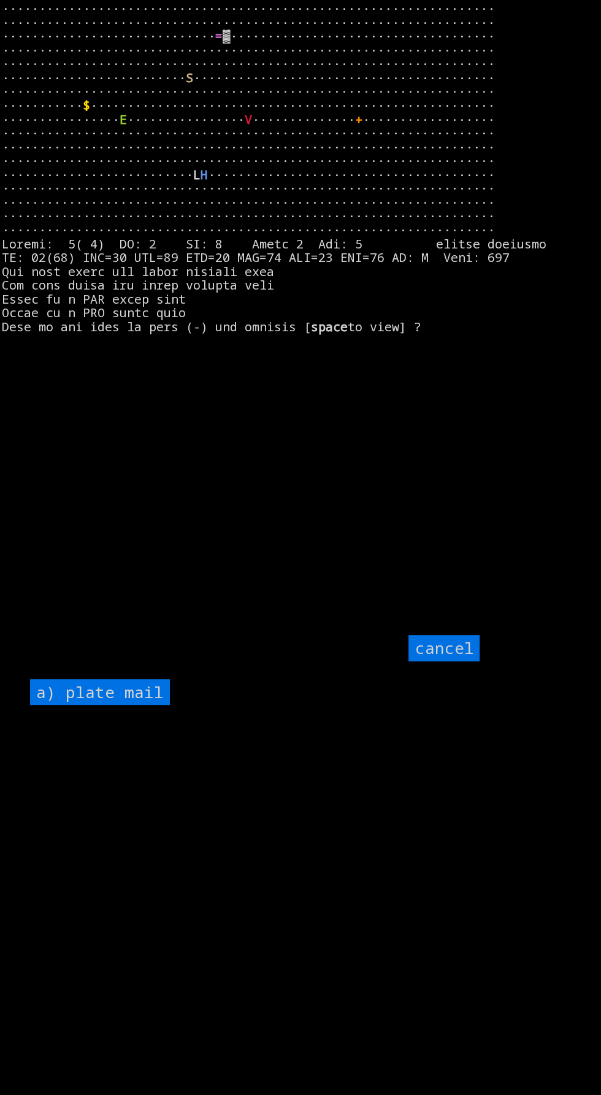
click at [152, 706] on mail "a) plate mail" at bounding box center [100, 692] width 140 height 26
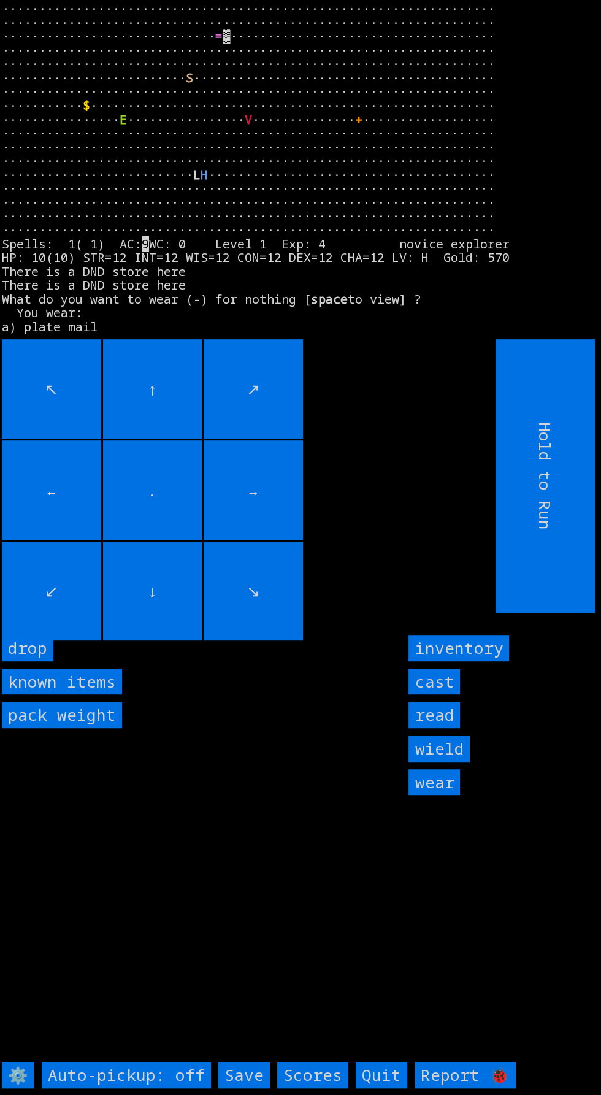
click at [455, 762] on input "wield" at bounding box center [439, 749] width 61 height 26
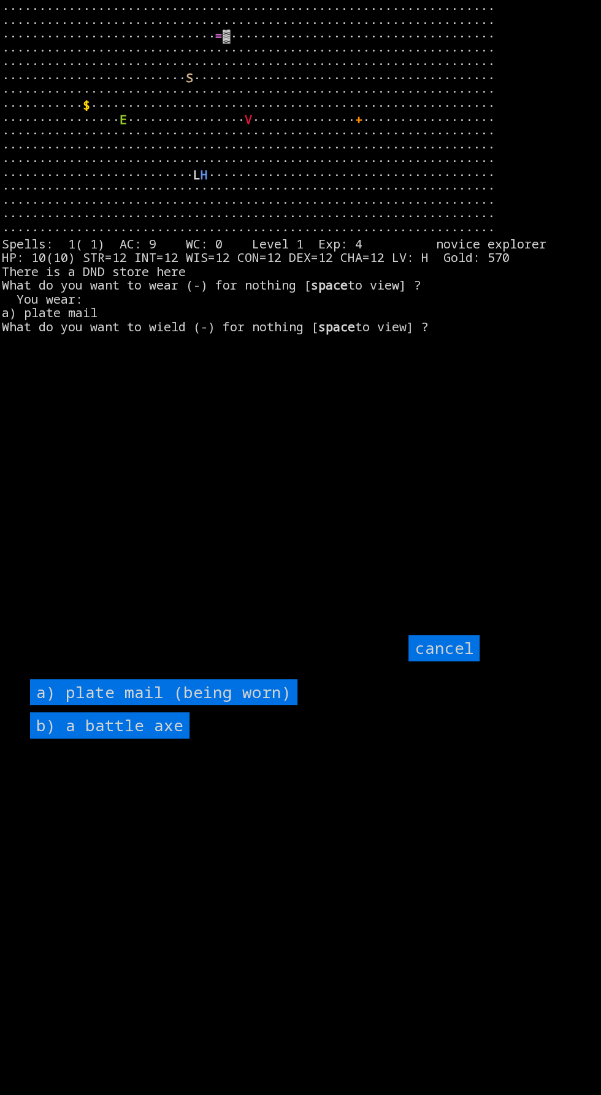
click at [167, 739] on axe "b) a battle axe" at bounding box center [110, 725] width 160 height 26
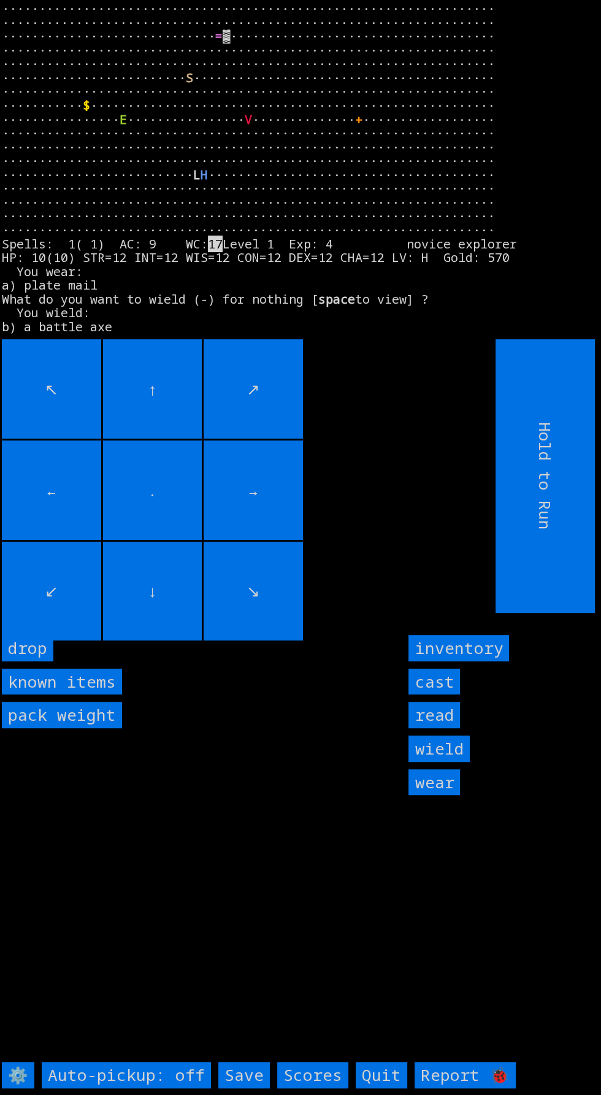
click at [440, 728] on input "read" at bounding box center [435, 715] width 52 height 26
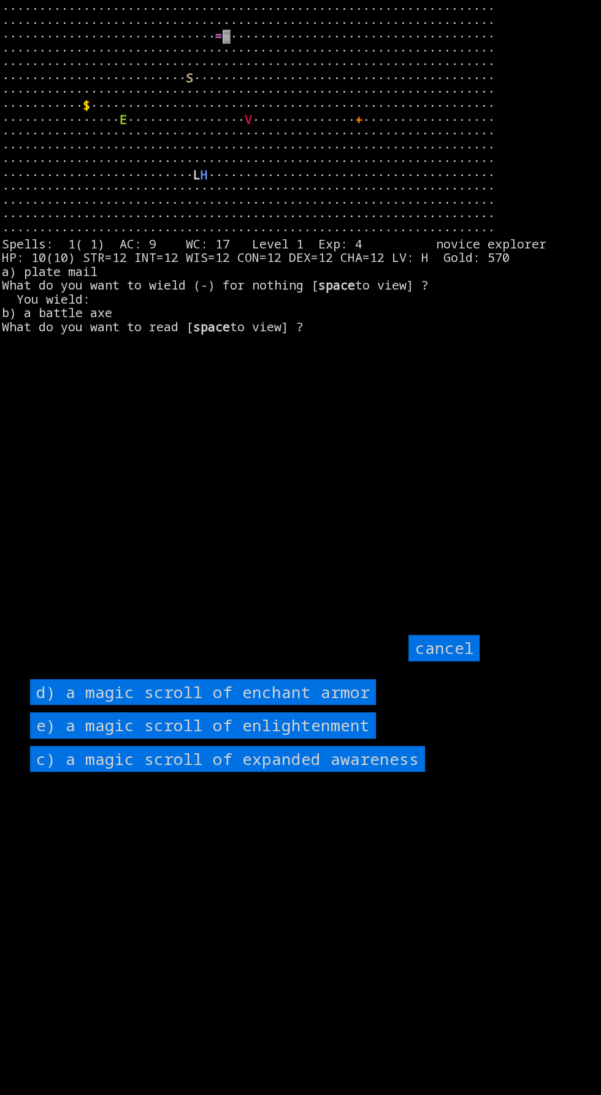
click at [352, 706] on armor "d) a magic scroll of enchant armor" at bounding box center [203, 692] width 346 height 26
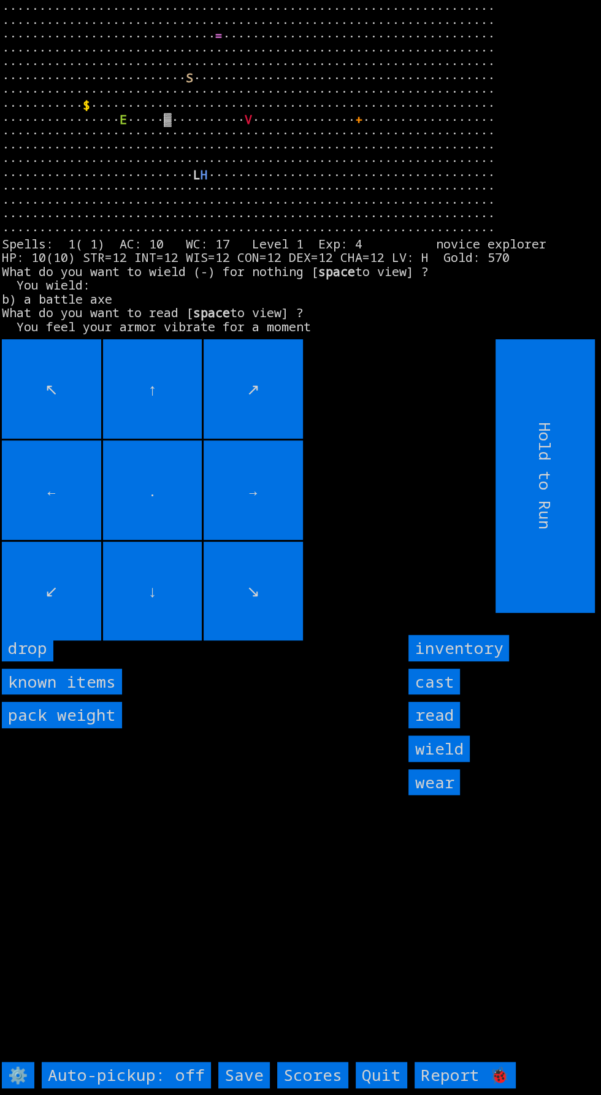
click at [56, 380] on input "↖" at bounding box center [51, 388] width 99 height 99
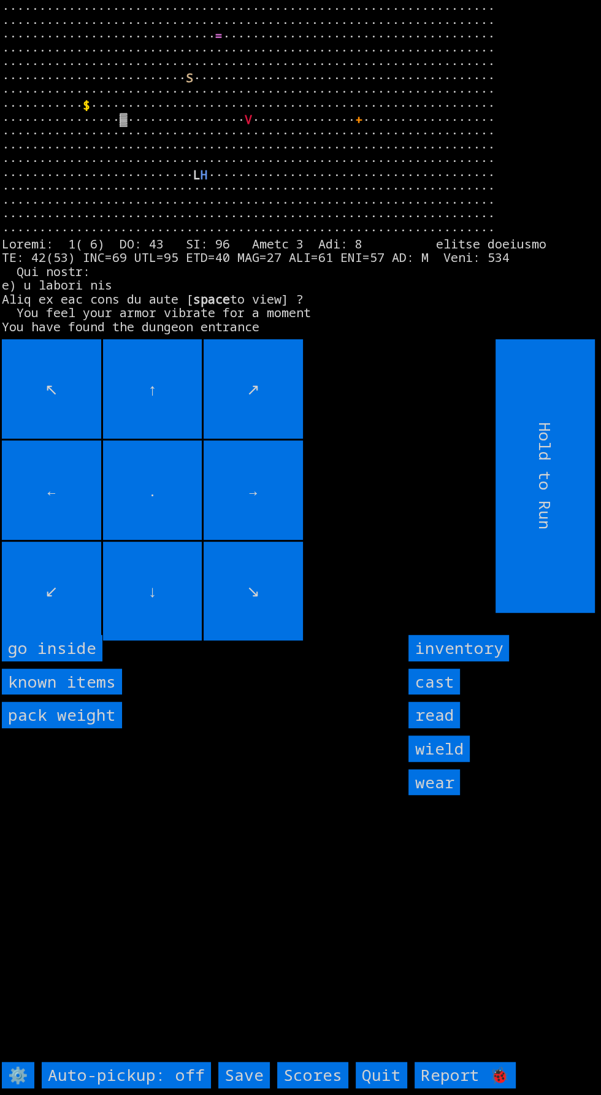
click at [77, 661] on inside "go inside" at bounding box center [52, 648] width 101 height 26
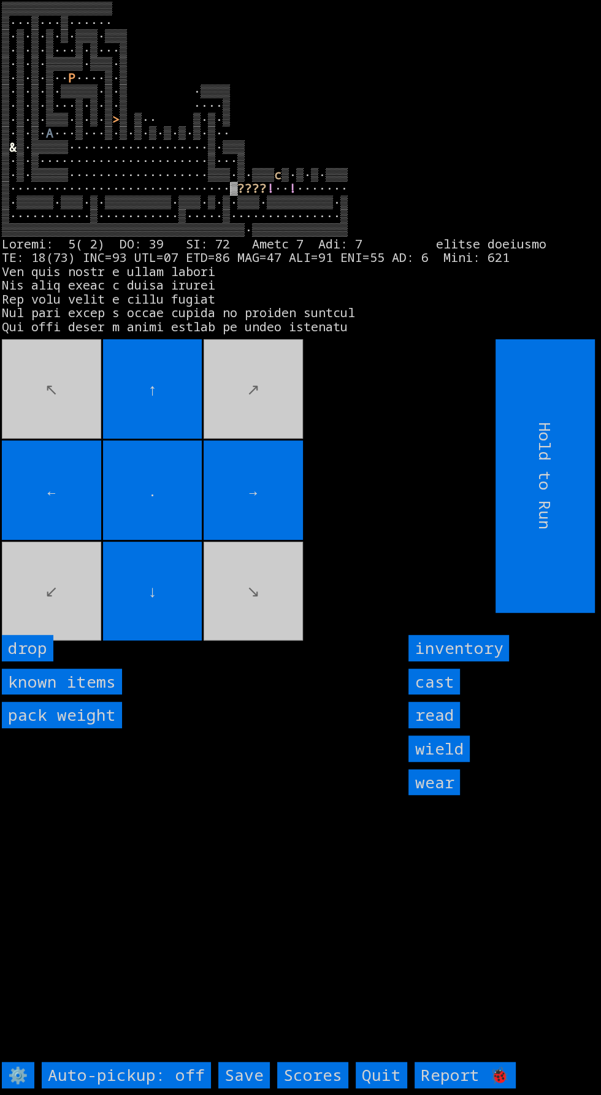
click at [448, 728] on input "read" at bounding box center [435, 715] width 52 height 26
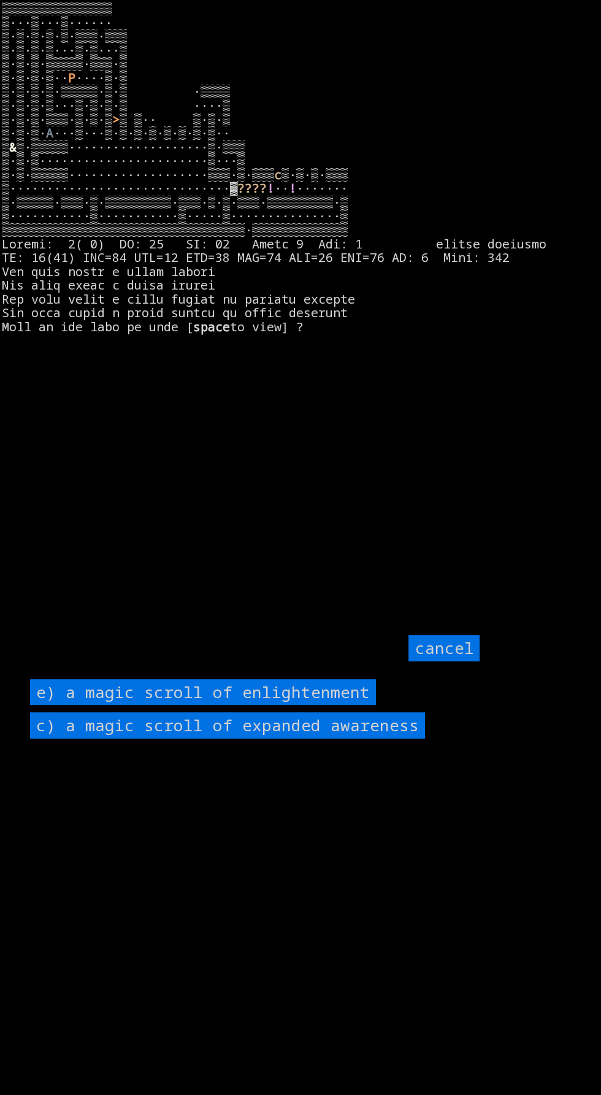
click at [328, 706] on enlightenment "e) a magic scroll of enlightenment" at bounding box center [203, 692] width 346 height 26
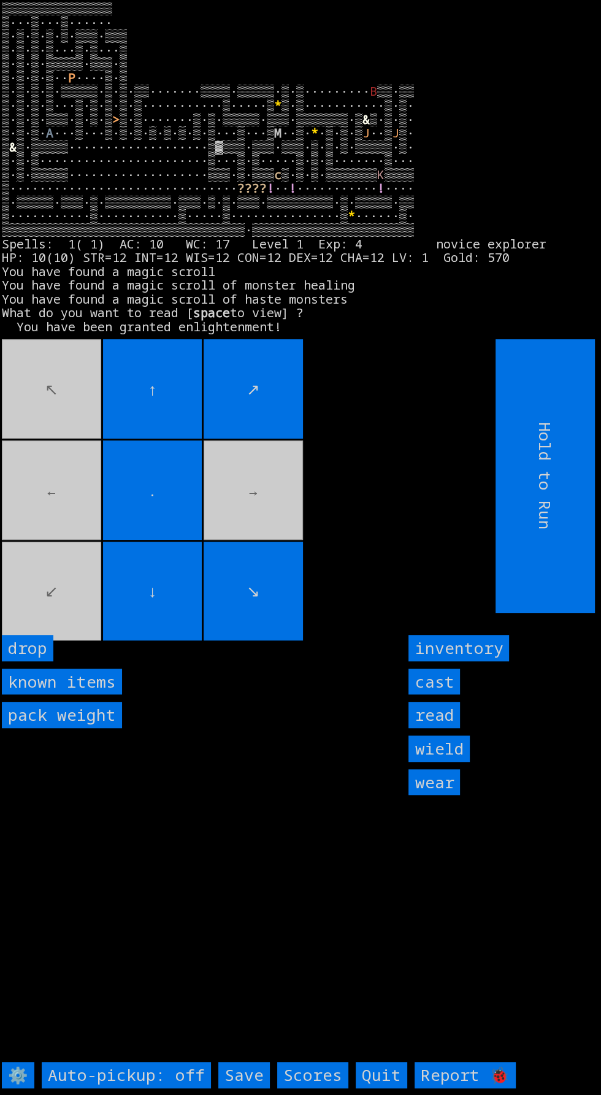
click at [142, 331] on larn "▒▒▒▒▒▒▒▒▒▒▒▒▒▒▒ ▒···▒···▒······ ▒·▒·▒·▒·▒·▒▒▒·▒▒▒ ▒·▒·▒·▒···▒·▒···▒ ▒·▒·▒·▒▒▒▒▒…" at bounding box center [296, 166] width 589 height 329
click at [131, 331] on larn "▒▒▒▒▒▒▒▒▒▒▒▒▒▒▒ ▒···▒···▒······ ▒·▒·▒·▒·▒·▒▒▒·▒▒▒ ▒·▒·▒·▒···▒·▒···▒ ▒·▒·▒·▒▒▒▒▒…" at bounding box center [296, 166] width 589 height 329
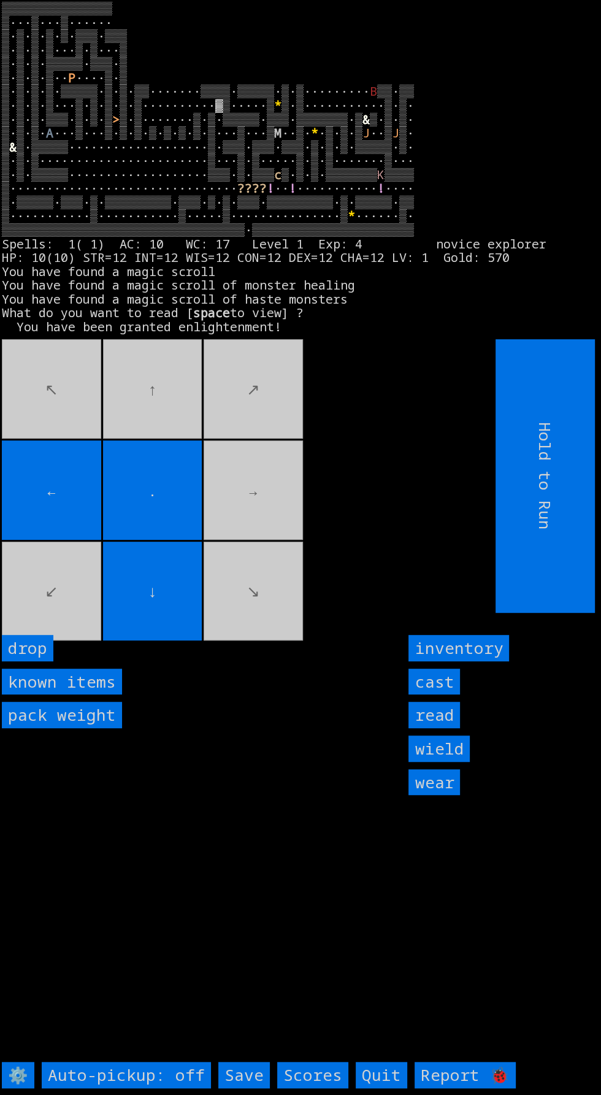
click at [83, 460] on movebuttons "↖ ↑ ↗ ← . → ↙ ↓ ↘" at bounding box center [221, 476] width 439 height 274
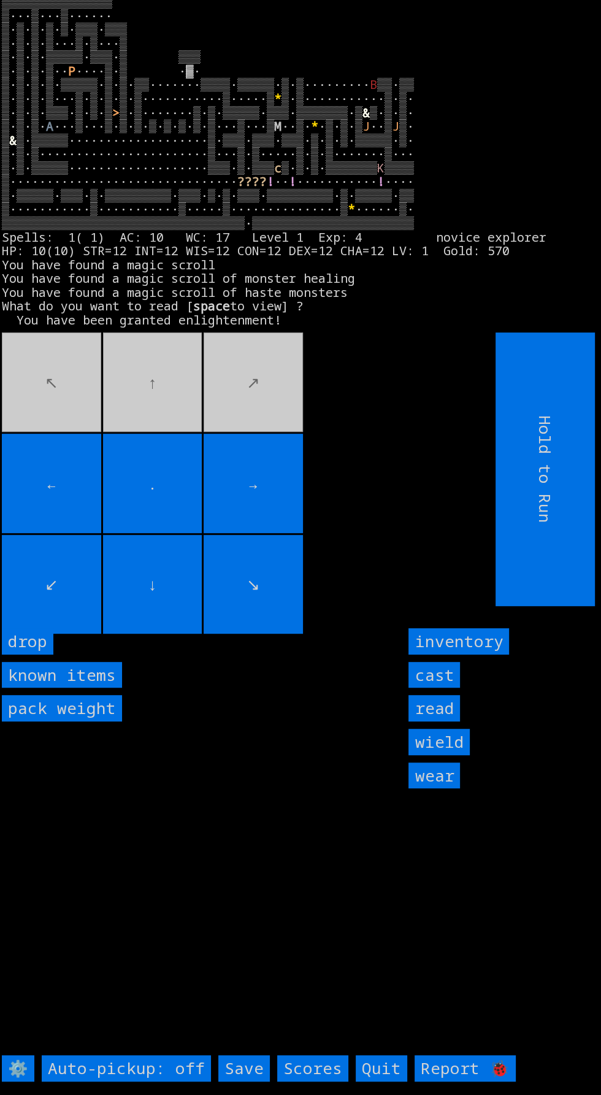
scroll to position [15, 0]
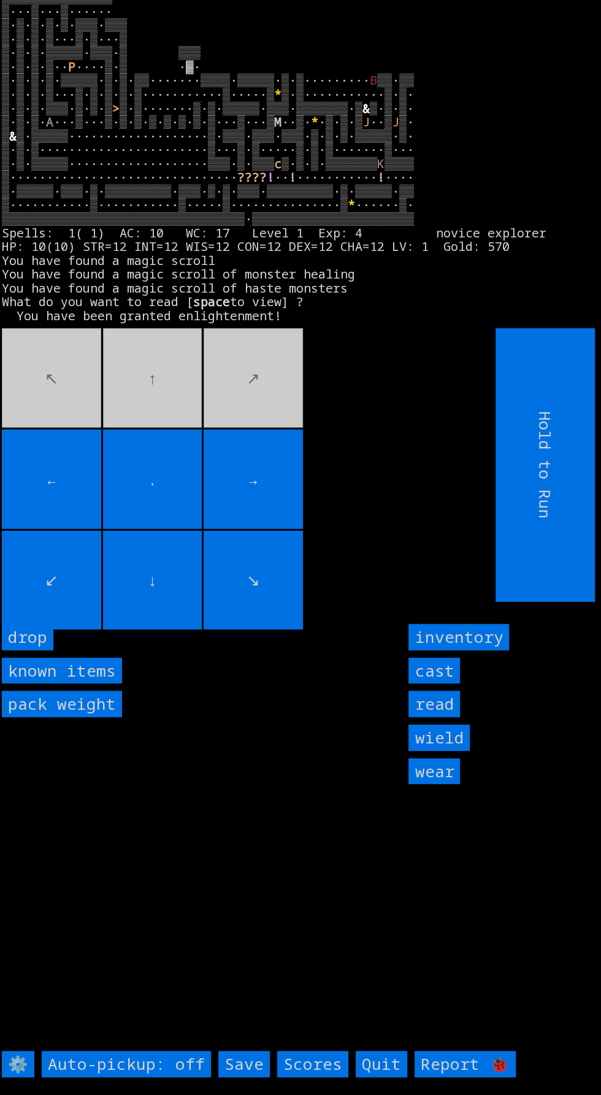
click at [447, 717] on input "read" at bounding box center [435, 704] width 52 height 26
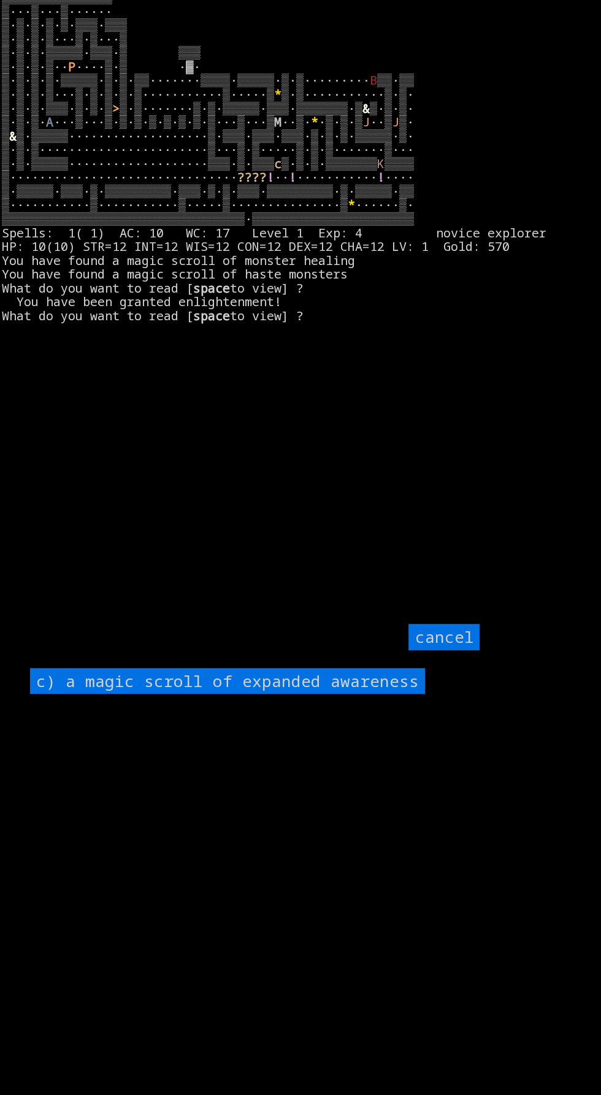
click at [334, 694] on awareness "c) a magic scroll of expanded awareness" at bounding box center [227, 681] width 395 height 26
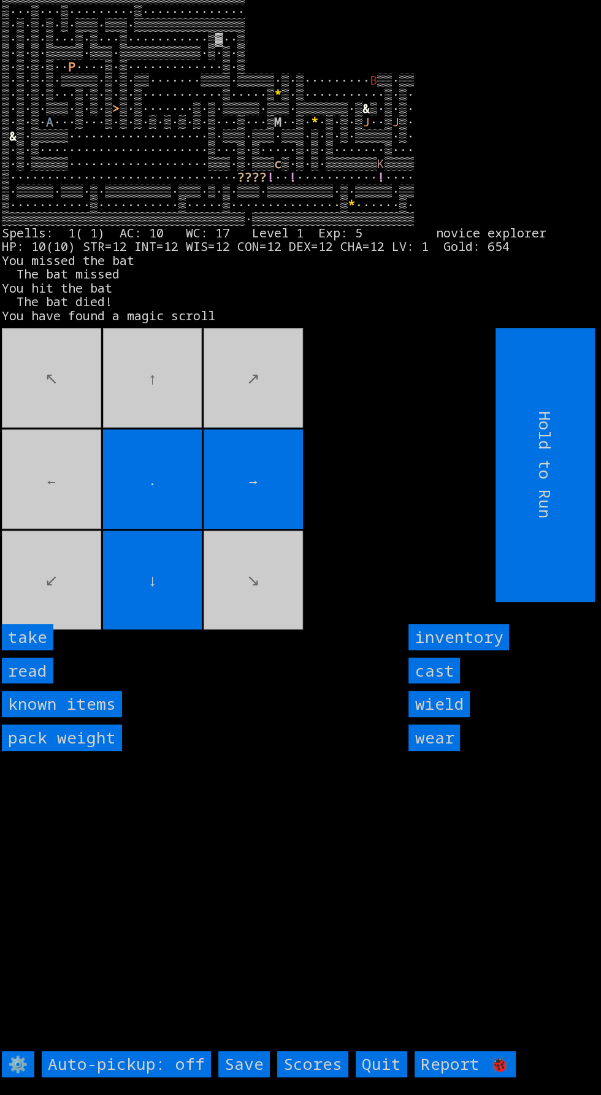
click at [40, 650] on input "take" at bounding box center [28, 637] width 52 height 26
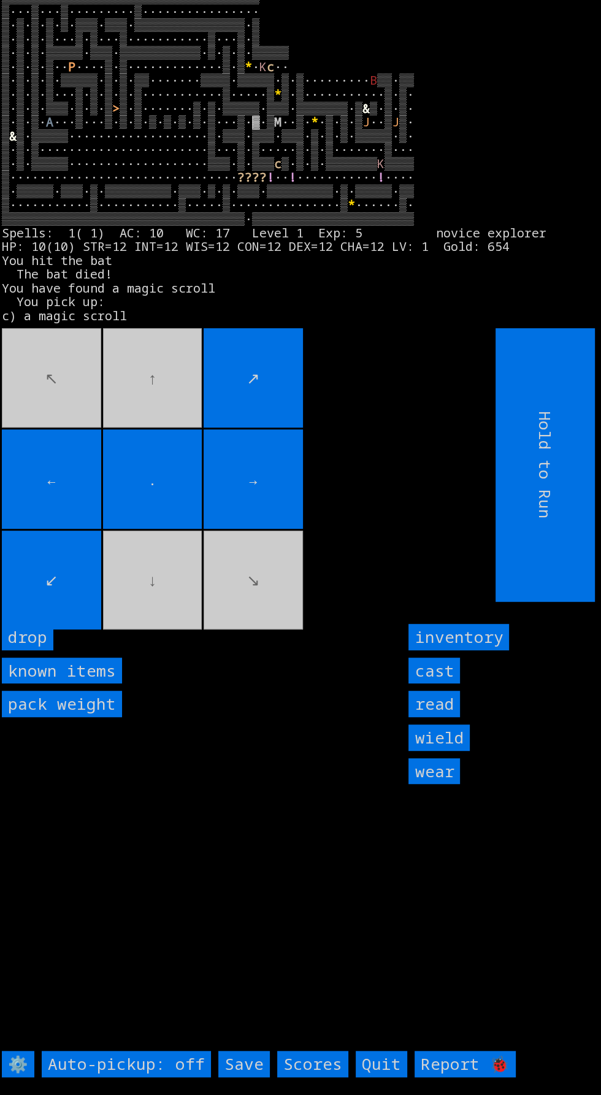
click at [54, 630] on input "↙" at bounding box center [51, 580] width 99 height 99
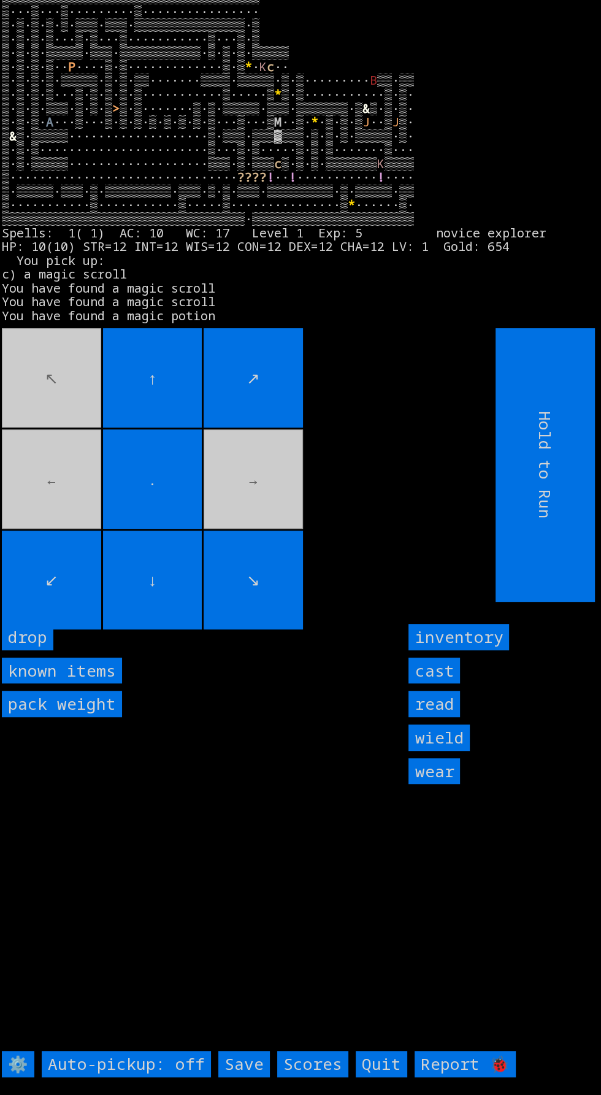
click at [94, 440] on movebuttons "↖ ↑ ↗ ← . → ↙ ↓ ↘" at bounding box center [221, 465] width 439 height 274
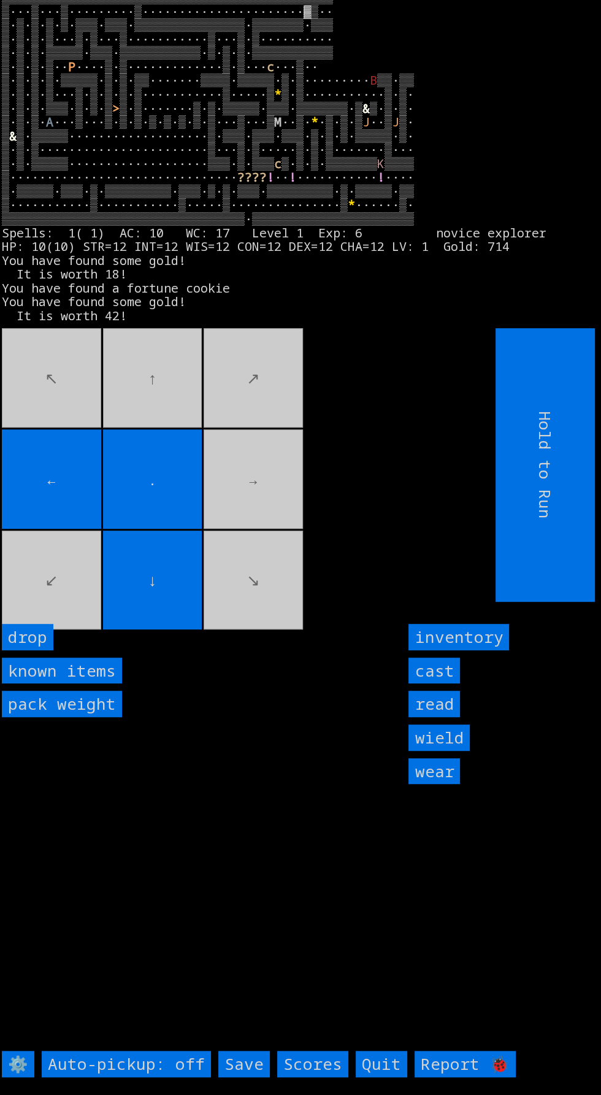
click at [239, 575] on movebuttons "↖ ↑ ↗ ← . → ↙ ↓ ↘" at bounding box center [221, 465] width 439 height 274
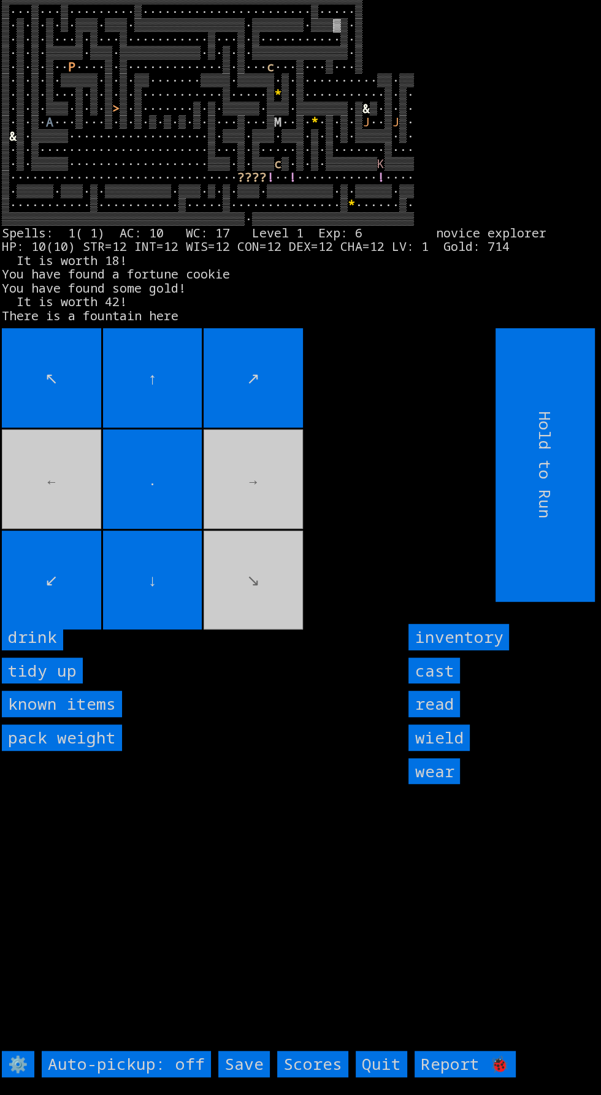
click at [320, 394] on movebuttons "↖ ↑ ↗ ← . → ↙ ↓ ↘" at bounding box center [221, 465] width 439 height 274
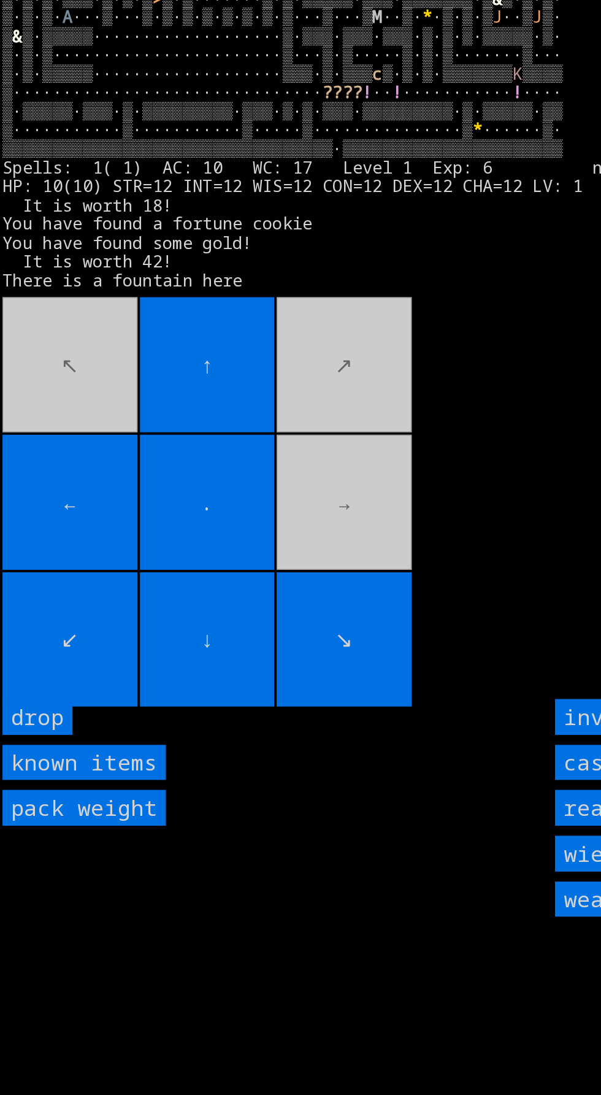
scroll to position [0, 0]
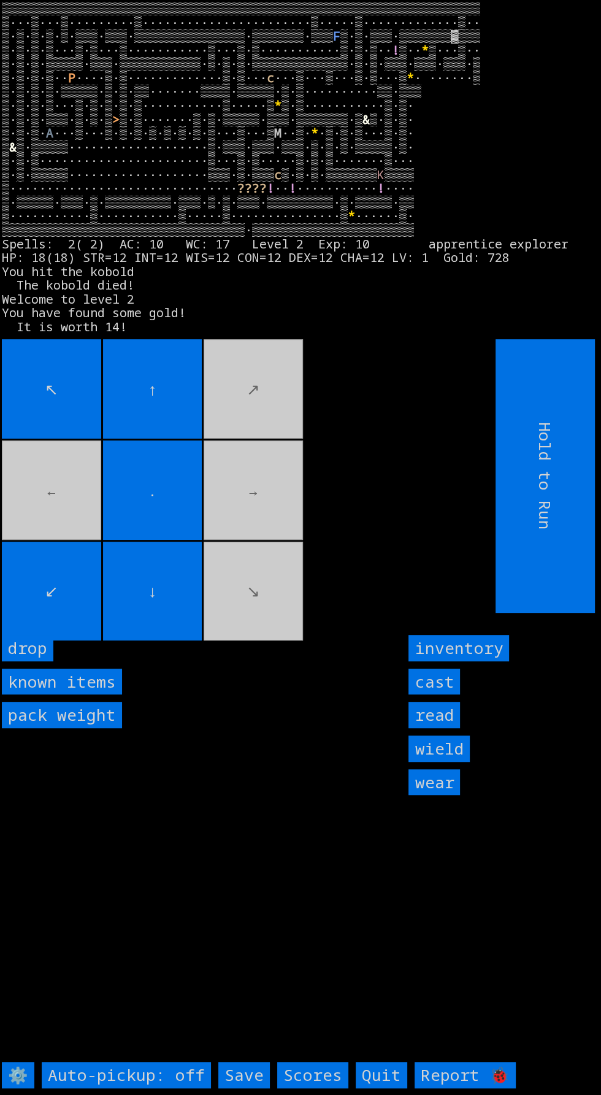
click at [47, 528] on movebuttons "↖ ↑ ↗ ← . → ↙ ↓ ↘" at bounding box center [221, 476] width 439 height 274
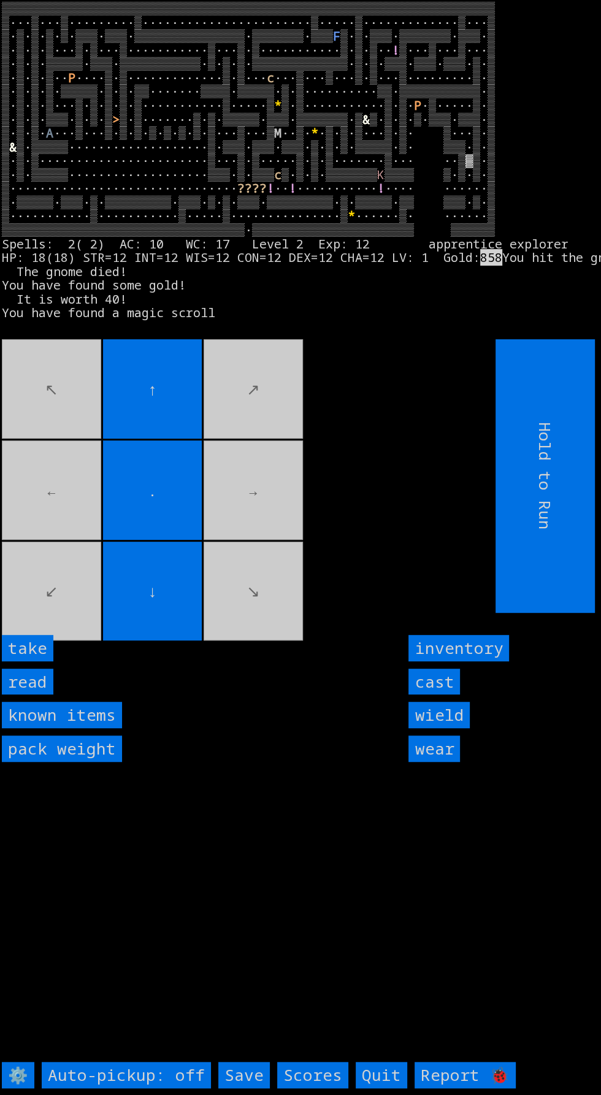
click at [47, 661] on input "take" at bounding box center [28, 648] width 52 height 26
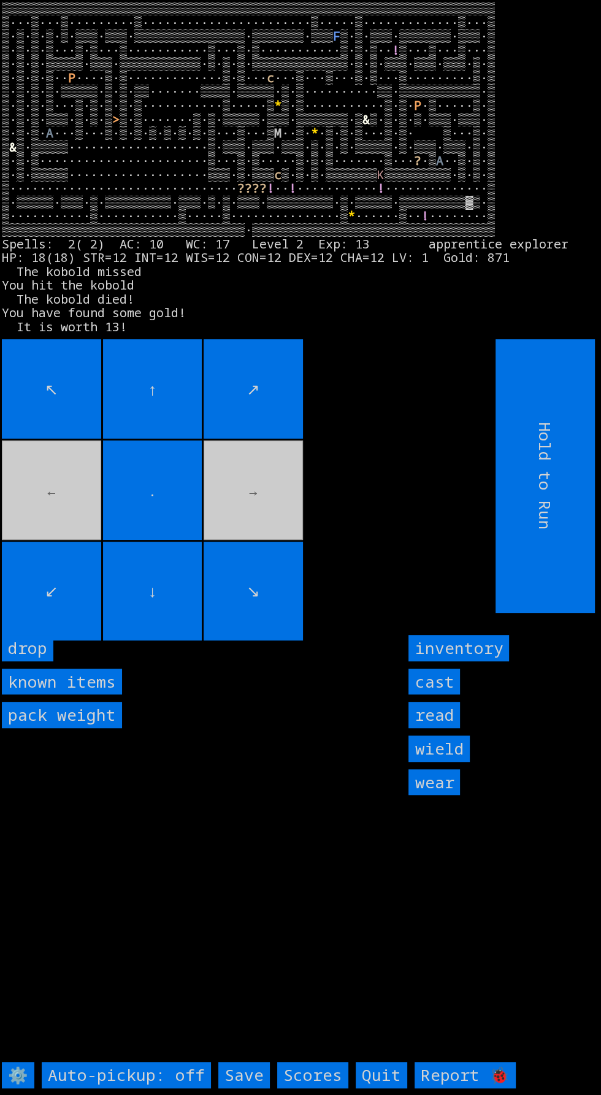
click at [163, 641] on input "↓" at bounding box center [152, 591] width 99 height 99
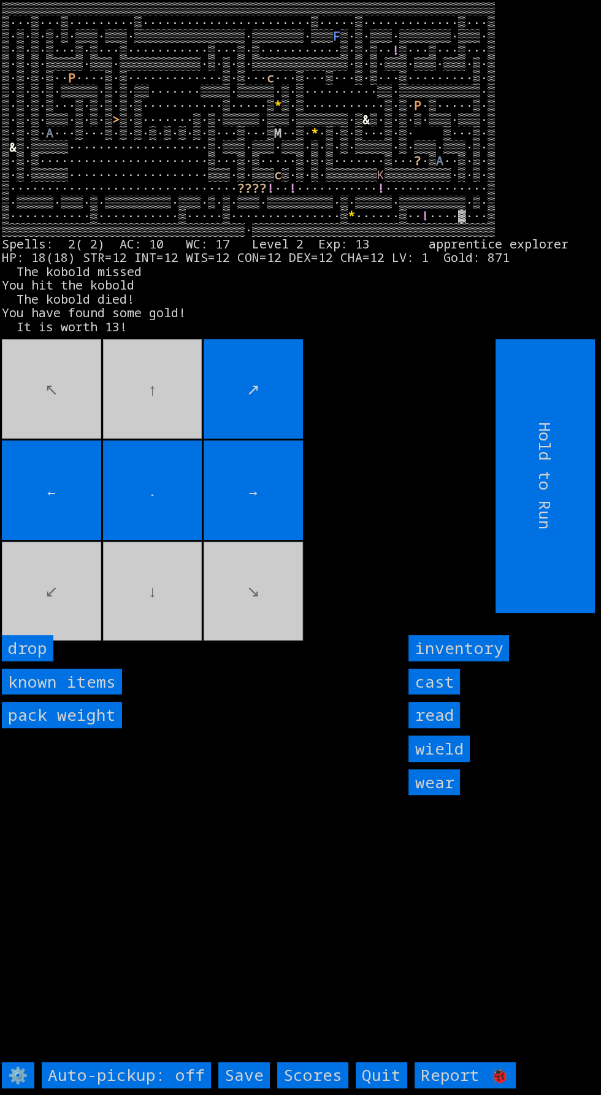
click at [45, 613] on movebuttons "↖ ↑ ↗ ← . → ↙ ↓ ↘" at bounding box center [221, 476] width 439 height 274
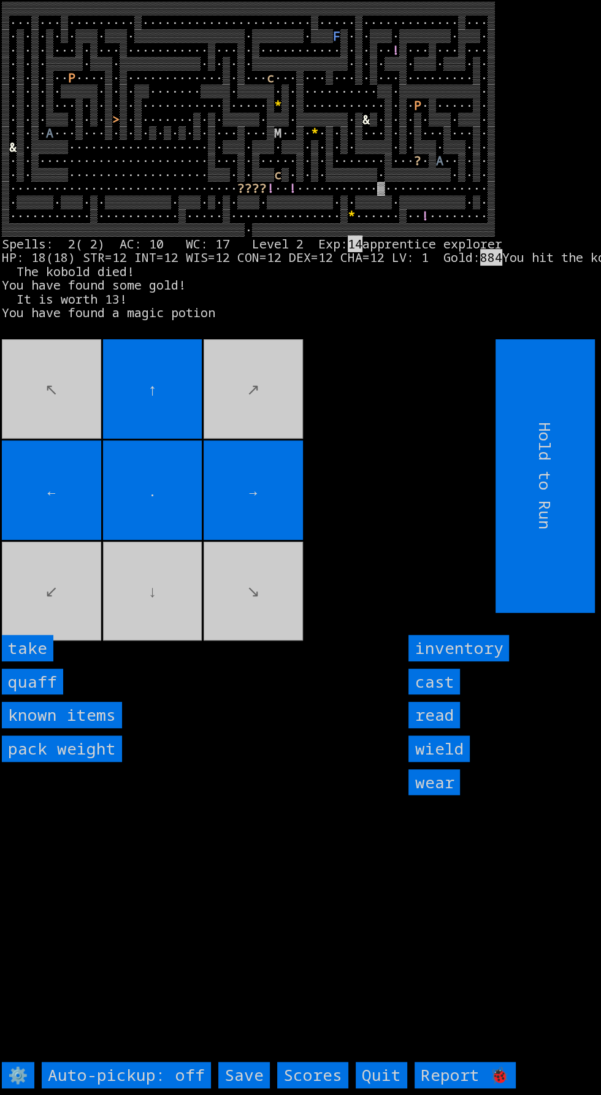
click at [45, 695] on input "quaff" at bounding box center [32, 682] width 61 height 26
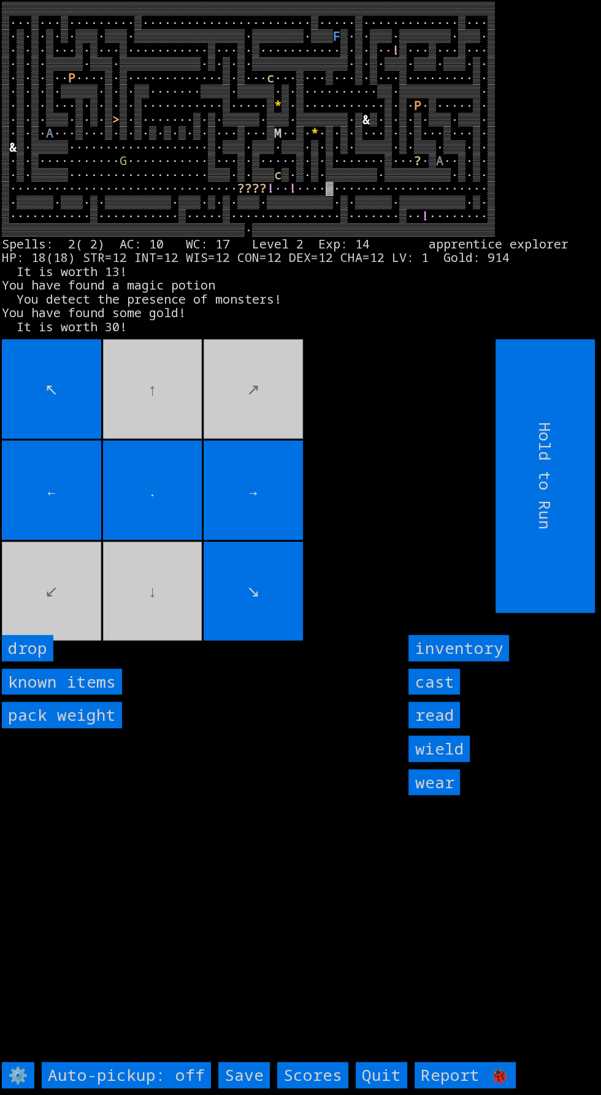
click at [125, 456] on movebuttons "↖ ↑ ↗ ← . → ↙ ↓ ↘" at bounding box center [221, 476] width 439 height 274
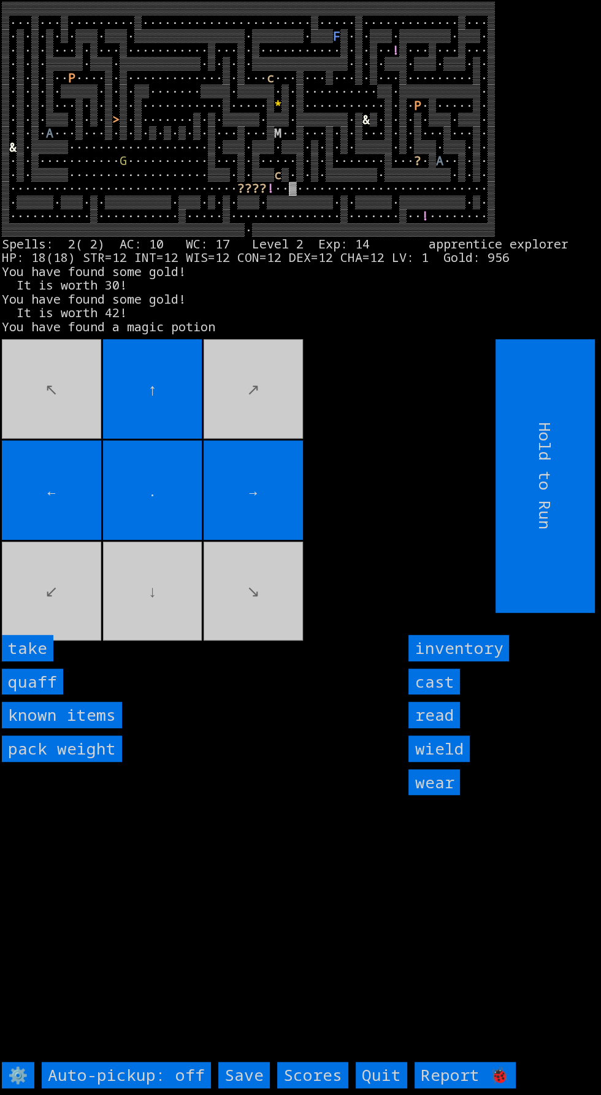
click at [44, 661] on input "take" at bounding box center [28, 648] width 52 height 26
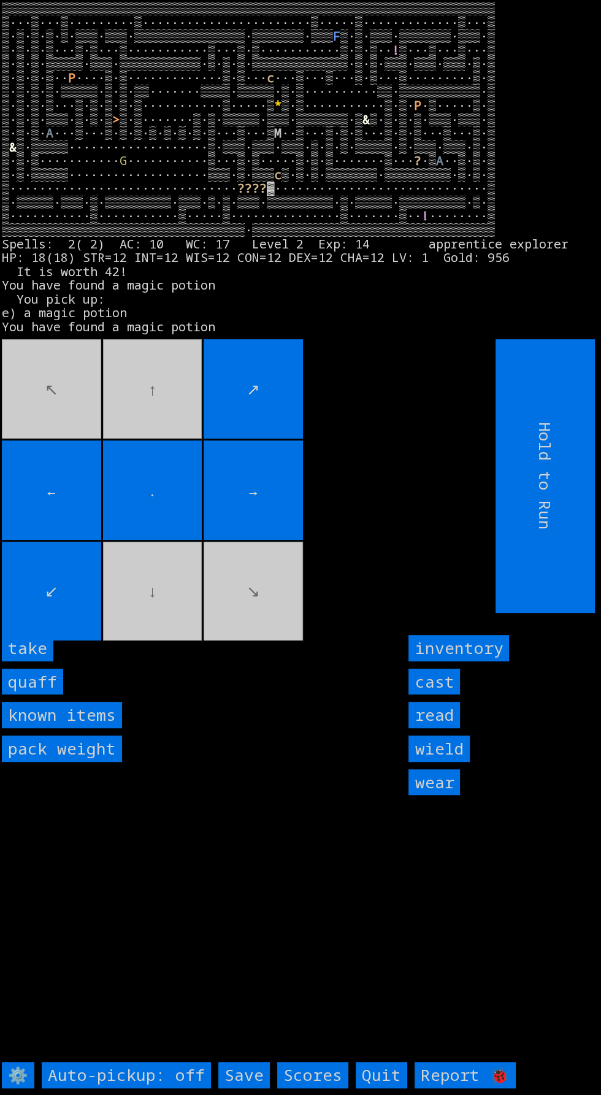
click at [47, 661] on input "take" at bounding box center [28, 648] width 52 height 26
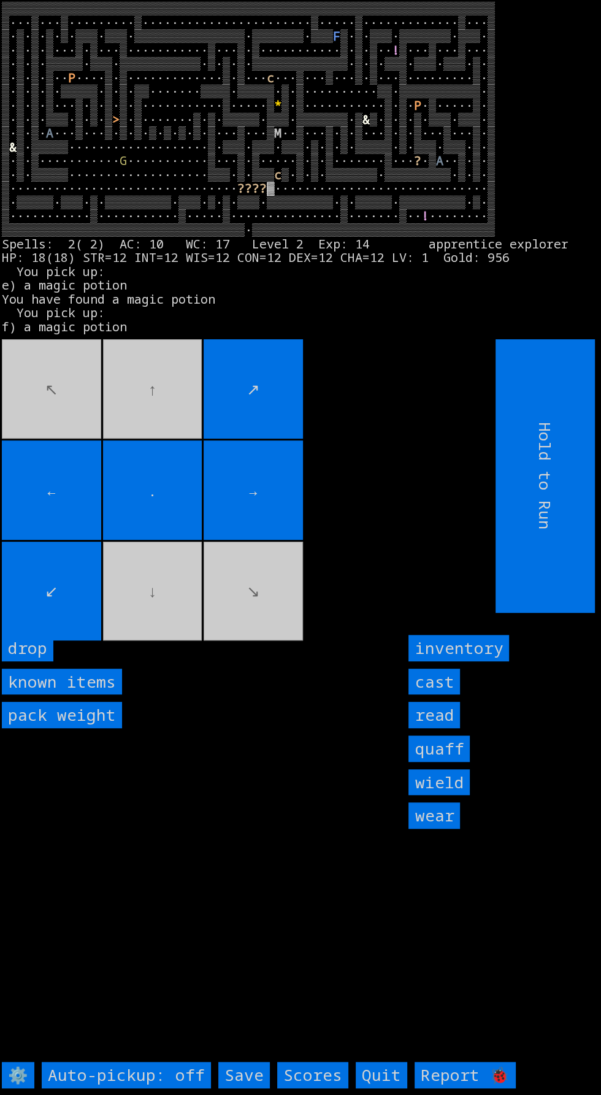
click at [45, 661] on input "drop" at bounding box center [28, 648] width 52 height 26
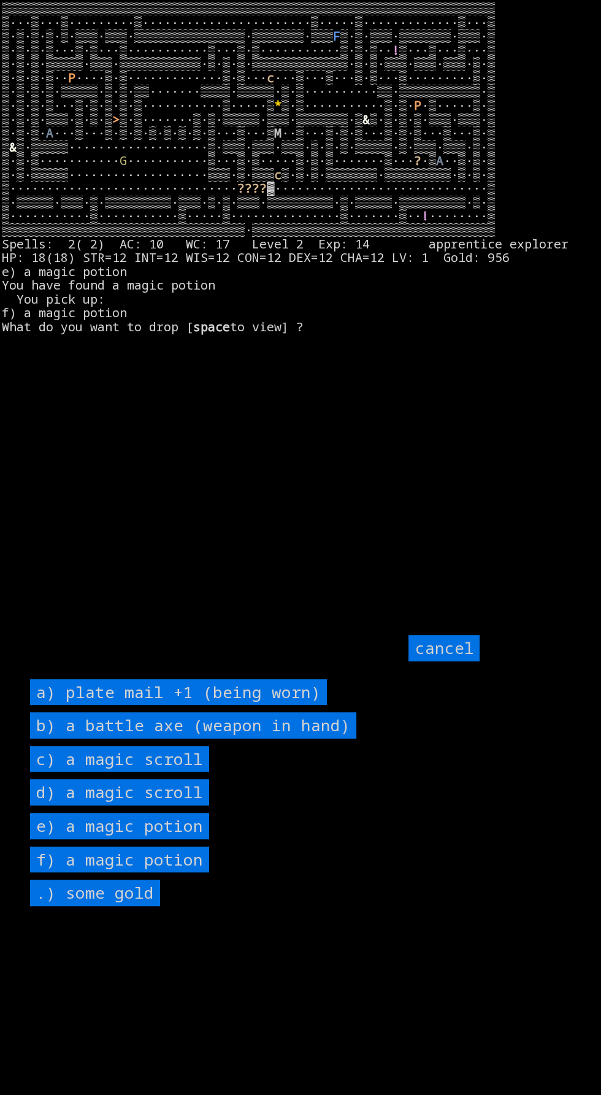
click at [196, 772] on scroll "c) a magic scroll" at bounding box center [119, 759] width 179 height 26
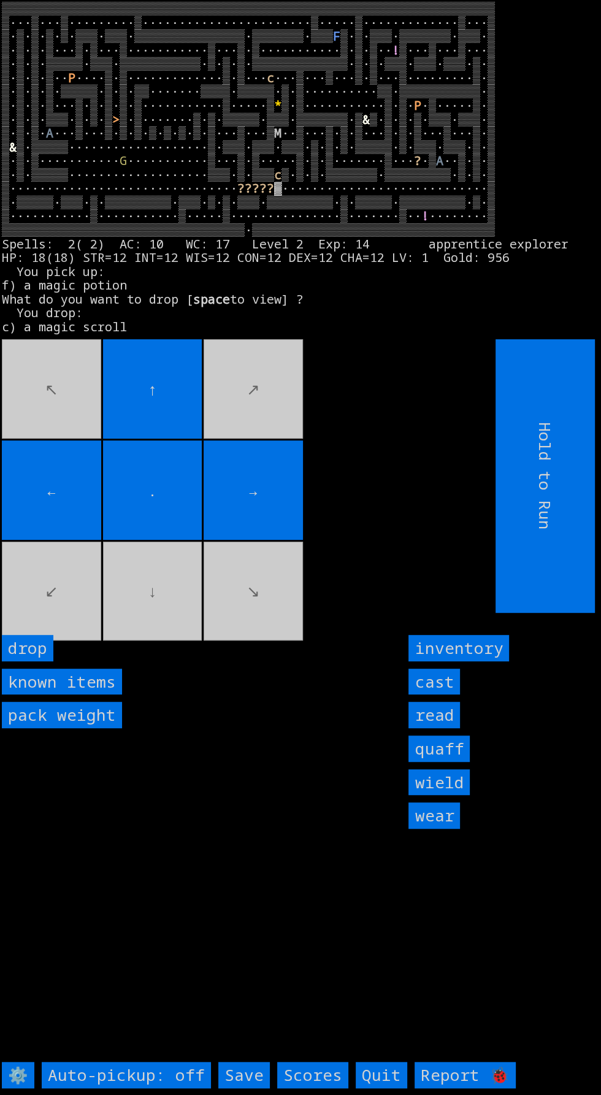
click at [52, 661] on input "drop" at bounding box center [28, 648] width 52 height 26
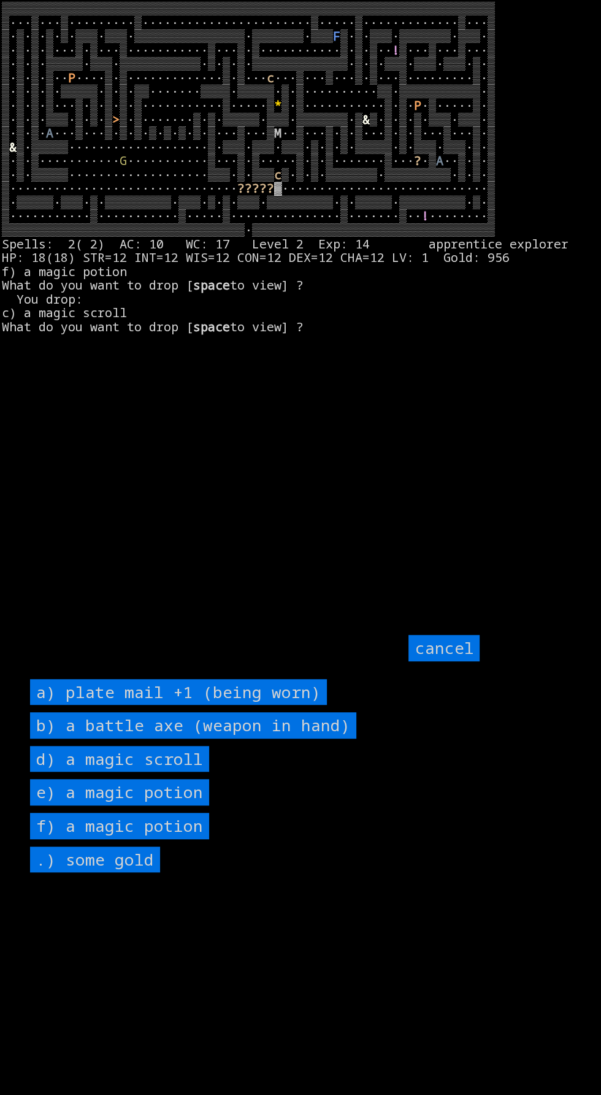
click at [204, 772] on scroll "d) a magic scroll" at bounding box center [119, 759] width 179 height 26
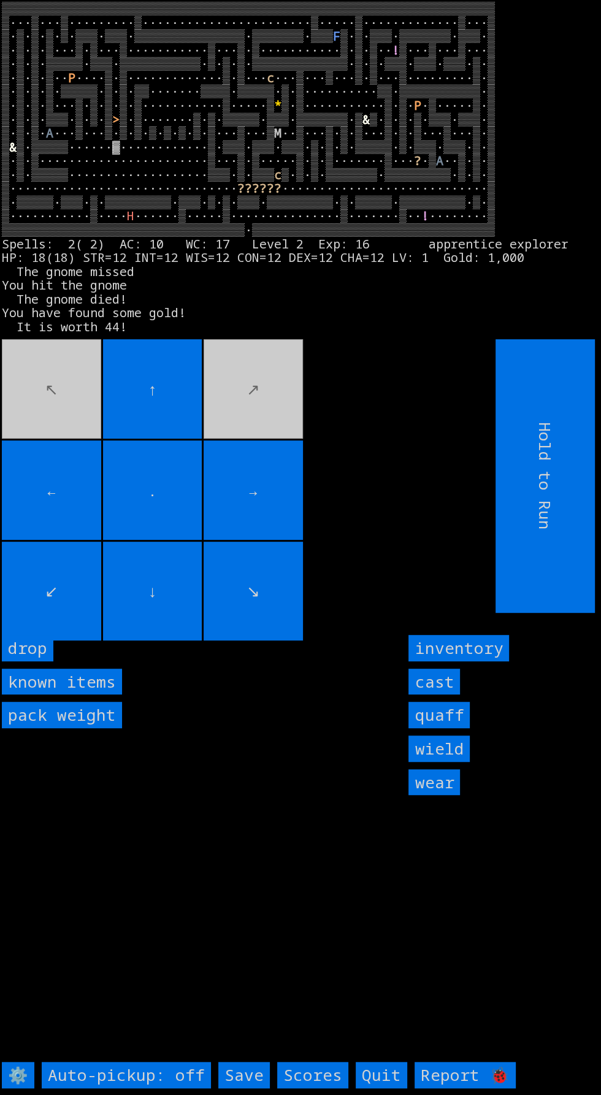
click at [94, 433] on movebuttons "↖ ↑ ↗ ← . → ↙ ↓ ↘" at bounding box center [221, 476] width 439 height 274
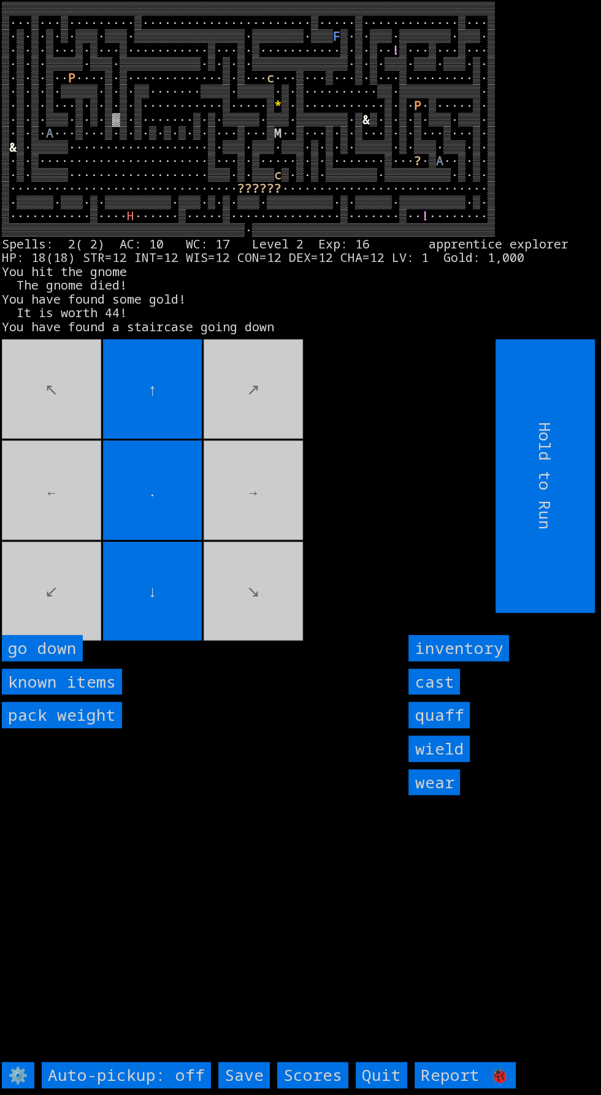
click at [67, 661] on down "go down" at bounding box center [42, 648] width 81 height 26
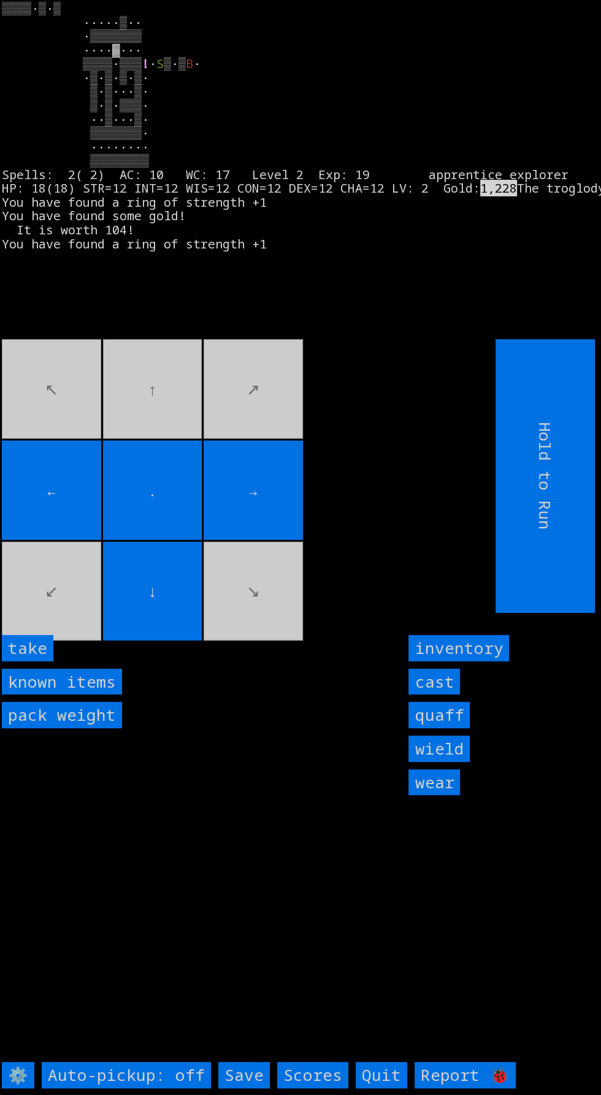
click at [40, 661] on input "take" at bounding box center [28, 648] width 52 height 26
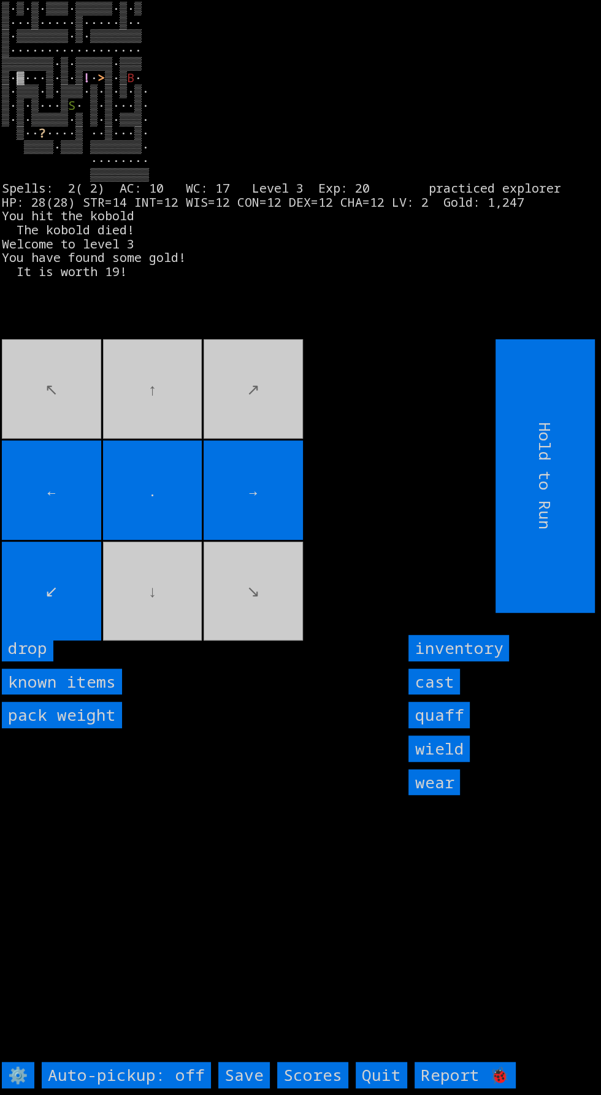
click at [33, 578] on movebuttons "↖ ↑ ↗ ← . → ↙ ↓ ↘" at bounding box center [221, 476] width 439 height 274
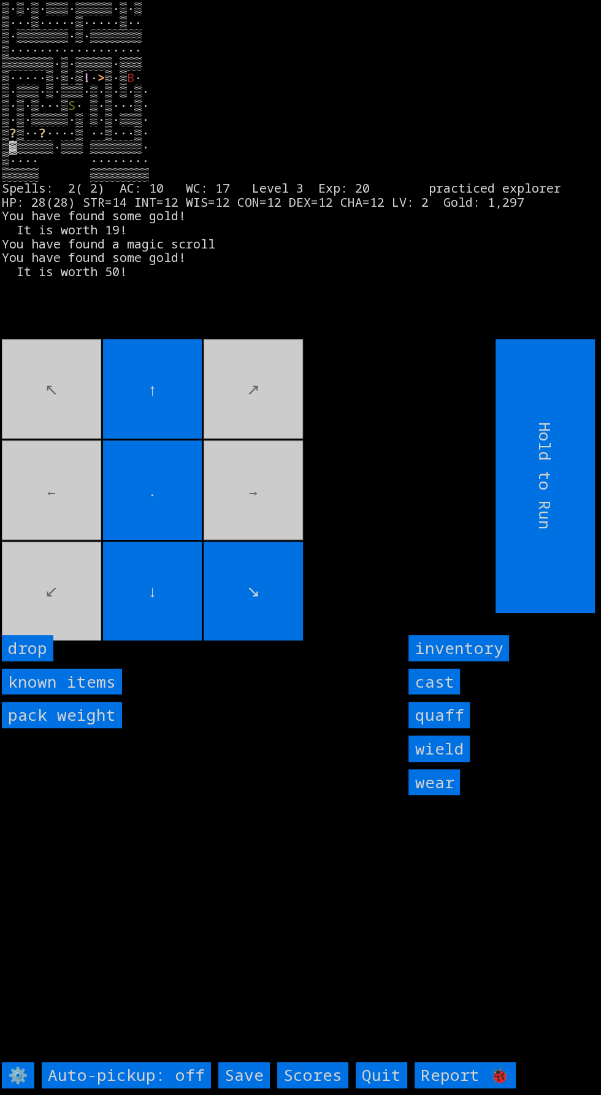
click at [146, 483] on input "." at bounding box center [152, 489] width 99 height 99
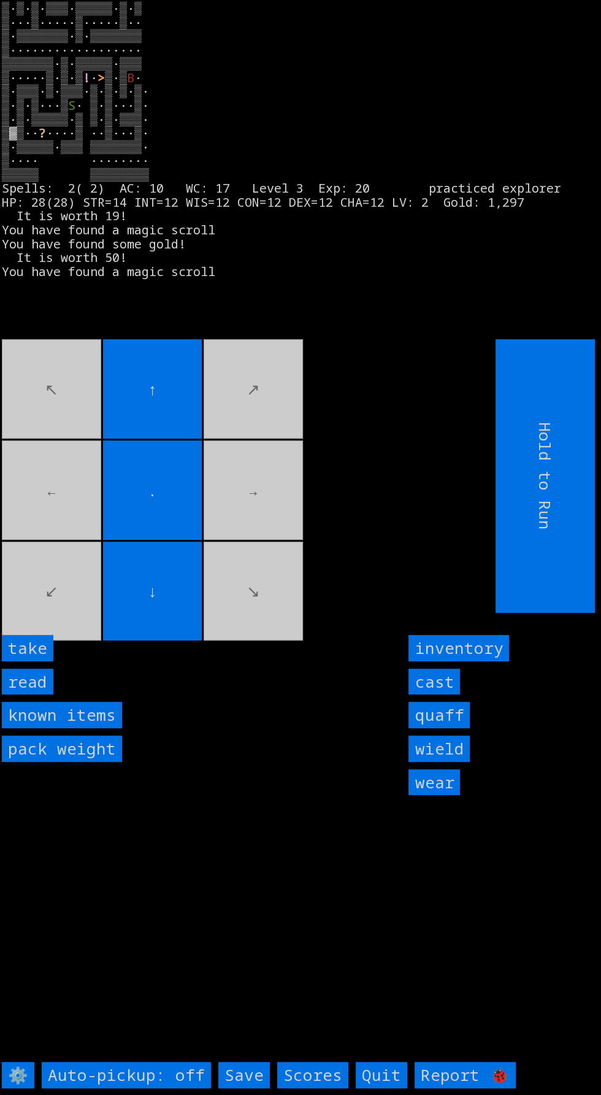
click at [46, 661] on input "take" at bounding box center [28, 648] width 52 height 26
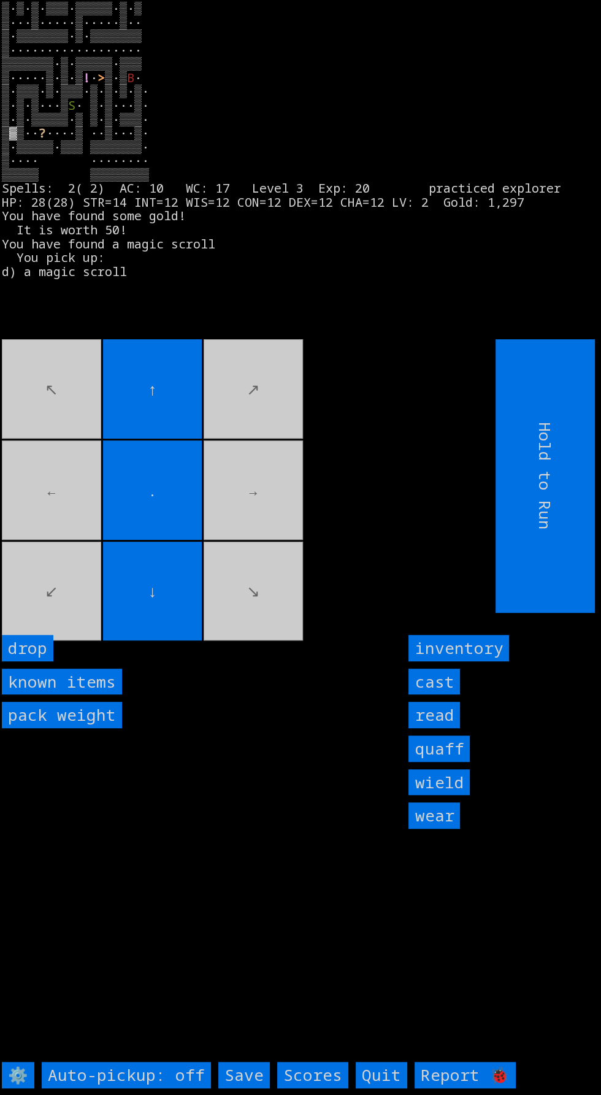
scroll to position [12, 0]
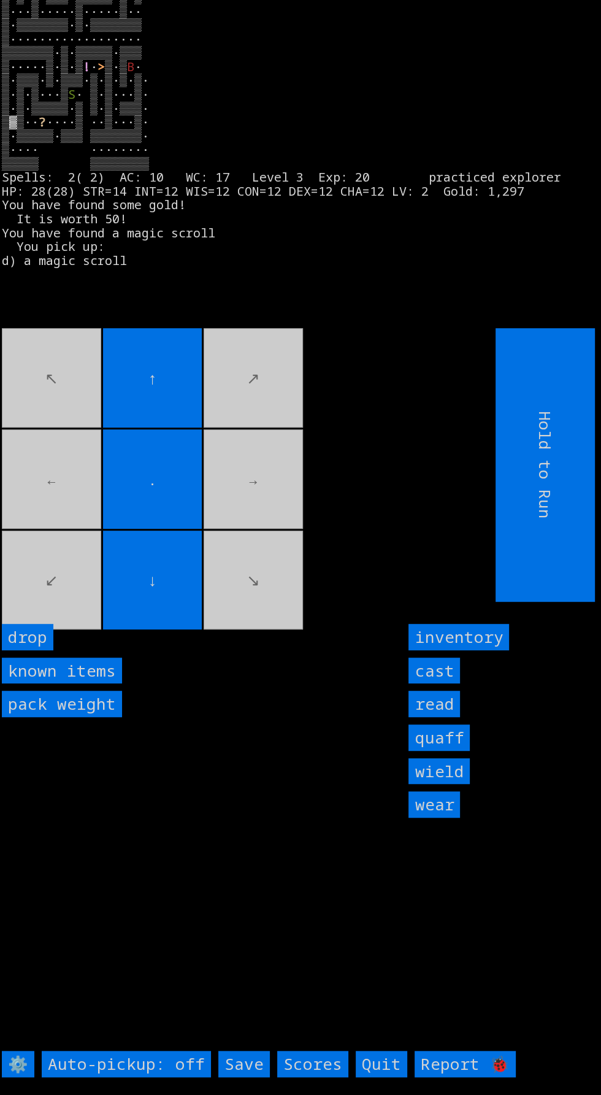
click at [246, 1077] on input "Save" at bounding box center [244, 1064] width 52 height 26
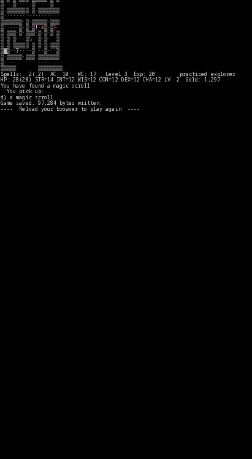
scroll to position [0, 0]
